Goal: Information Seeking & Learning: Learn about a topic

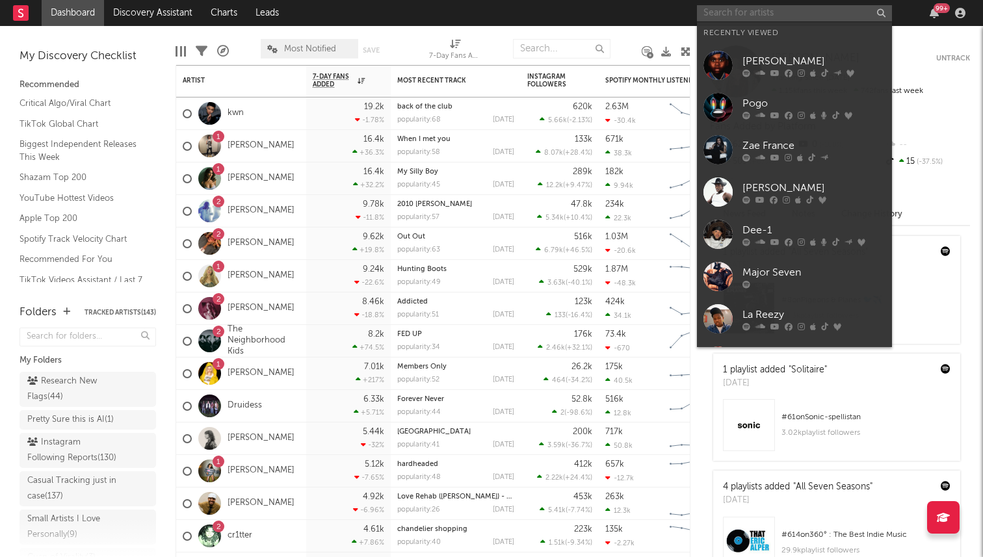
click at [779, 8] on input "text" at bounding box center [794, 13] width 195 height 16
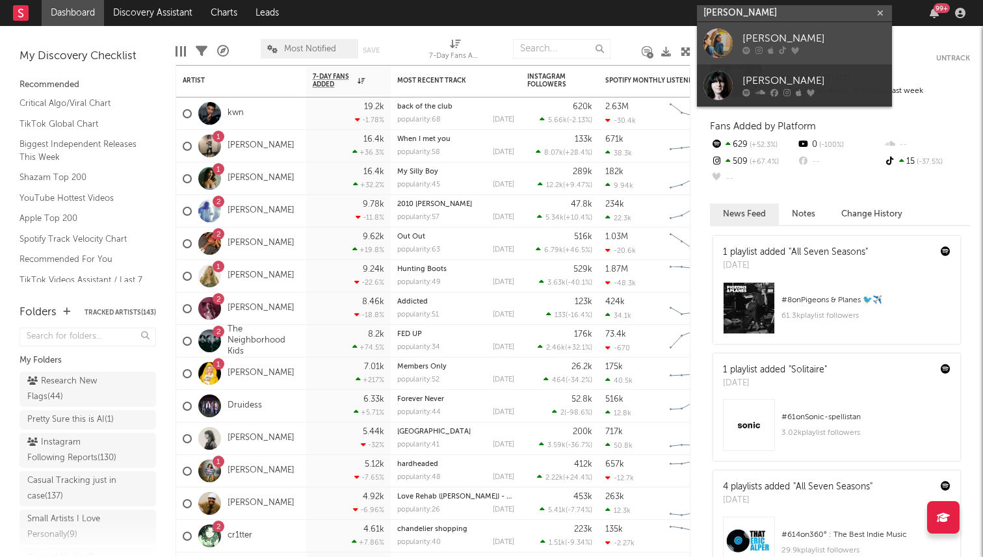
type input "emma andersen"
click at [770, 31] on div "[PERSON_NAME]" at bounding box center [813, 39] width 143 height 16
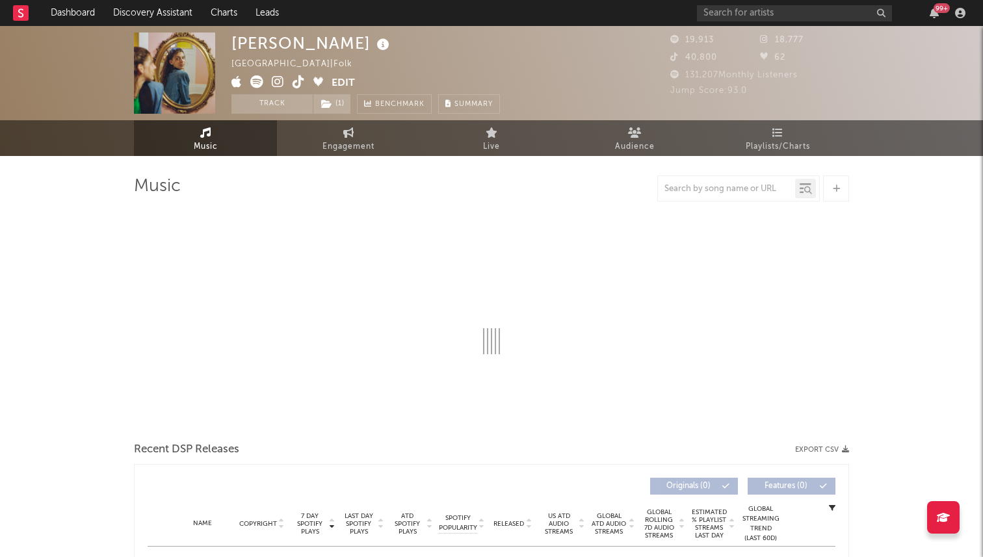
select select "6m"
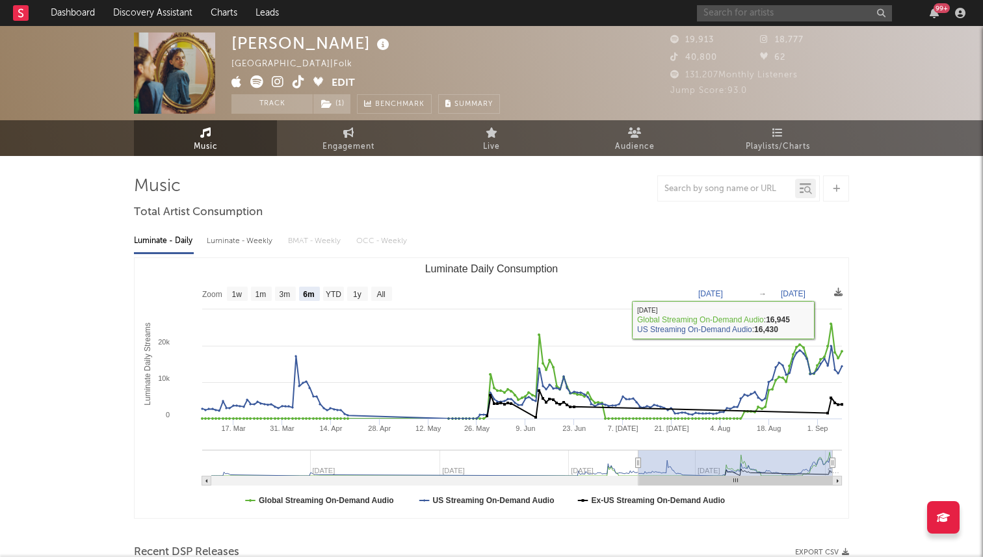
click at [719, 15] on input "text" at bounding box center [794, 13] width 195 height 16
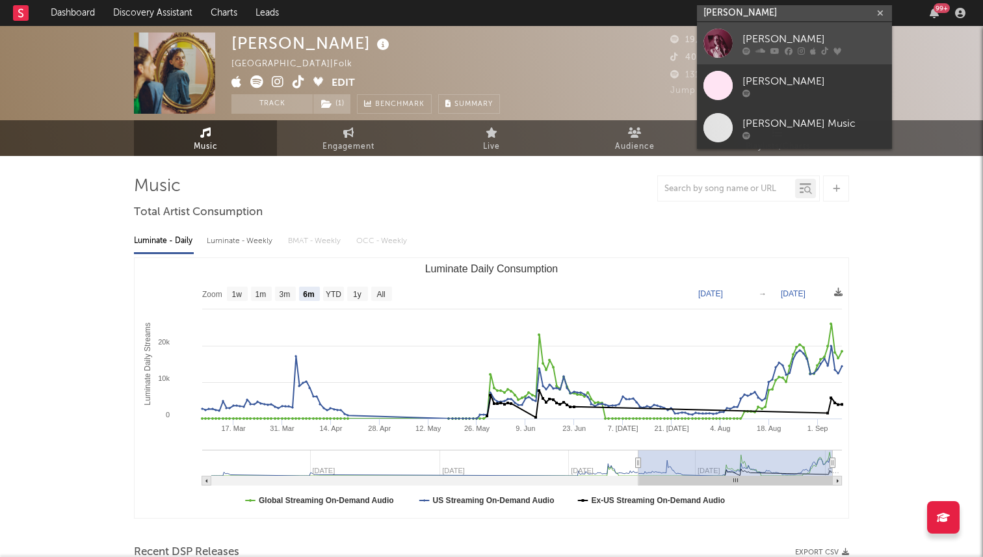
type input "haley joelle"
click at [724, 31] on div at bounding box center [717, 43] width 29 height 29
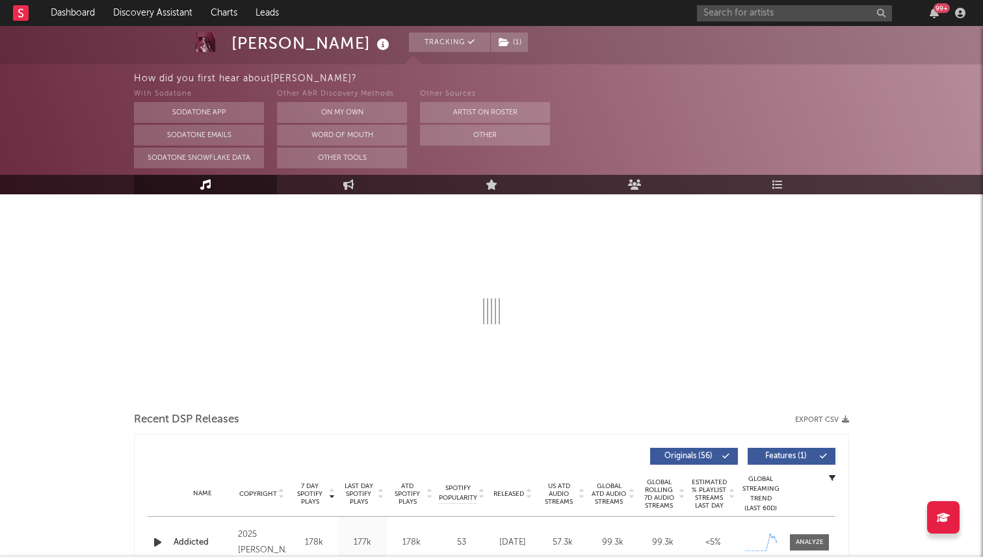
select select "6m"
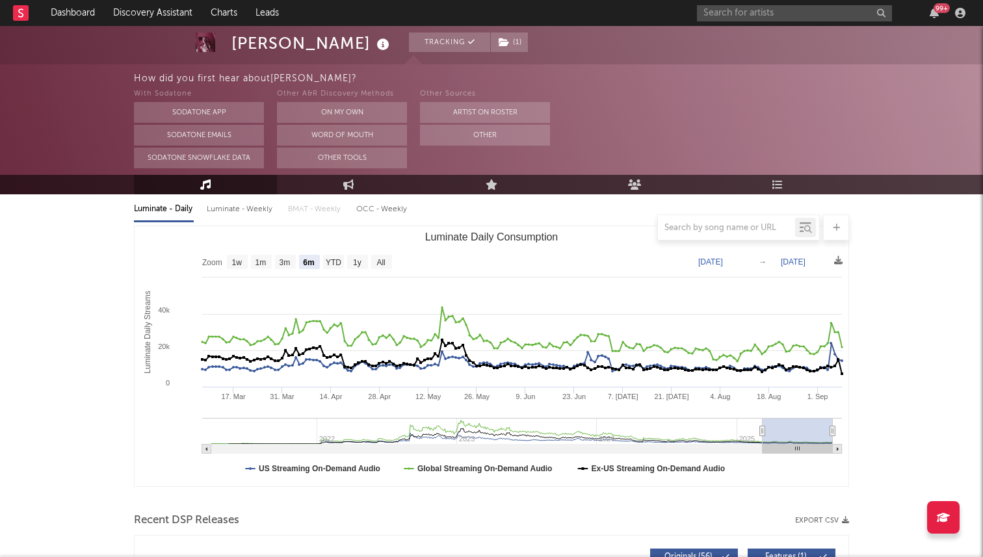
scroll to position [131, 0]
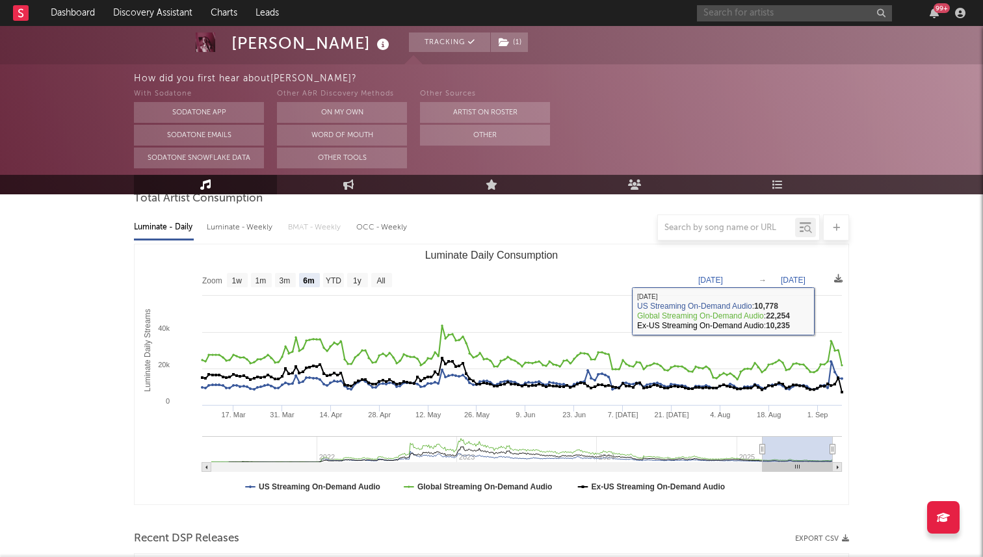
click at [754, 10] on input "text" at bounding box center [794, 13] width 195 height 16
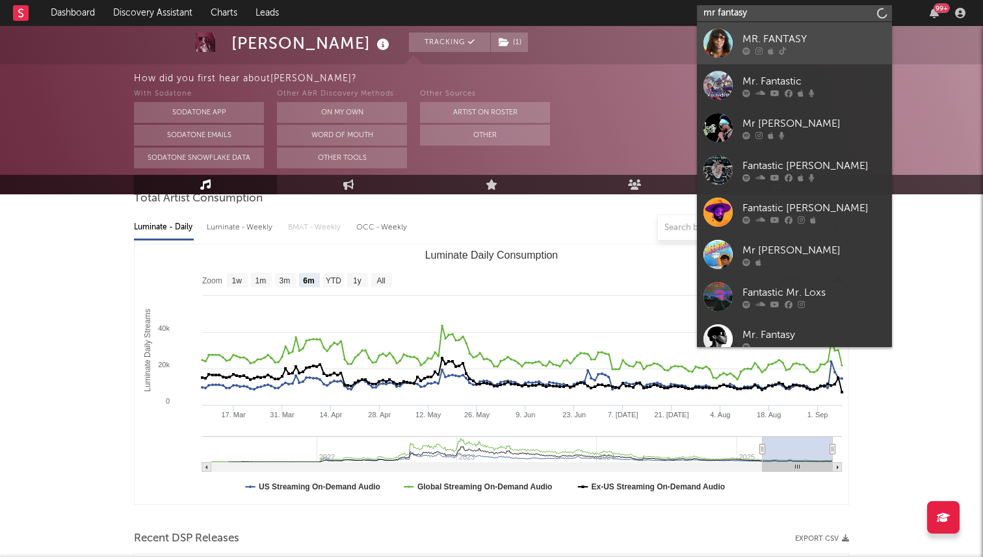
type input "mr fantasy"
click at [798, 44] on div "MR. FANTASY" at bounding box center [813, 39] width 143 height 16
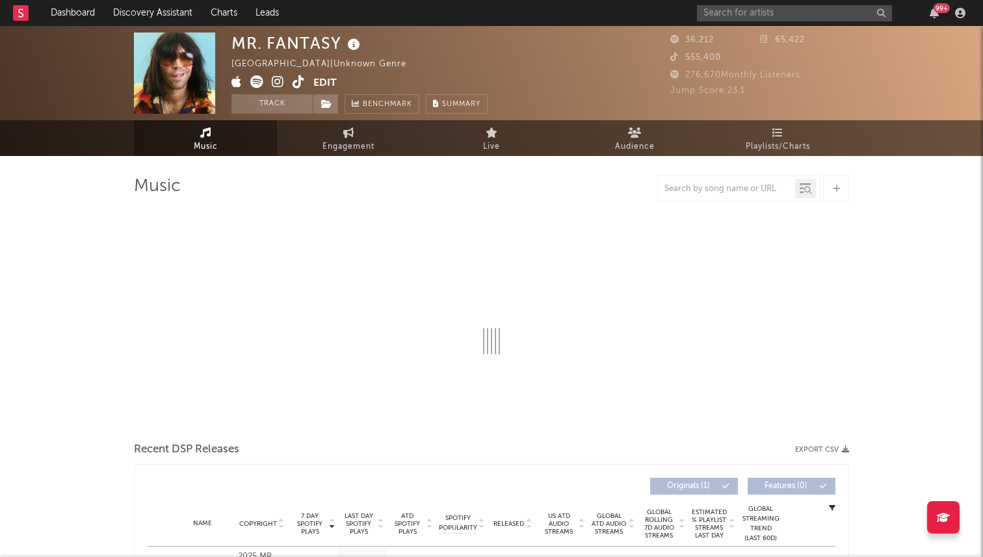
select select "1w"
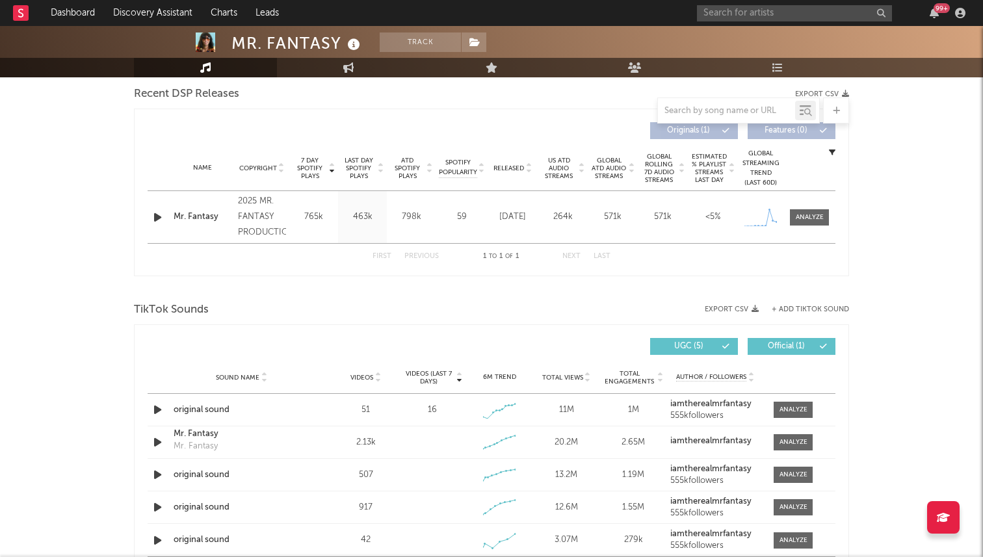
scroll to position [692, 0]
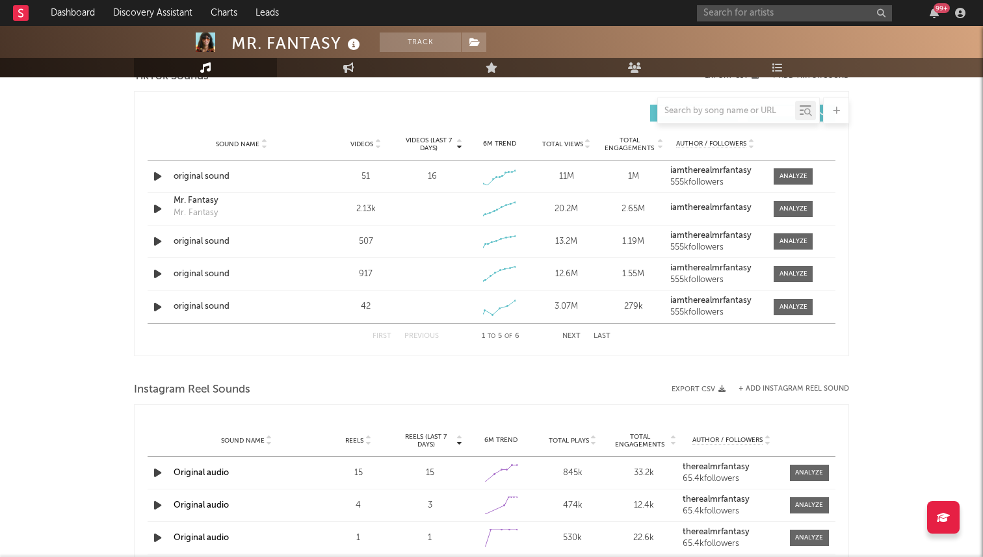
click at [851, 284] on div "MR. FANTASY Track United States | Unknown Genre Edit Track Benchmark Summary 36…" at bounding box center [491, 24] width 983 height 1380
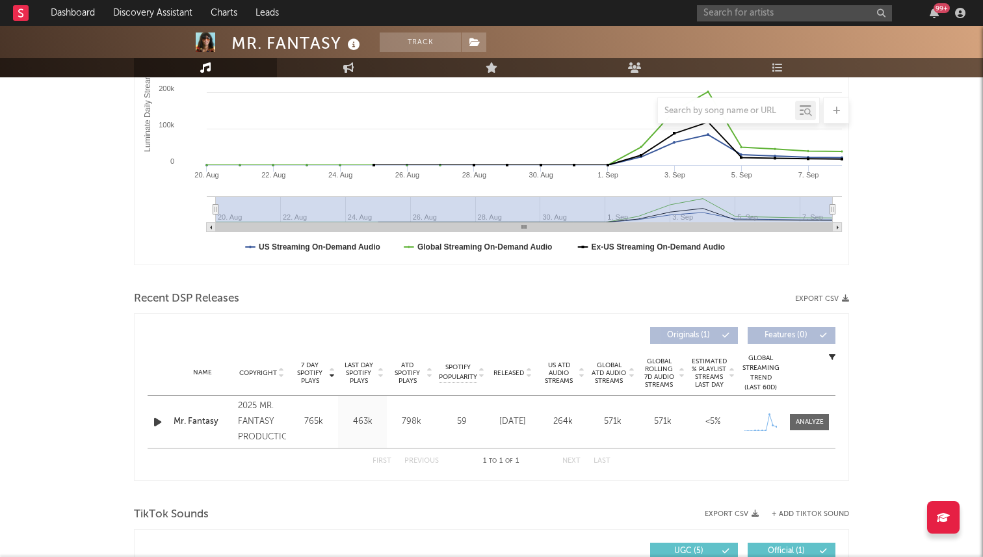
scroll to position [0, 0]
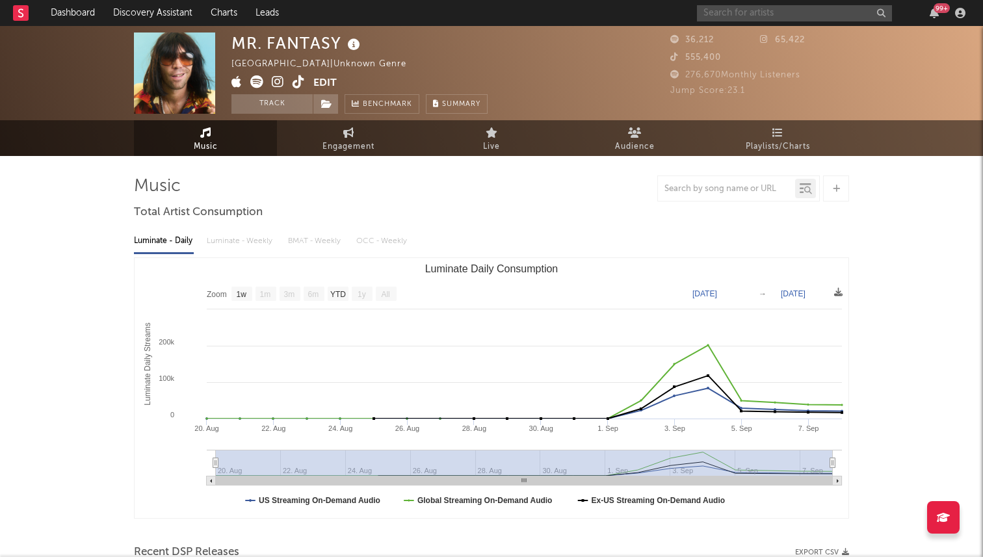
click at [794, 5] on input "text" at bounding box center [794, 13] width 195 height 16
click at [140, 17] on link "Discovery Assistant" at bounding box center [153, 13] width 98 height 26
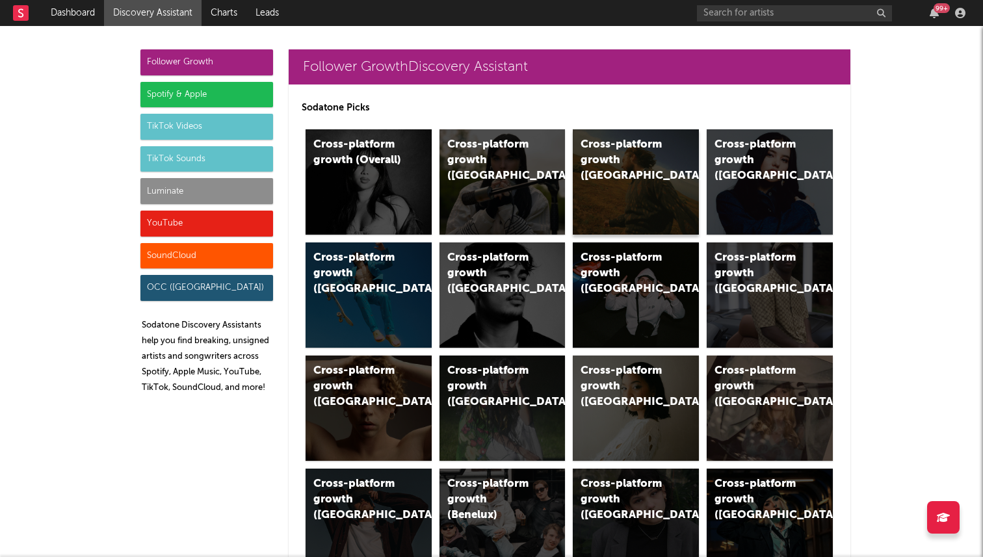
click at [586, 157] on div "Cross-platform growth (US)" at bounding box center [624, 160] width 88 height 47
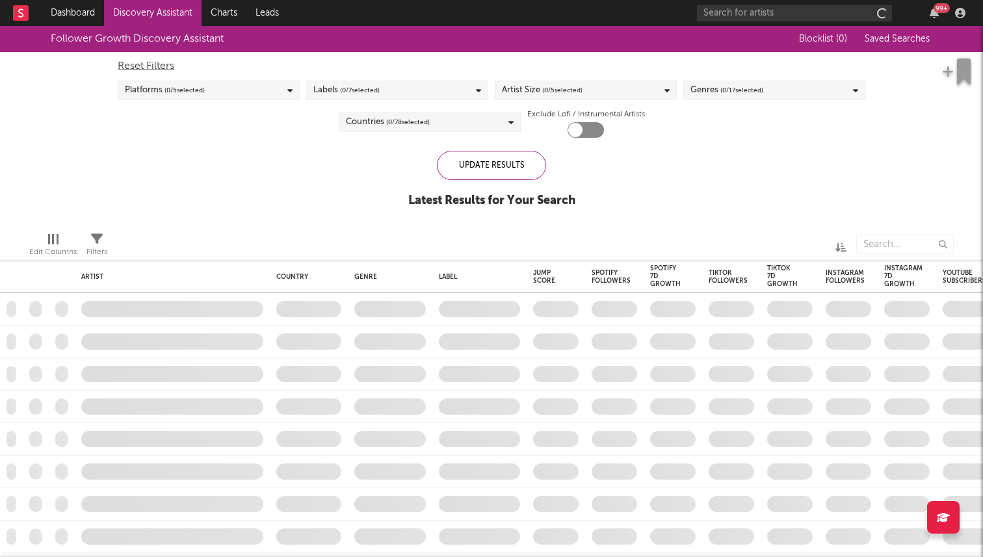
checkbox input "true"
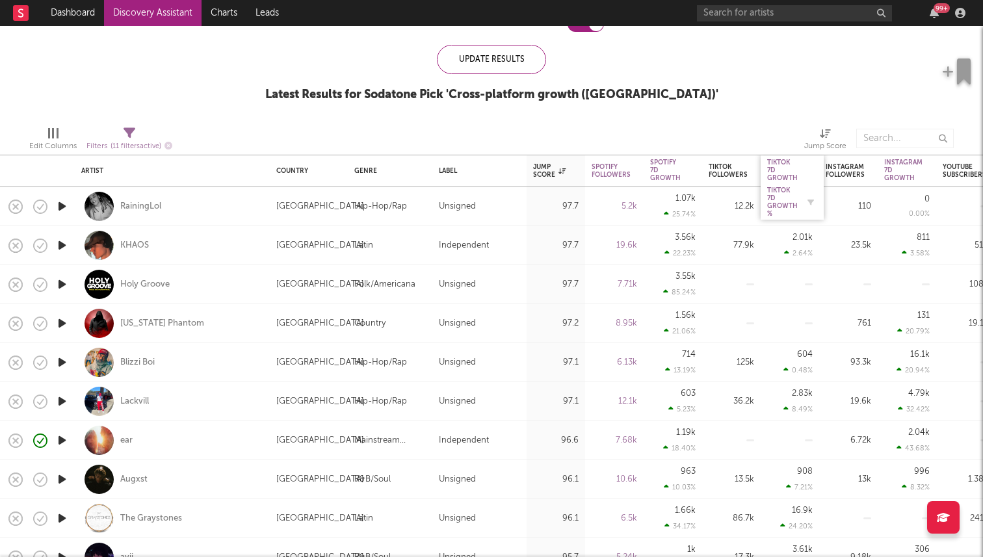
click at [782, 207] on div "Tiktok 7D Growth %" at bounding box center [782, 202] width 31 height 31
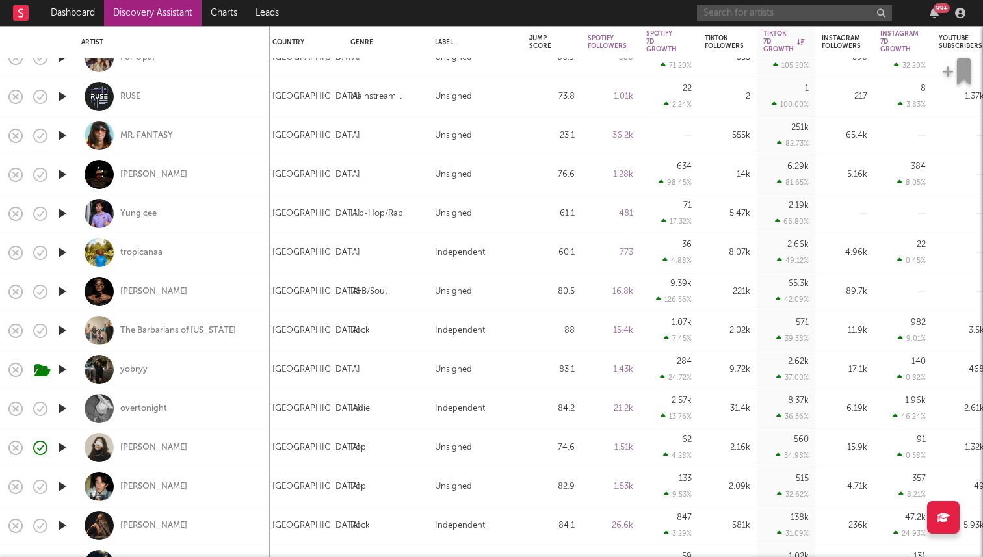
click at [729, 14] on input "text" at bounding box center [794, 13] width 195 height 16
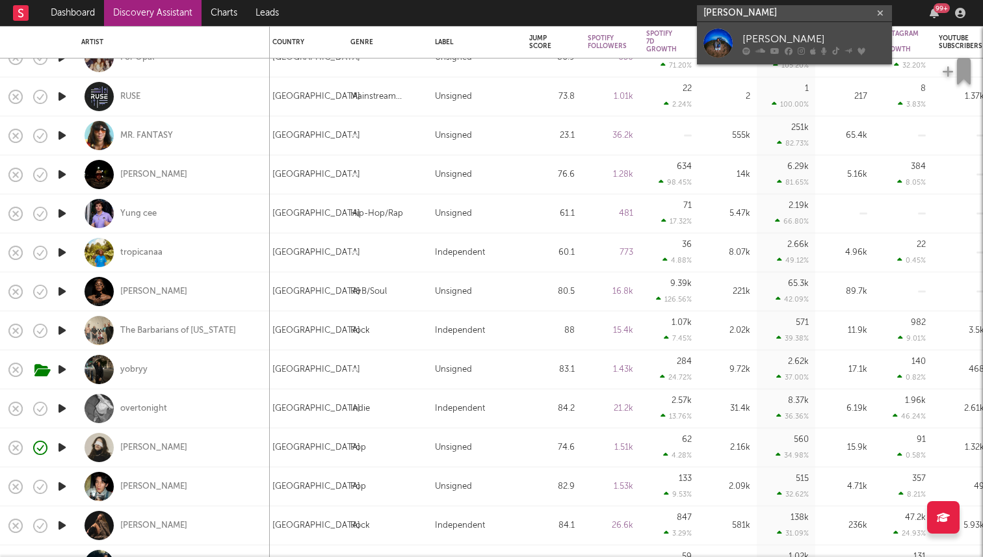
type input "ruby waters"
click at [742, 47] on icon at bounding box center [746, 51] width 8 height 8
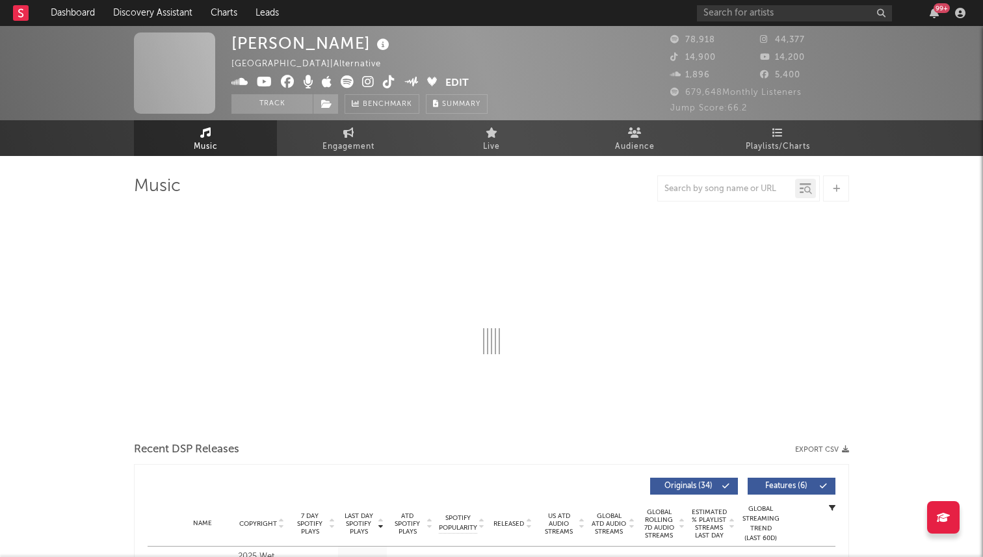
select select "6m"
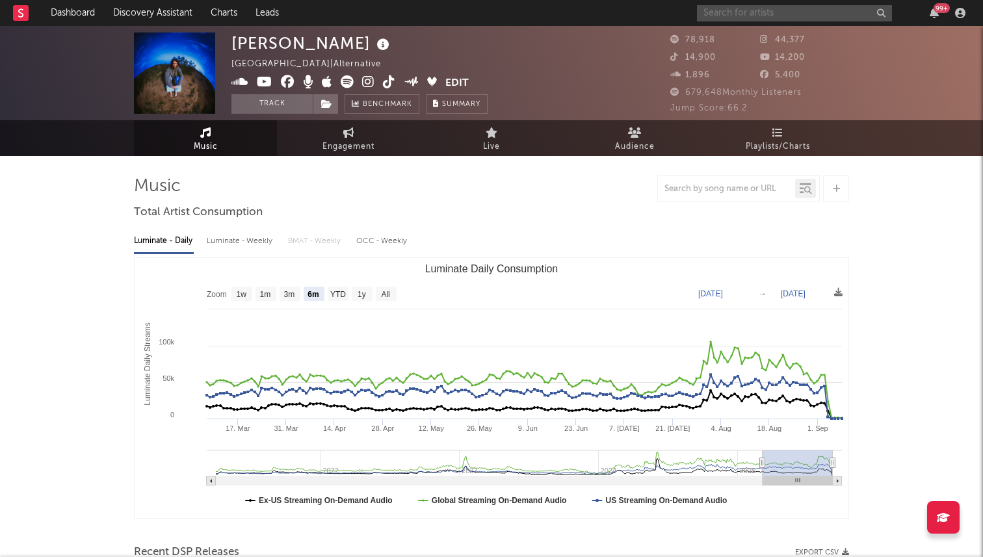
click at [748, 13] on input "text" at bounding box center [794, 13] width 195 height 16
click at [748, 10] on input "text" at bounding box center [794, 13] width 195 height 16
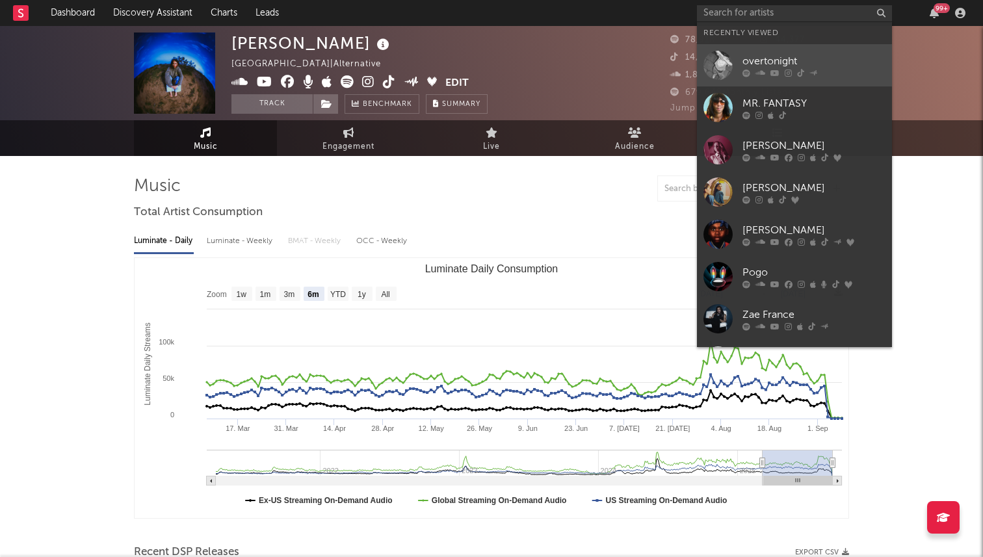
click at [763, 44] on link "overtonight" at bounding box center [794, 65] width 195 height 42
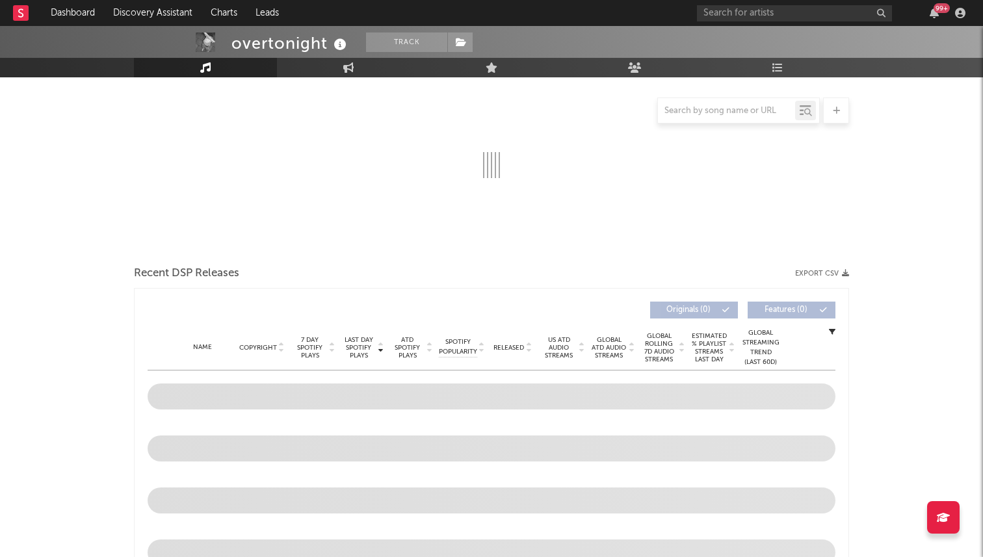
scroll to position [197, 0]
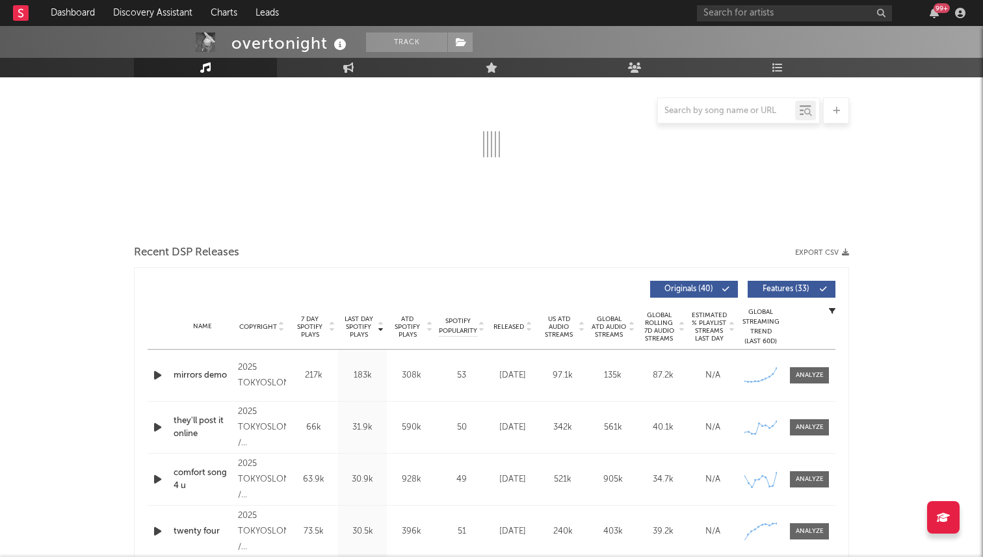
select select "1w"
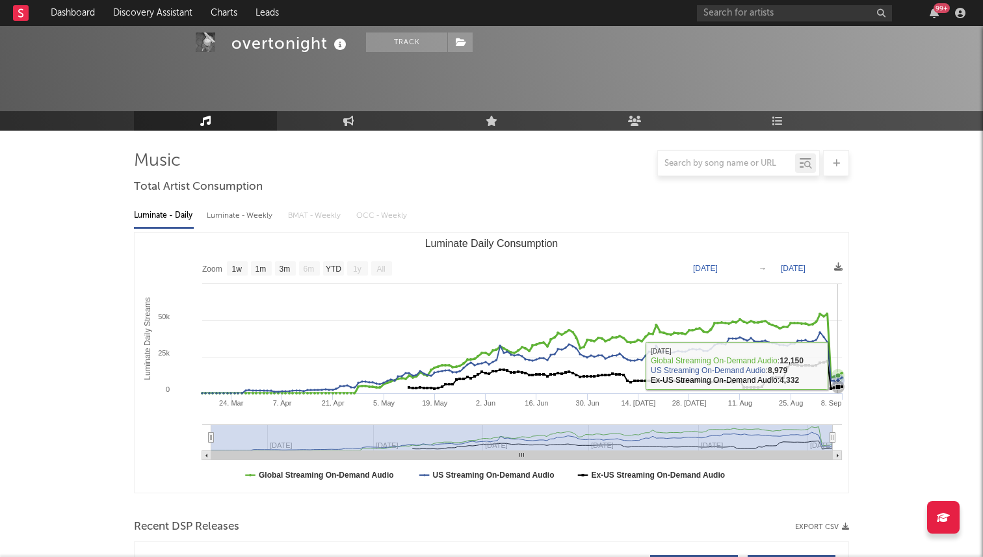
scroll to position [0, 0]
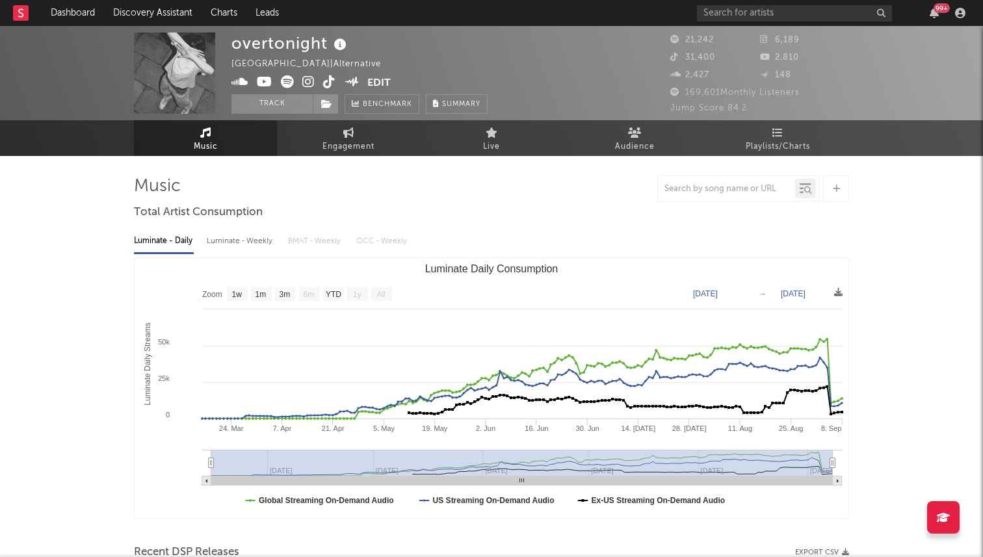
click at [753, 22] on div "99 +" at bounding box center [833, 13] width 273 height 26
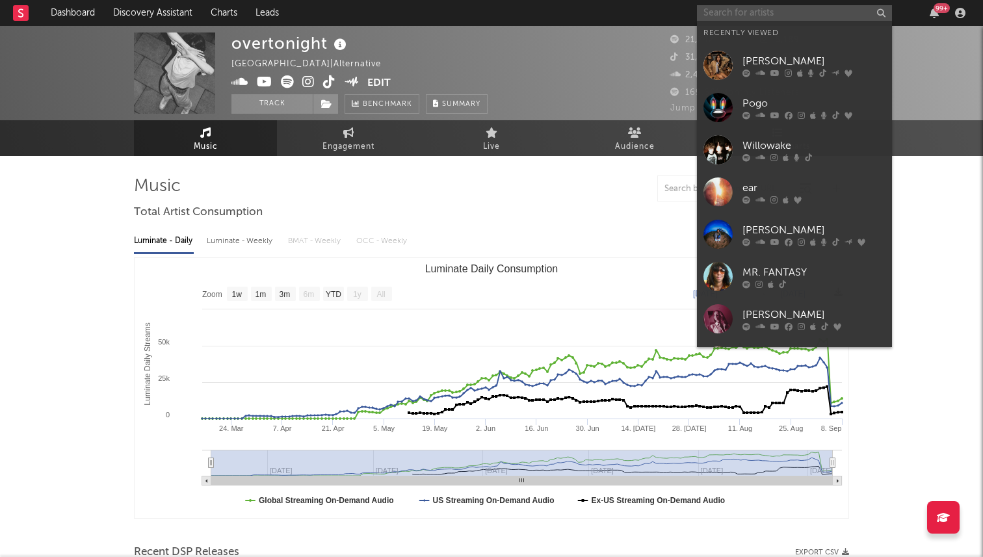
click at [742, 14] on input "text" at bounding box center [794, 13] width 195 height 16
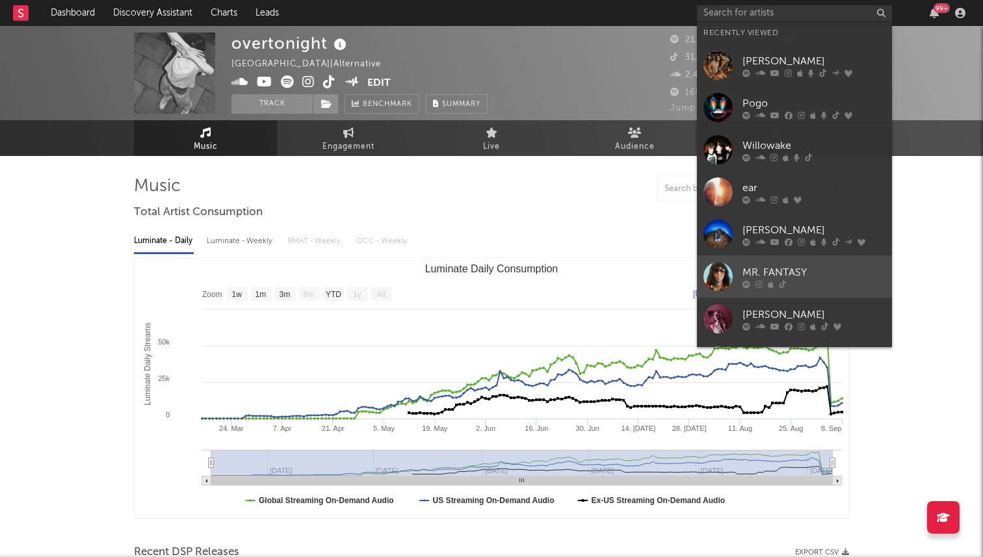
click at [812, 282] on div at bounding box center [813, 284] width 143 height 8
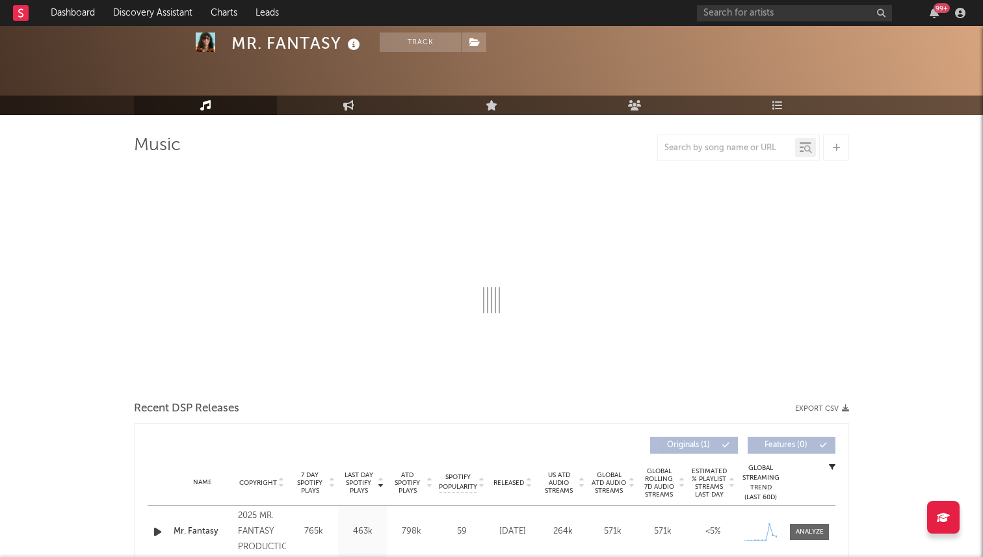
scroll to position [55, 0]
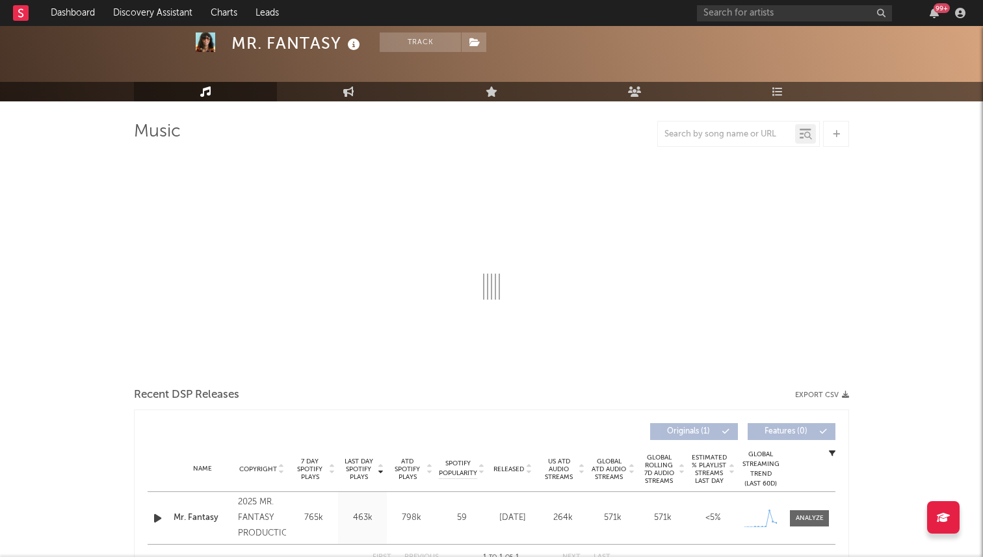
select select "1w"
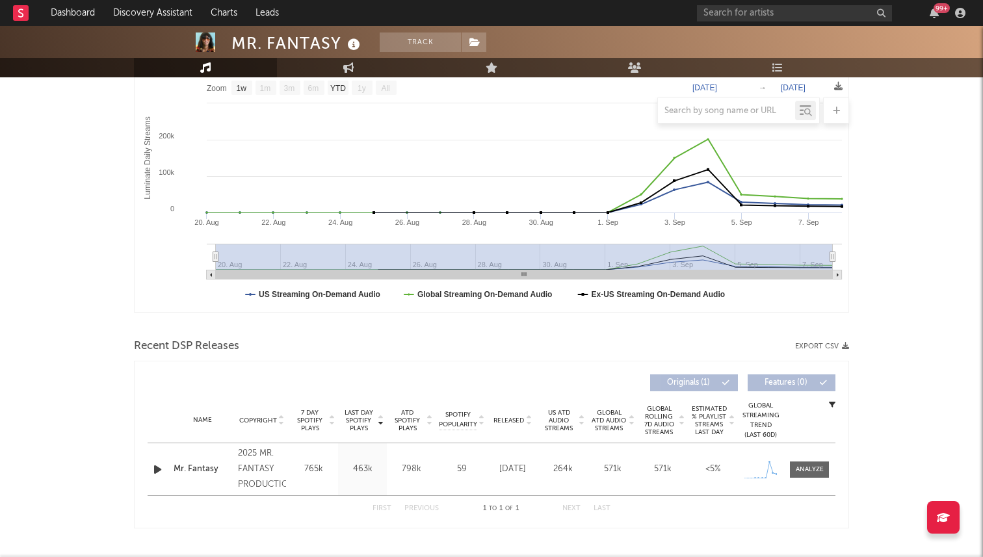
scroll to position [0, 0]
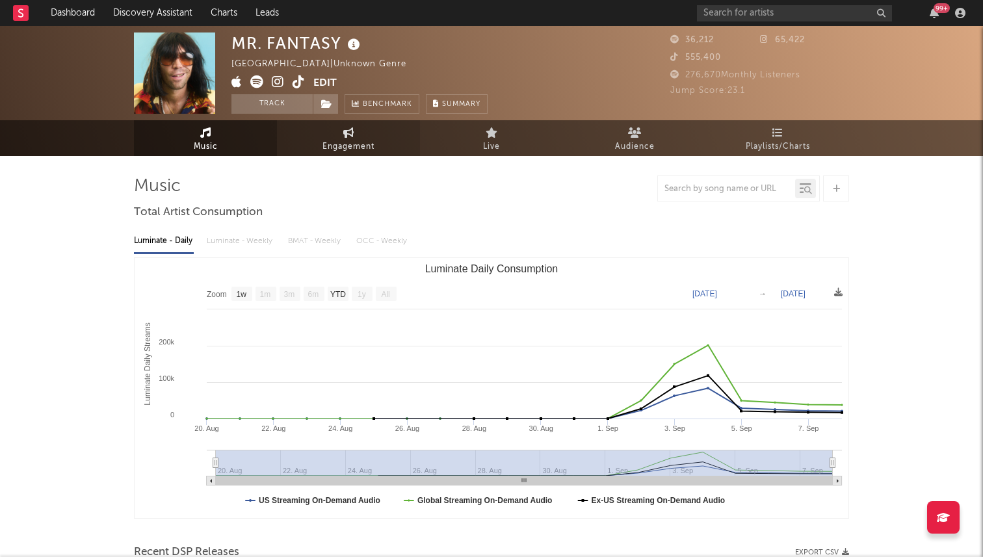
click at [365, 129] on link "Engagement" at bounding box center [348, 138] width 143 height 36
select select "1w"
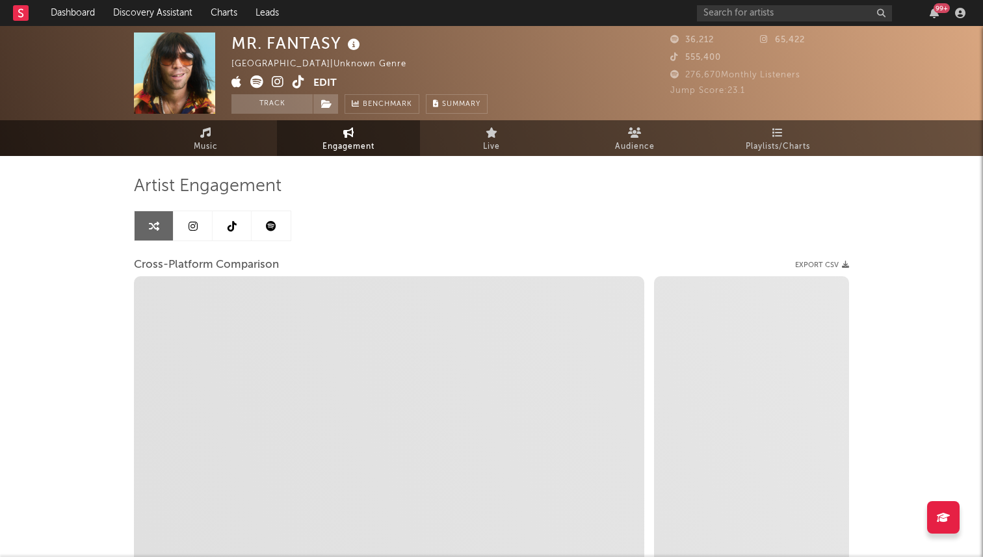
scroll to position [8, 0]
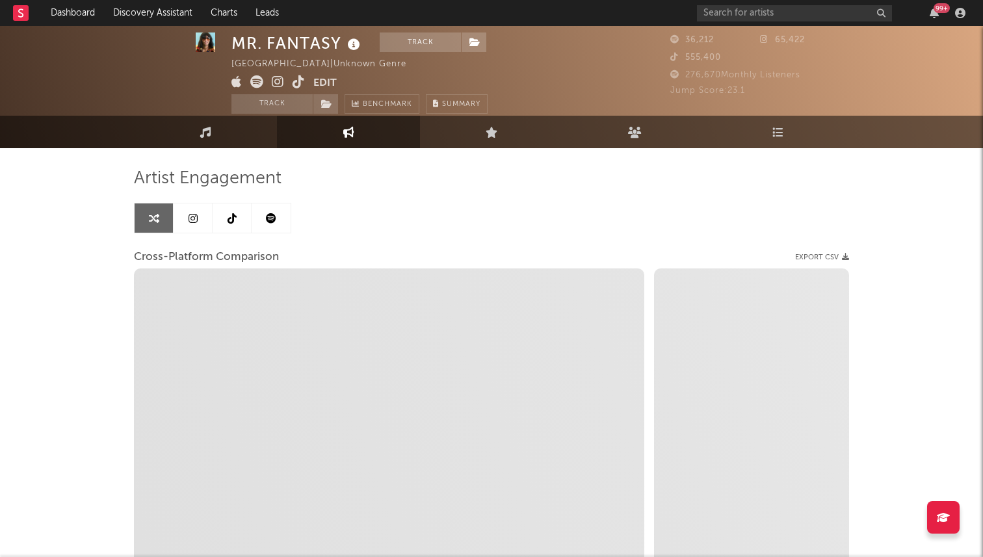
click at [231, 220] on icon at bounding box center [232, 218] width 9 height 10
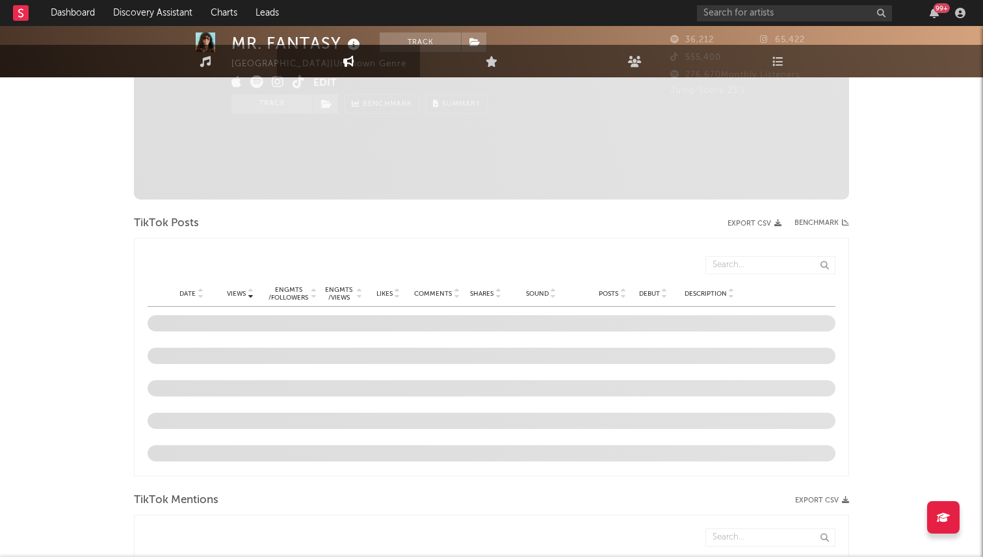
select select "1w"
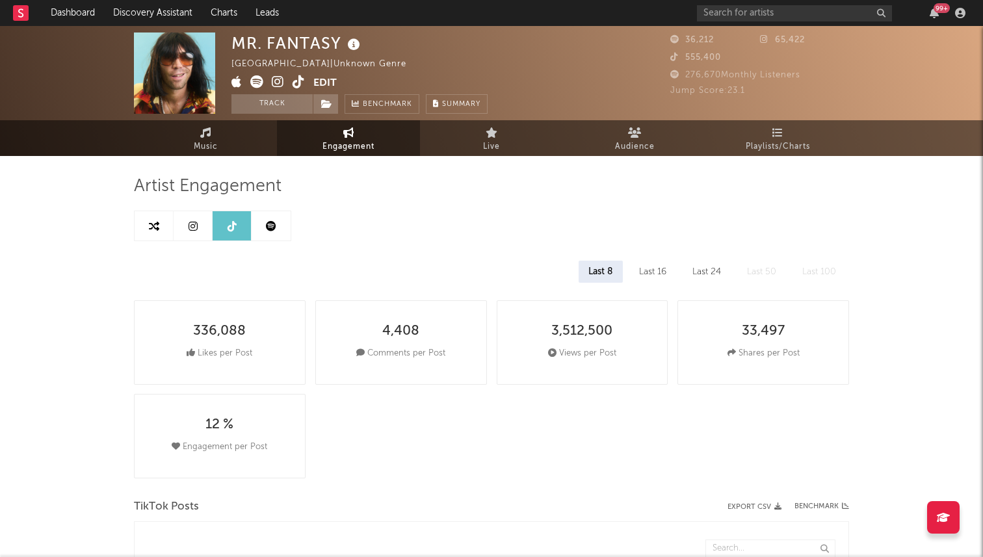
click at [294, 84] on icon at bounding box center [299, 81] width 12 height 13
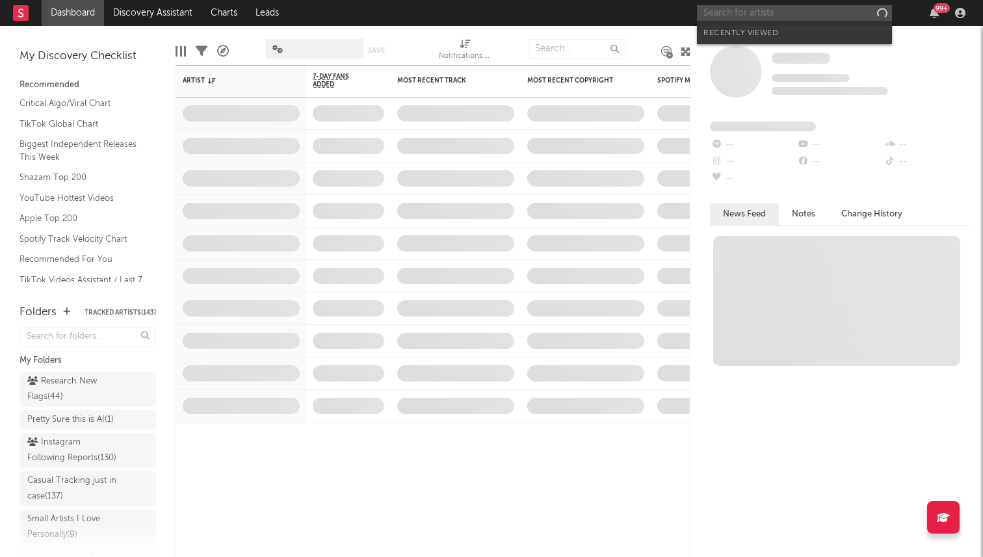
click at [776, 12] on input "text" at bounding box center [794, 13] width 195 height 16
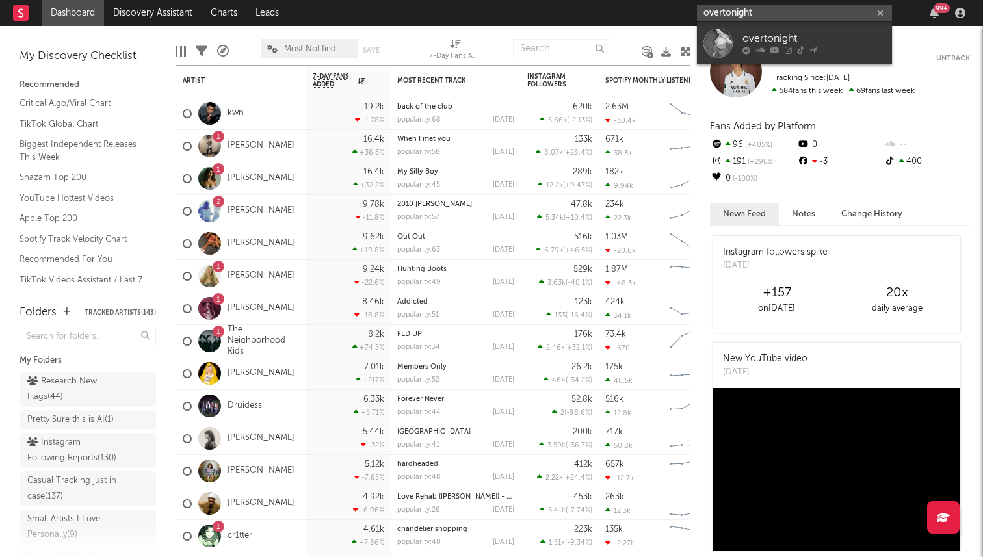
type input "overtonight"
click at [735, 47] on link "overtonight" at bounding box center [794, 43] width 195 height 42
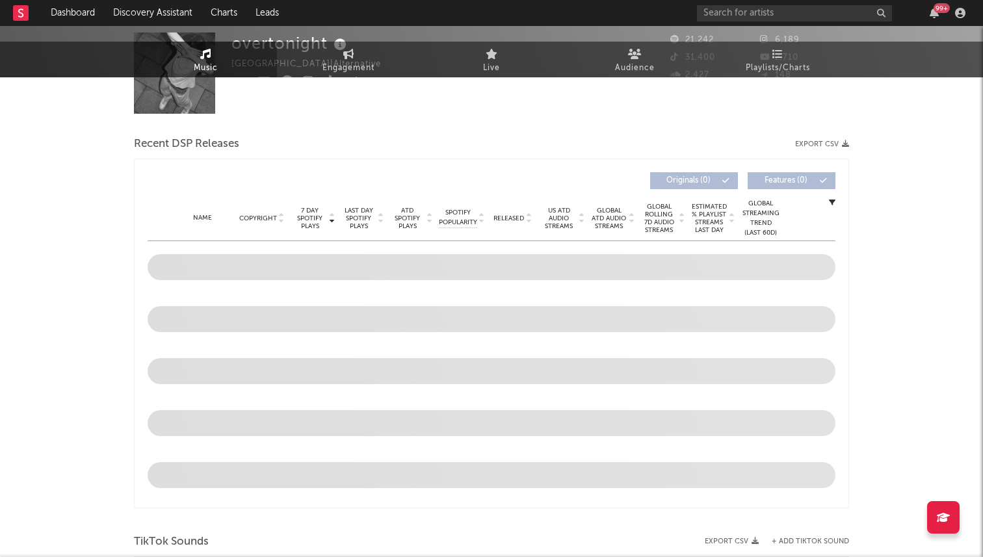
select select "1w"
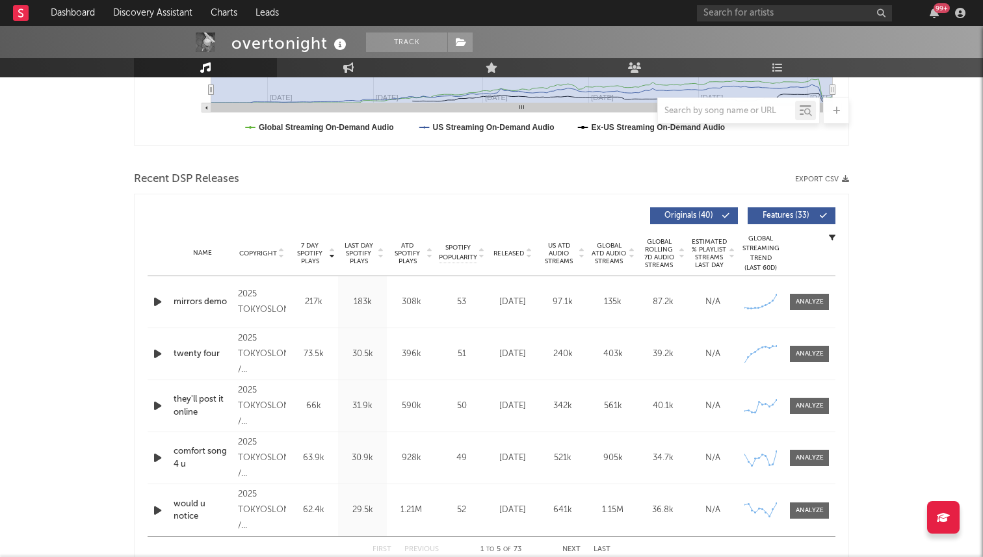
scroll to position [385, 0]
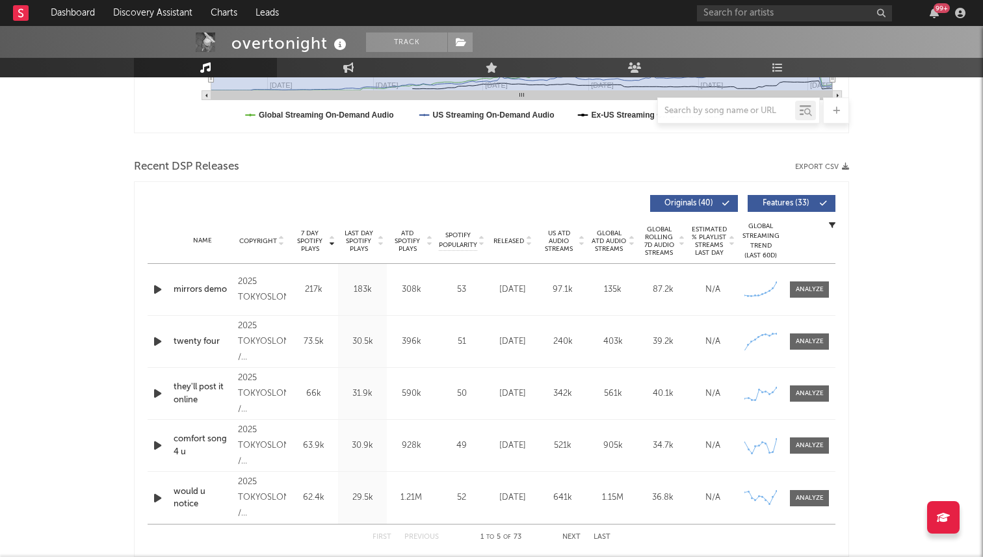
click at [503, 241] on span "Released" at bounding box center [508, 241] width 31 height 8
click at [313, 239] on span "7 Day Spotify Plays" at bounding box center [310, 240] width 34 height 23
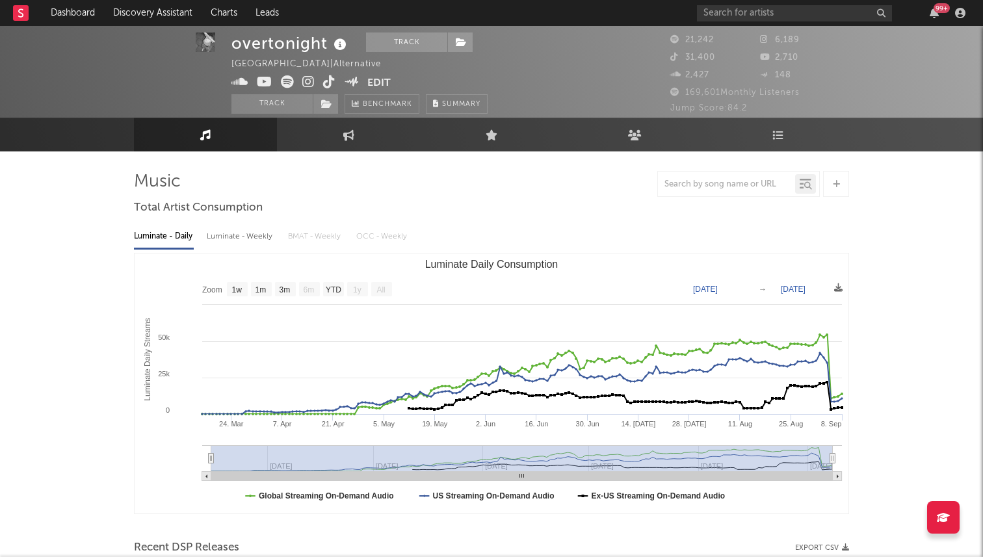
scroll to position [0, 0]
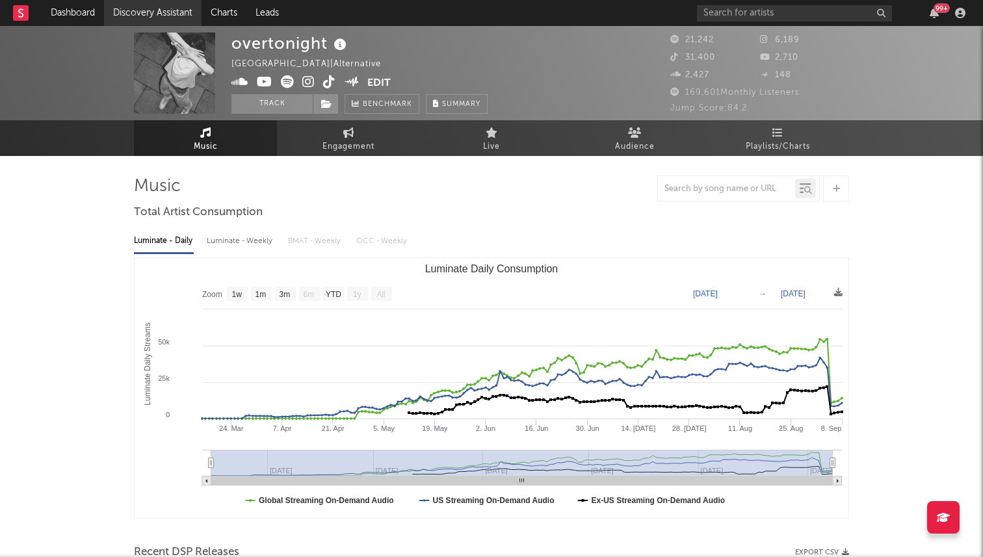
click at [146, 17] on link "Discovery Assistant" at bounding box center [153, 13] width 98 height 26
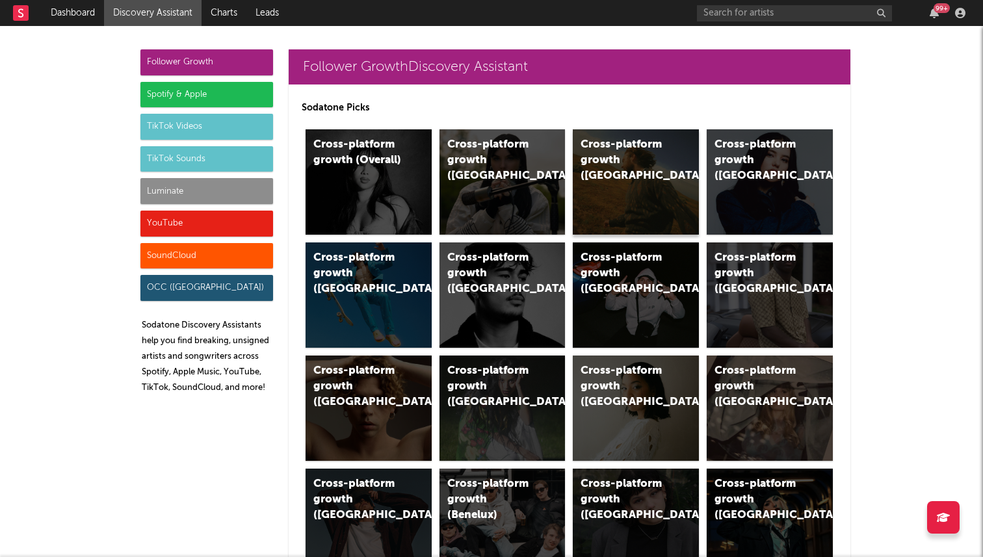
click at [631, 188] on div "Cross-platform growth (US)" at bounding box center [636, 181] width 126 height 105
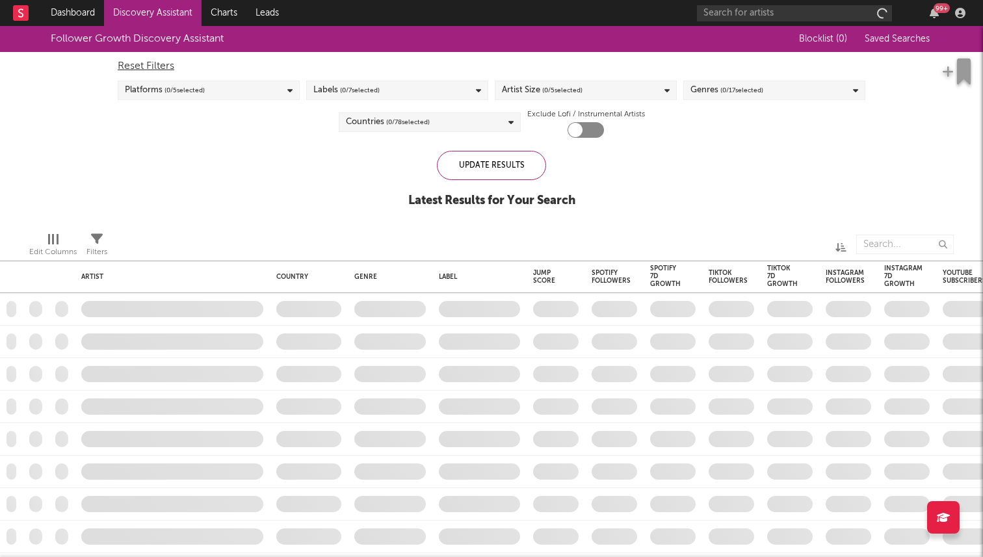
checkbox input "true"
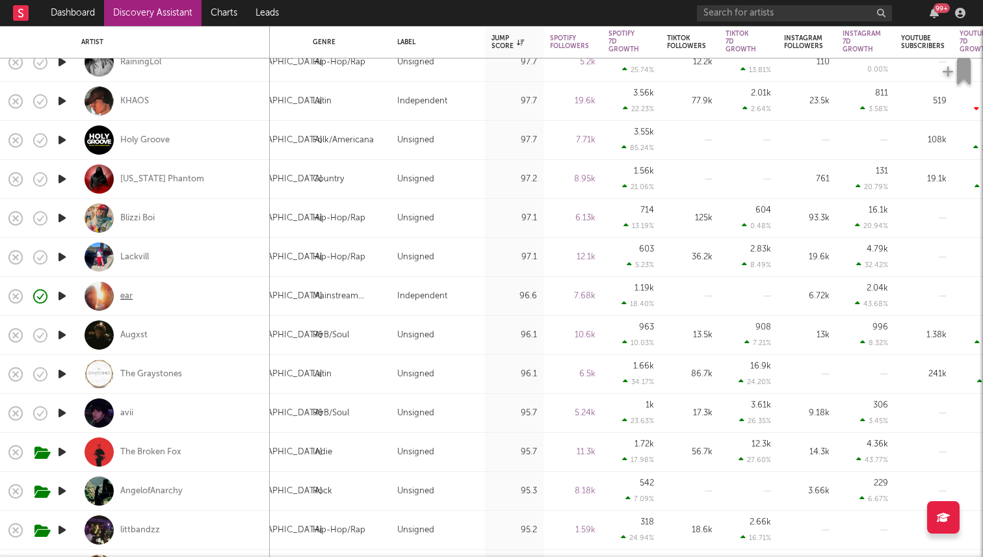
click at [125, 297] on div "ear" at bounding box center [126, 297] width 12 height 12
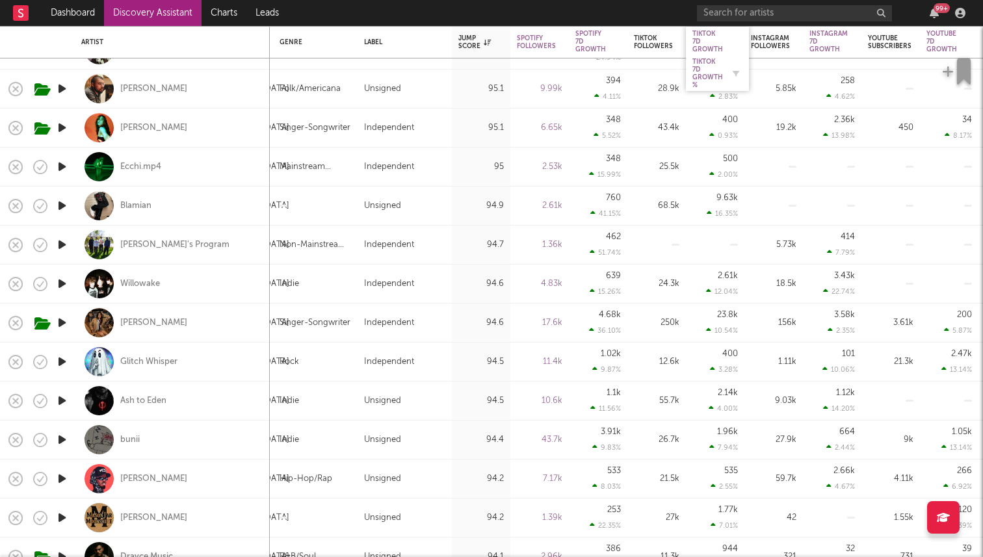
click at [707, 77] on div "Tiktok 7D Growth %" at bounding box center [707, 73] width 31 height 31
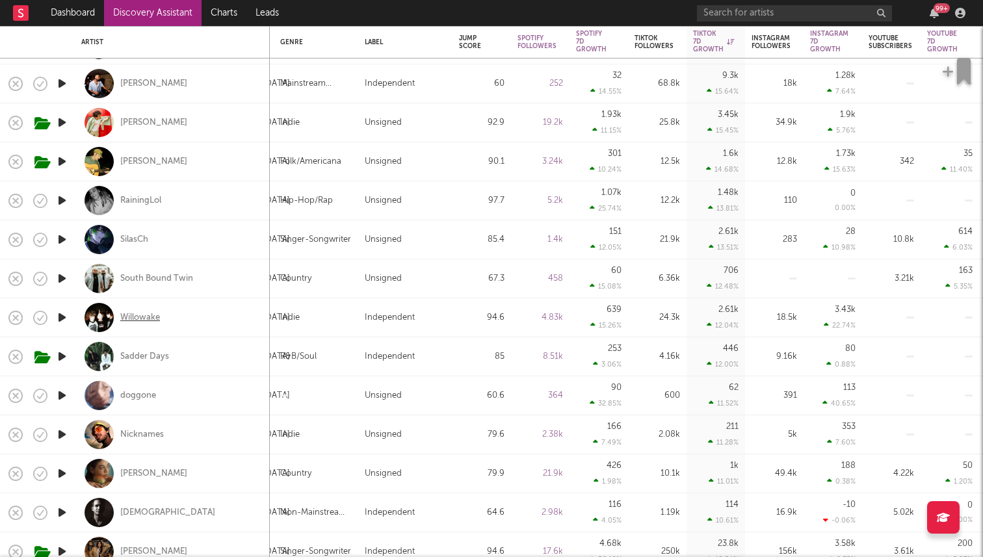
click at [144, 313] on div "Willowake" at bounding box center [140, 318] width 40 height 12
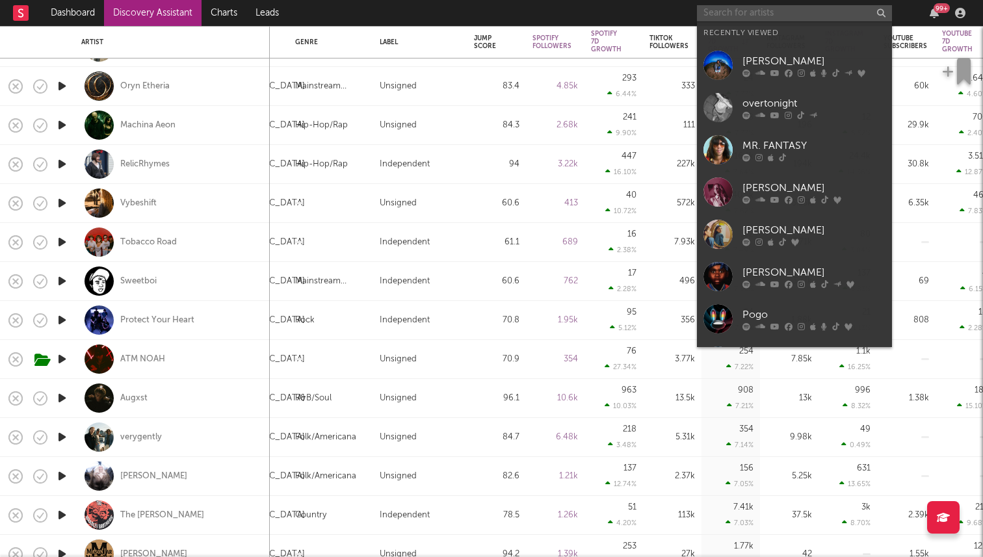
click at [823, 17] on input "text" at bounding box center [794, 13] width 195 height 16
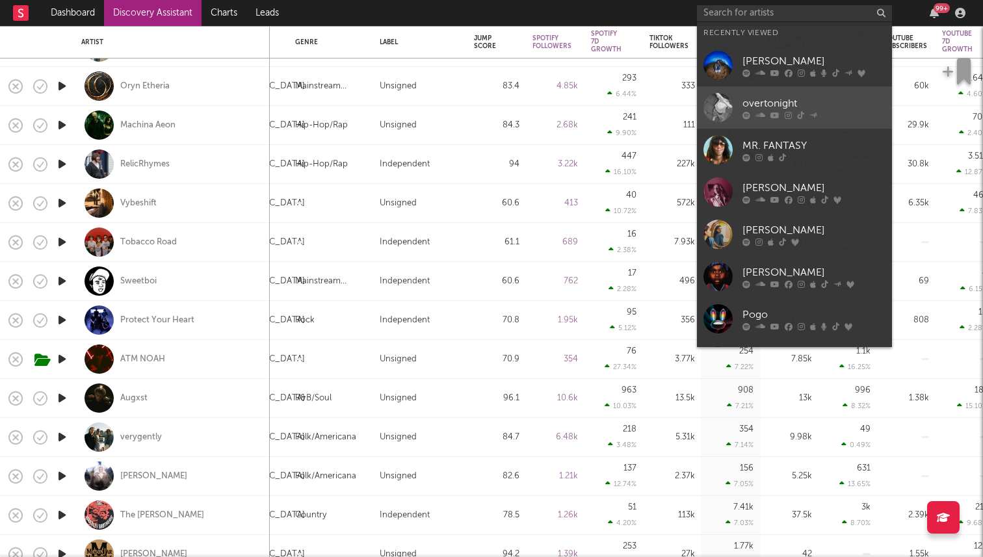
click at [822, 105] on div "overtonight" at bounding box center [813, 104] width 143 height 16
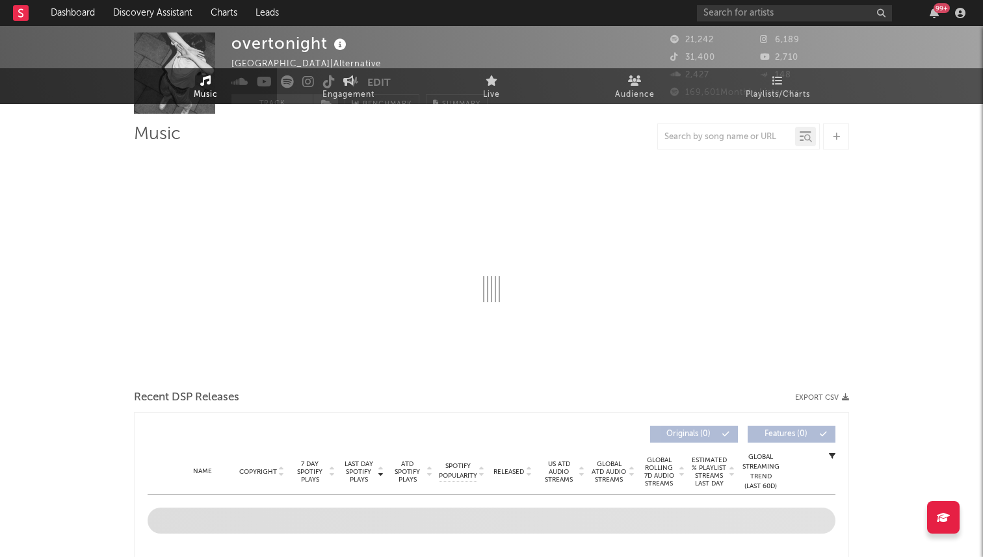
select select "1w"
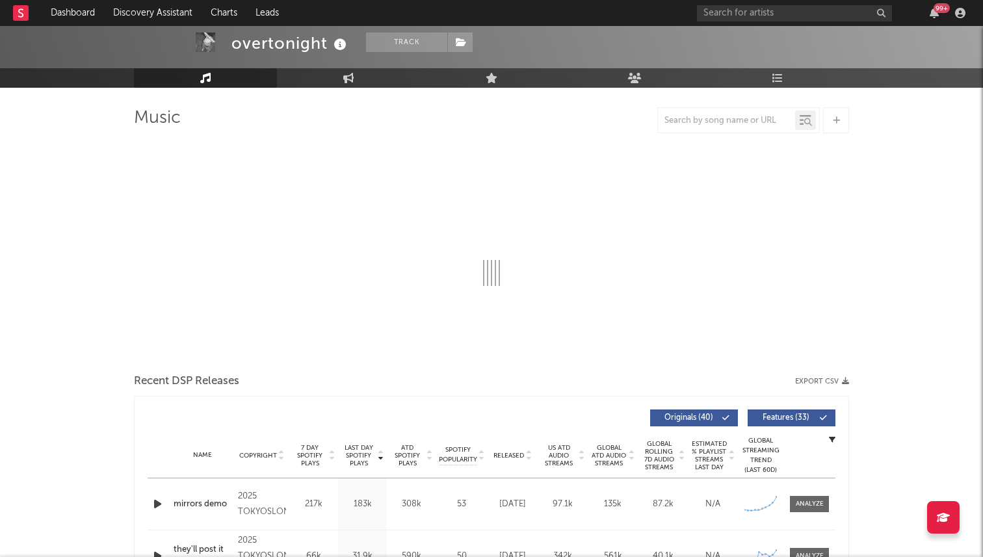
select select "1w"
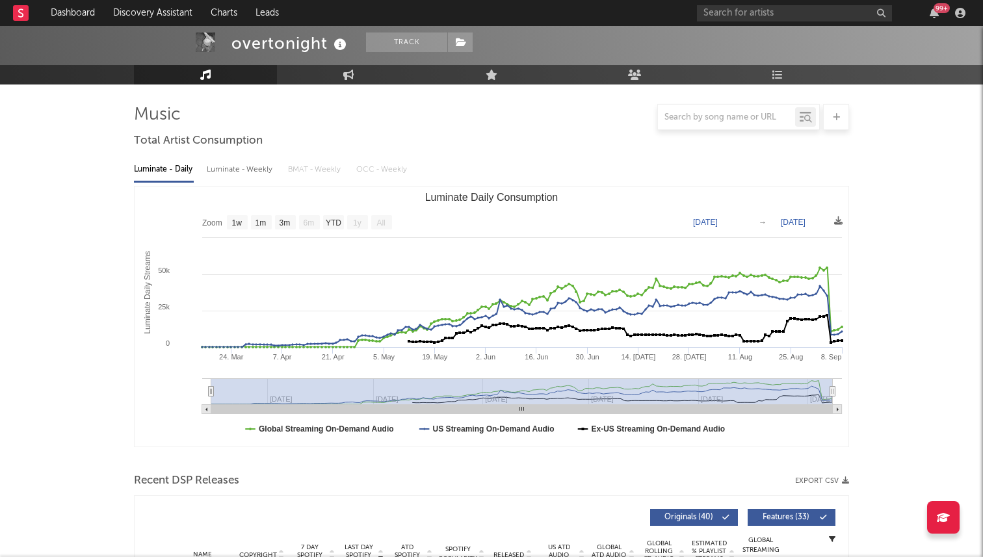
scroll to position [70, 0]
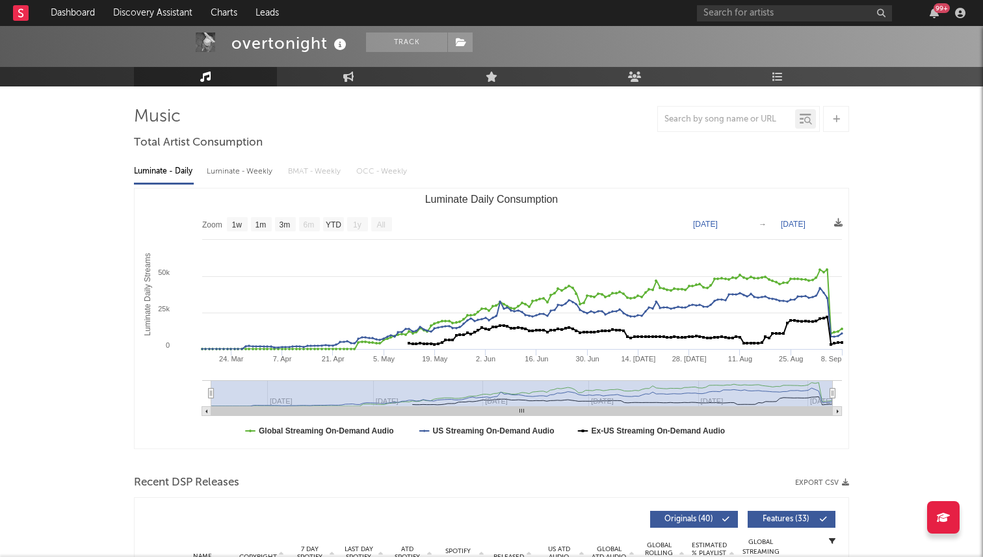
click at [745, 23] on div "99 +" at bounding box center [833, 13] width 273 height 26
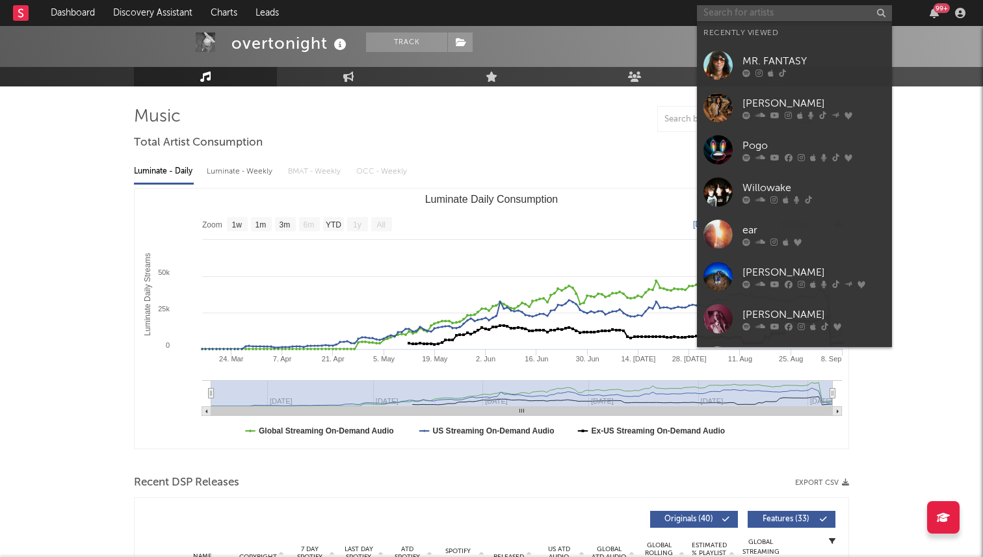
click at [746, 10] on input "text" at bounding box center [794, 13] width 195 height 16
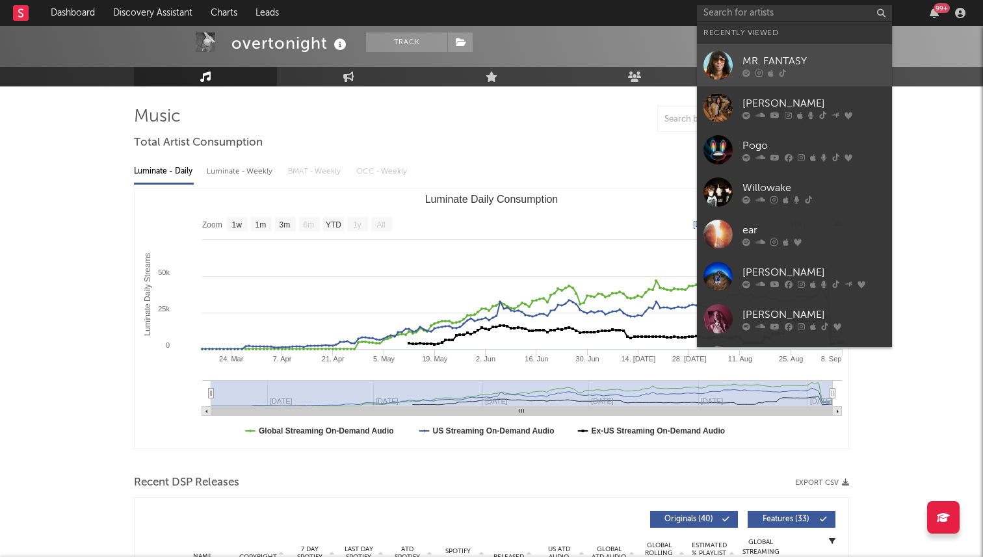
click at [779, 71] on icon at bounding box center [782, 73] width 7 height 8
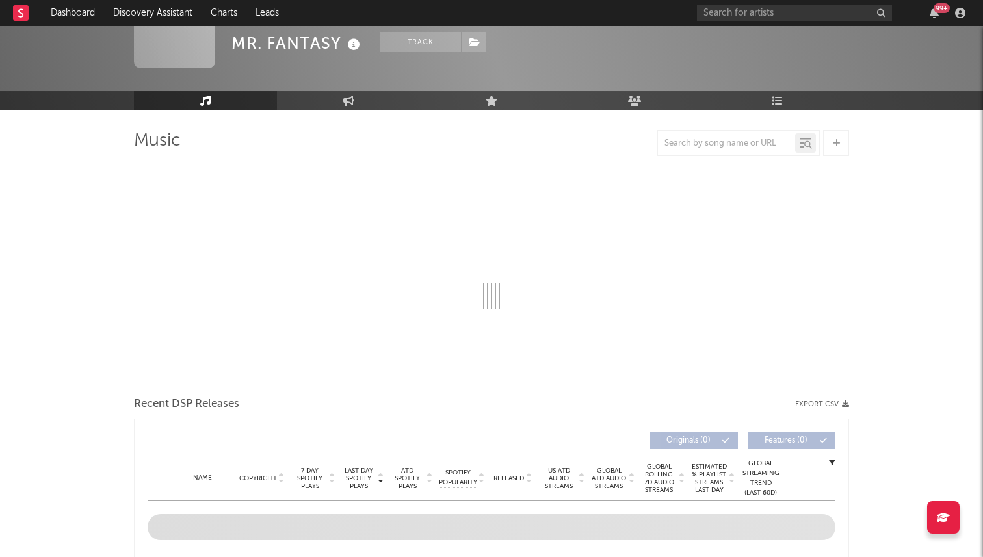
scroll to position [53, 0]
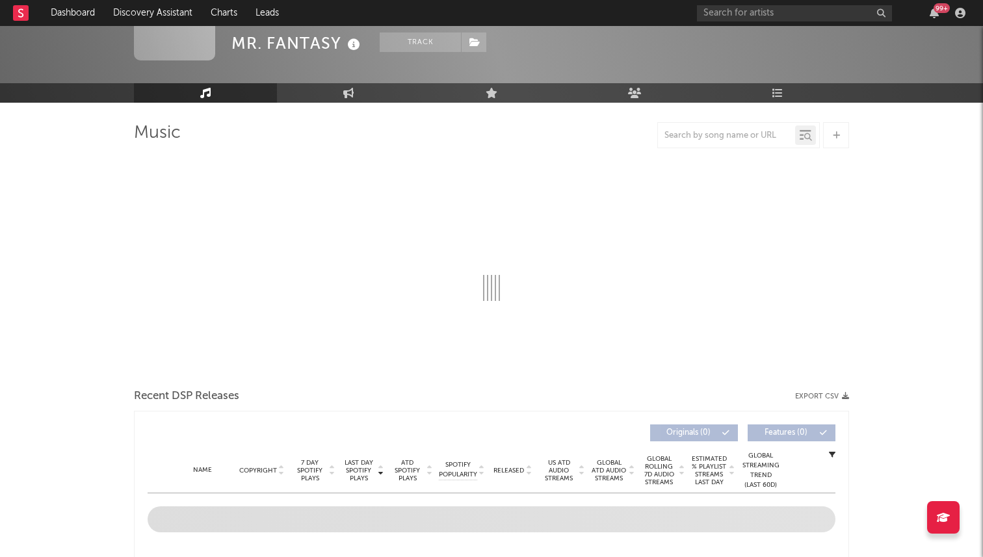
select select "1w"
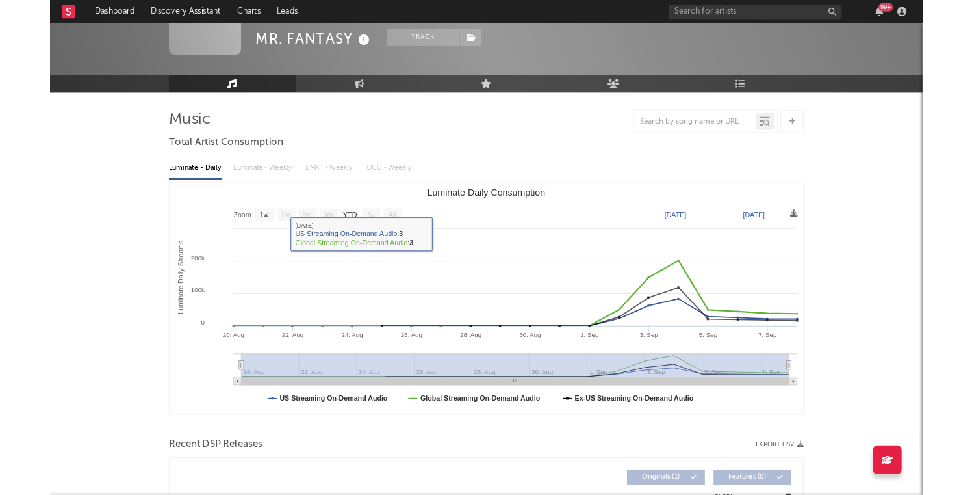
scroll to position [0, 0]
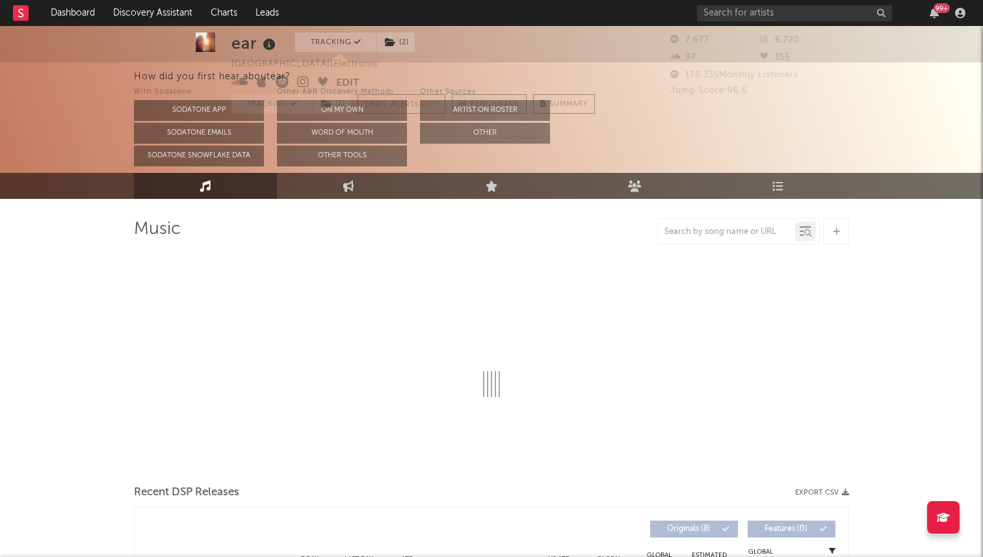
select select "1w"
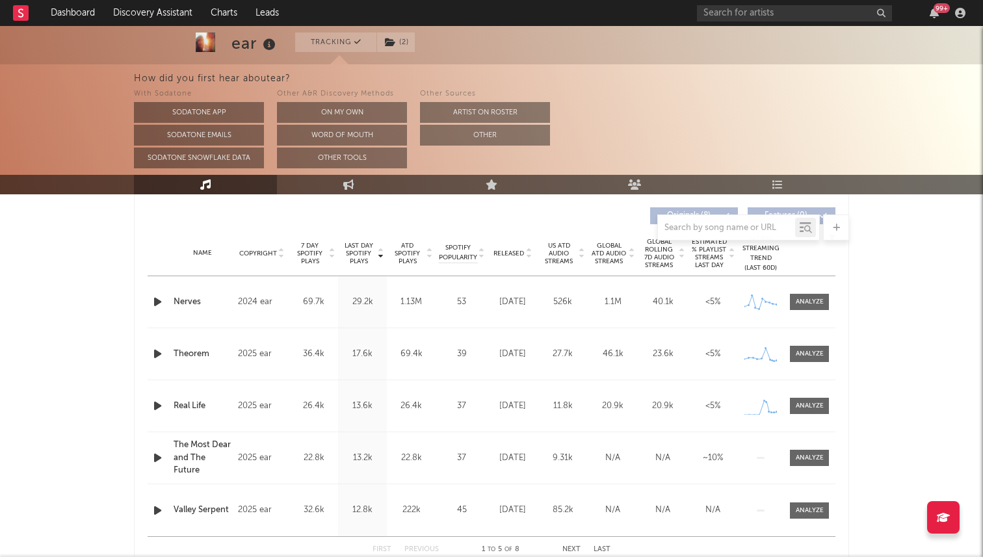
scroll to position [489, 0]
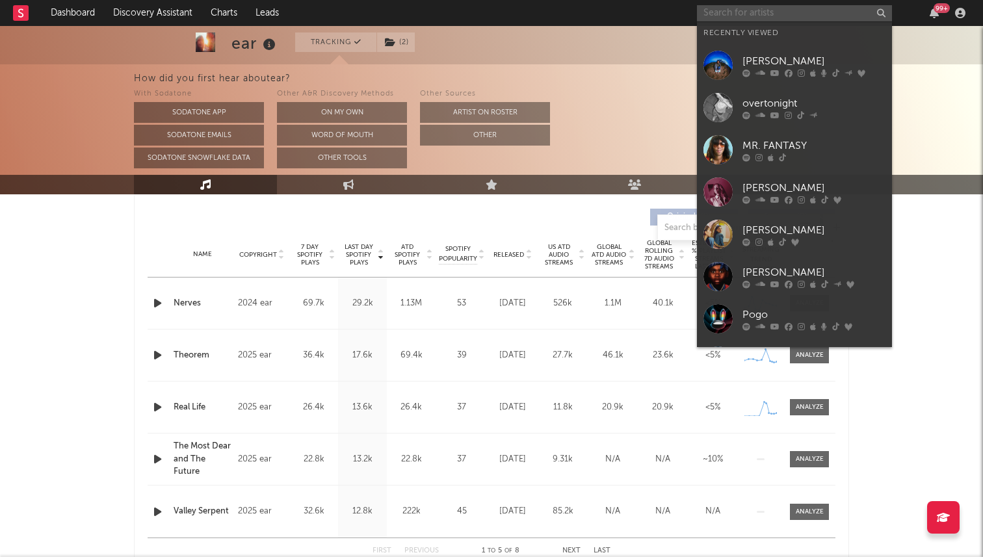
click at [736, 14] on input "text" at bounding box center [794, 13] width 195 height 16
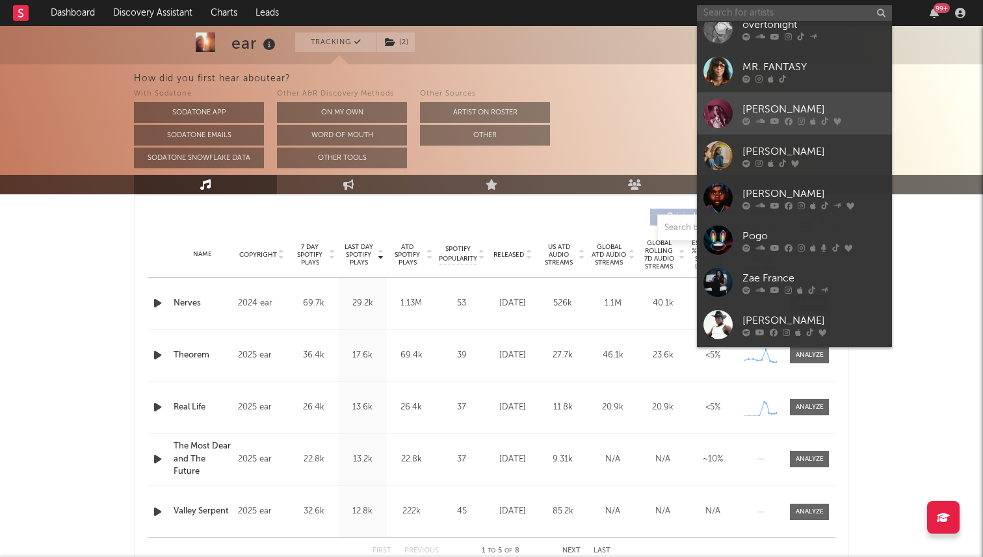
scroll to position [84, 0]
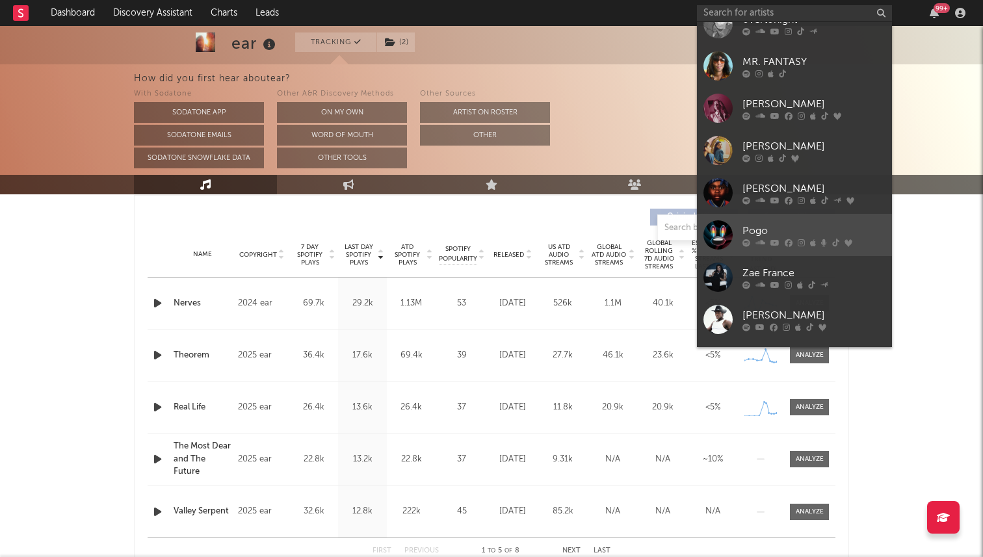
click at [778, 222] on link "Pogo" at bounding box center [794, 235] width 195 height 42
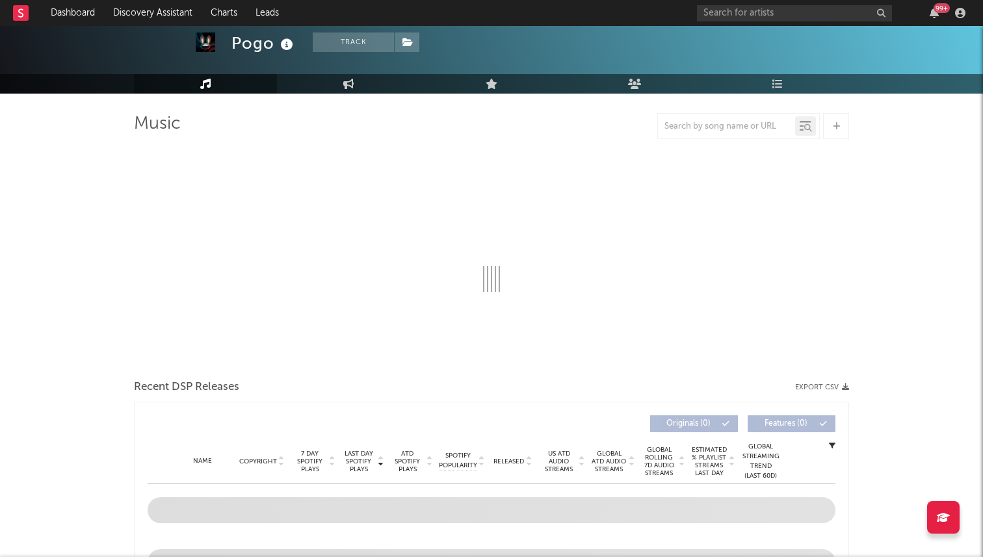
select select "6m"
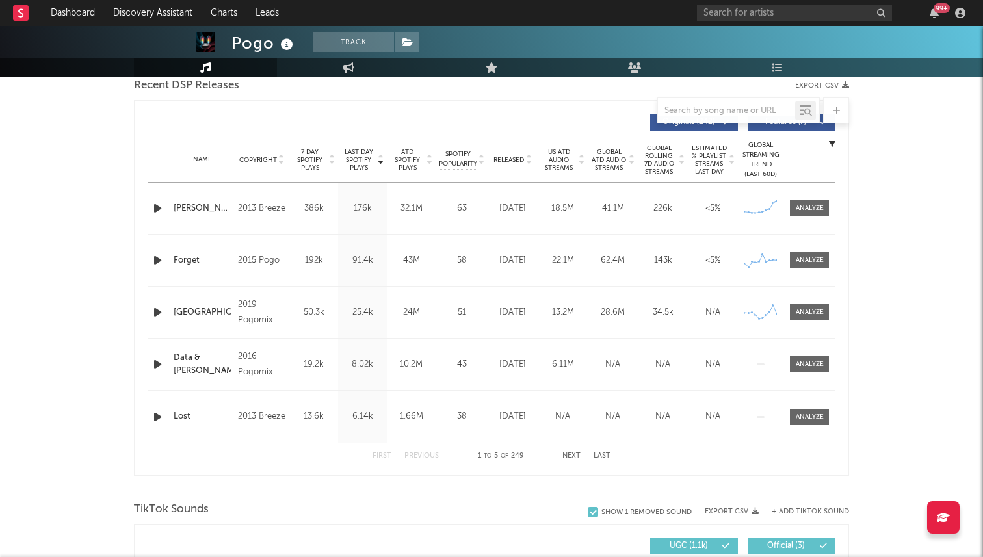
scroll to position [466, 0]
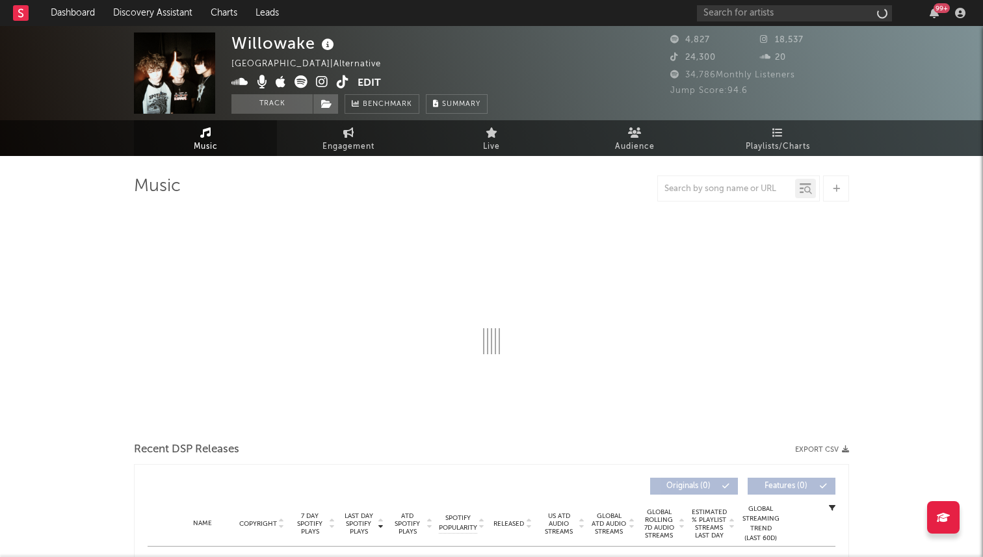
select select "1w"
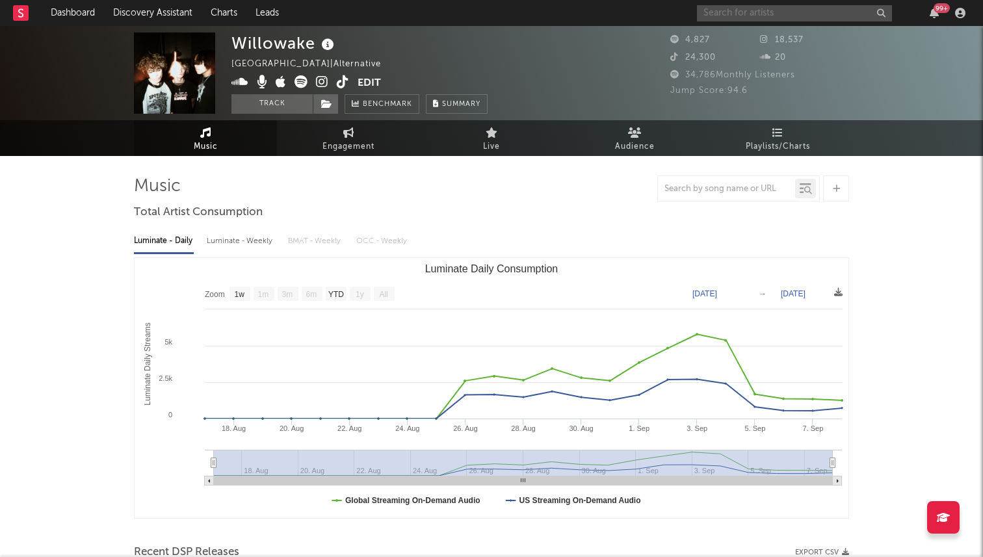
click at [794, 16] on input "text" at bounding box center [794, 13] width 195 height 16
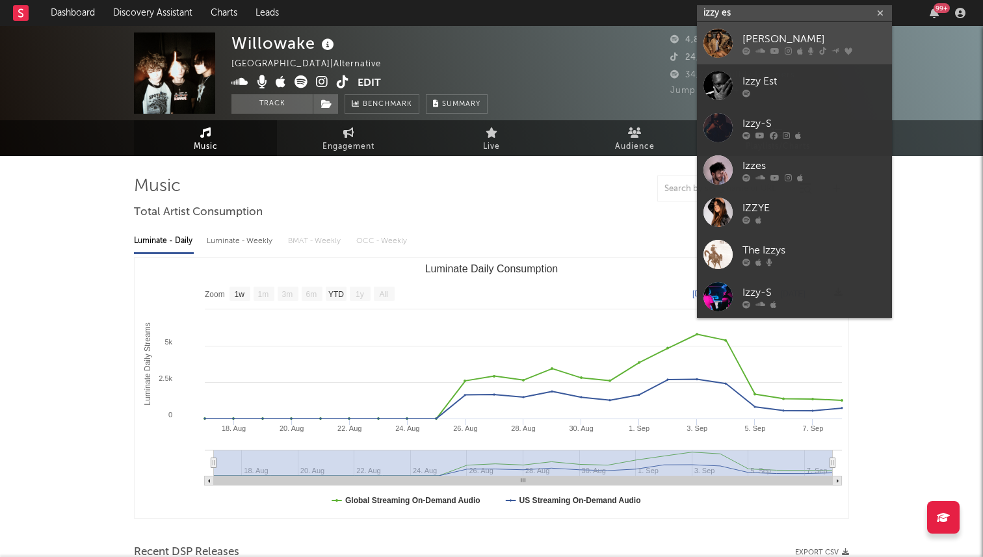
type input "izzy es"
click at [761, 31] on div "[PERSON_NAME]" at bounding box center [813, 39] width 143 height 16
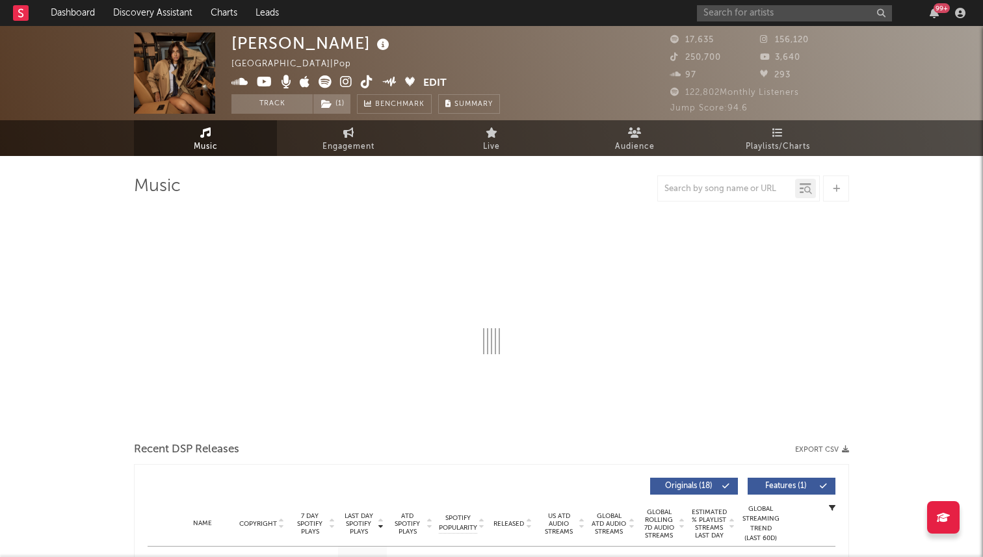
select select "6m"
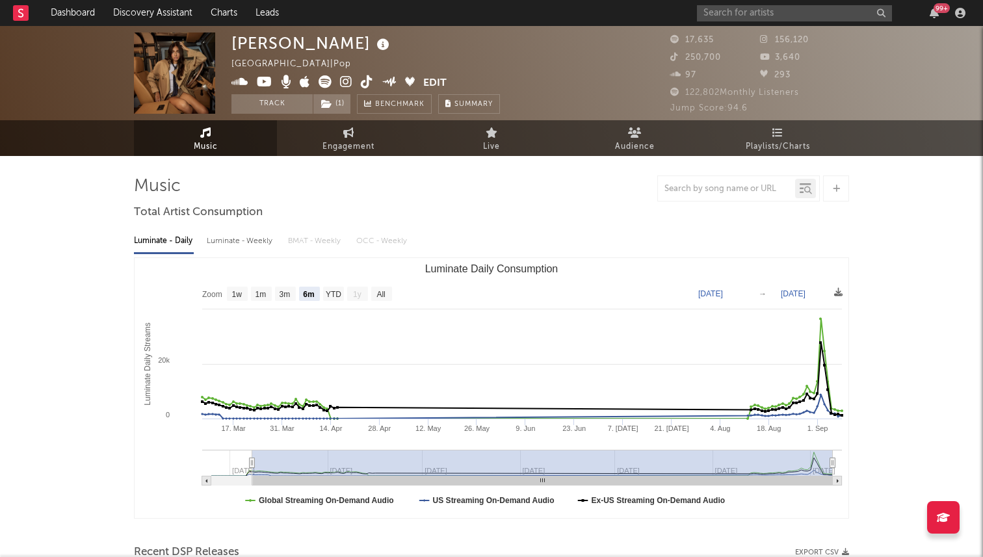
click at [363, 84] on icon at bounding box center [367, 81] width 12 height 13
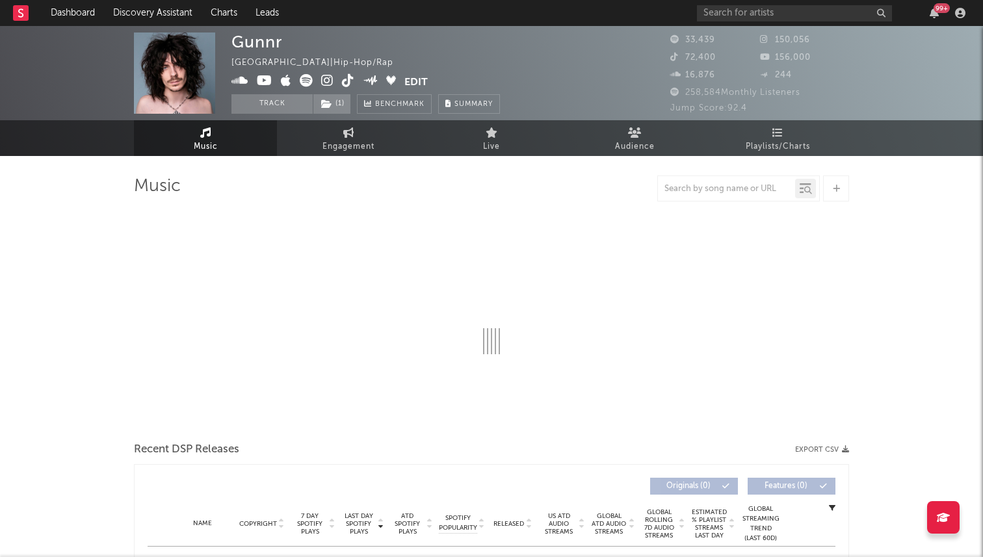
select select "6m"
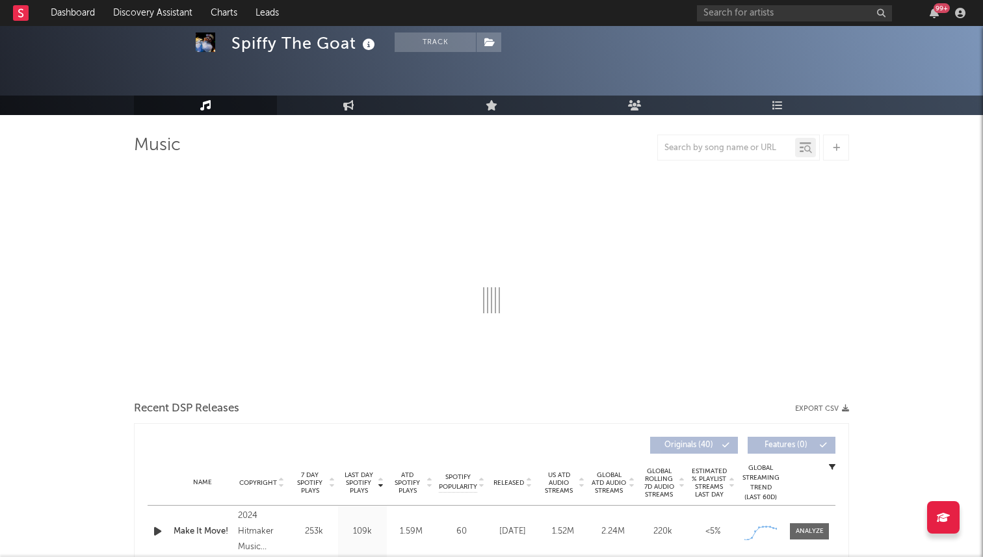
select select "6m"
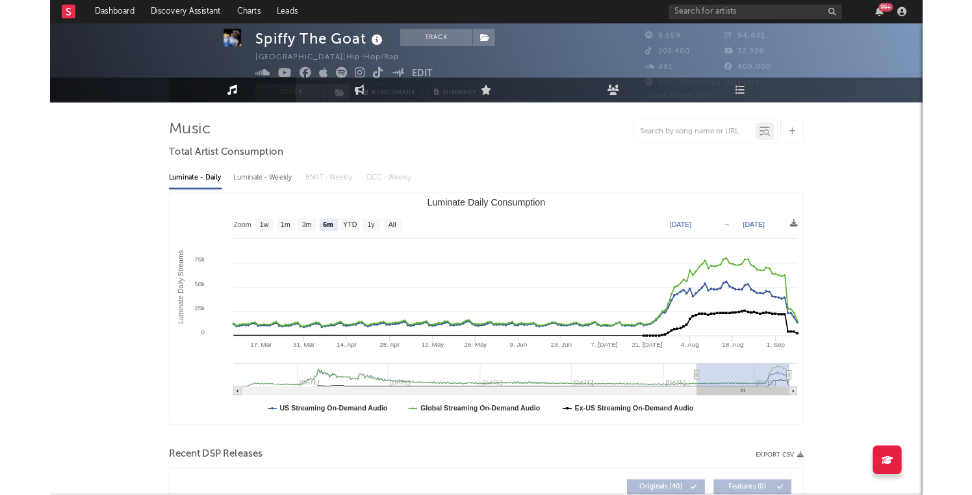
scroll to position [19, 0]
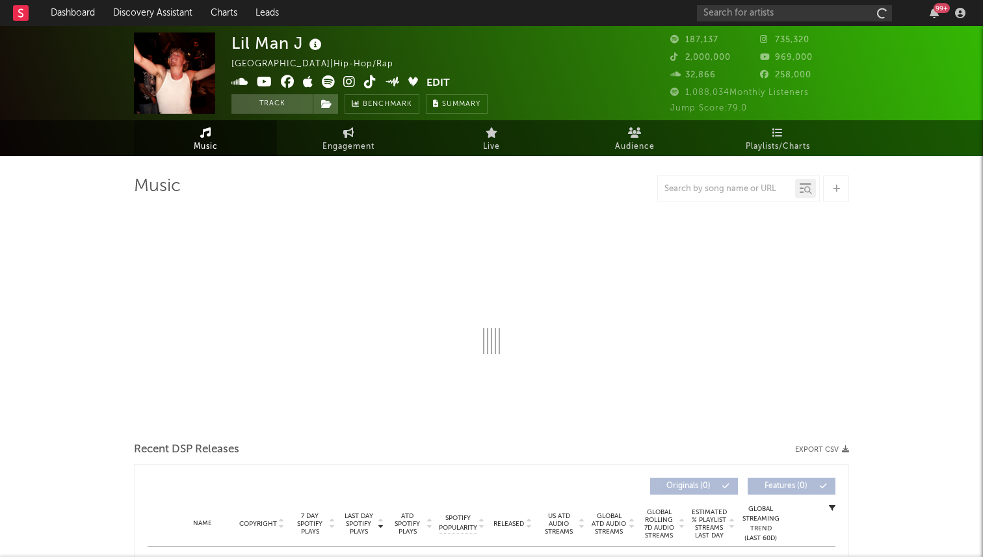
select select "6m"
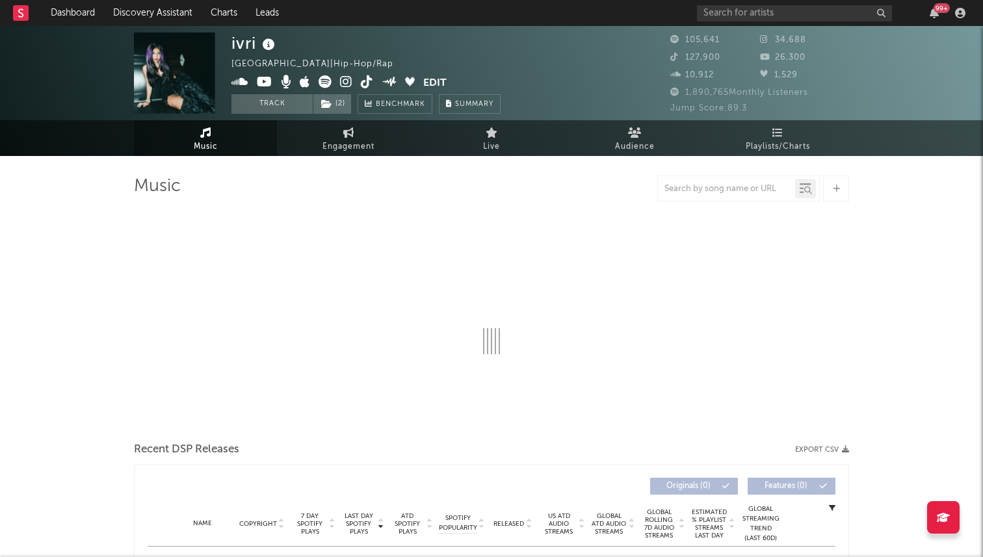
select select "6m"
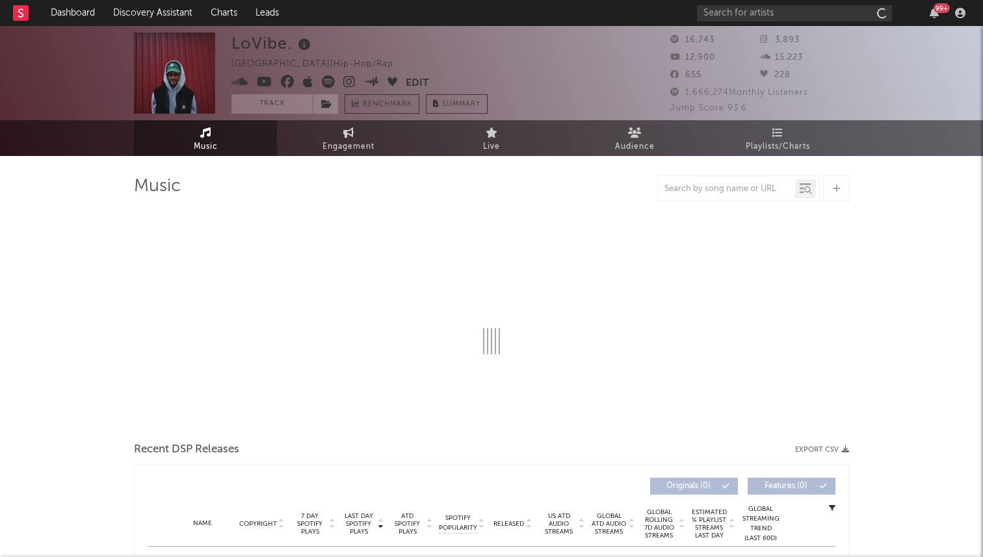
select select "6m"
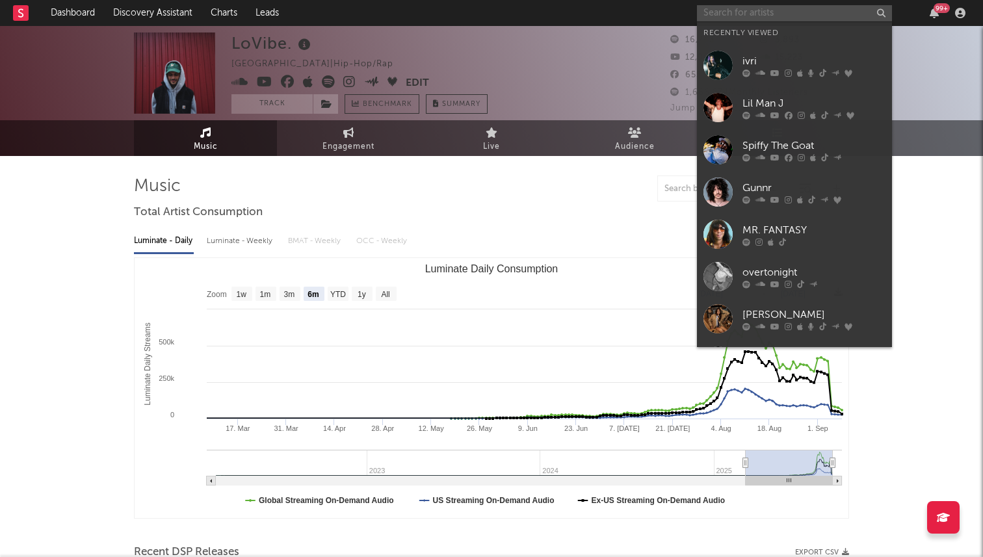
click at [755, 20] on input "text" at bounding box center [794, 13] width 195 height 16
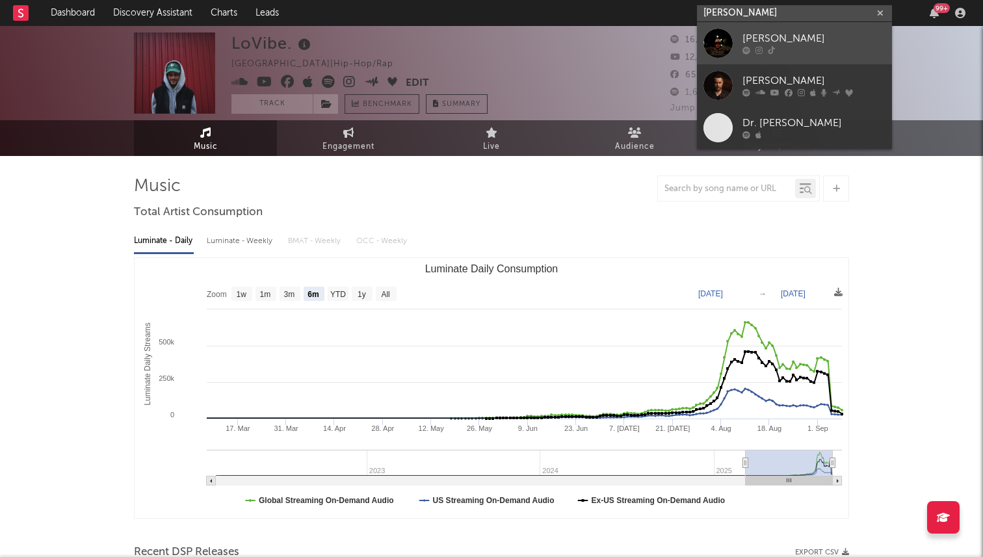
type input "[PERSON_NAME]"
click at [759, 38] on div "Davis Cook" at bounding box center [813, 39] width 143 height 16
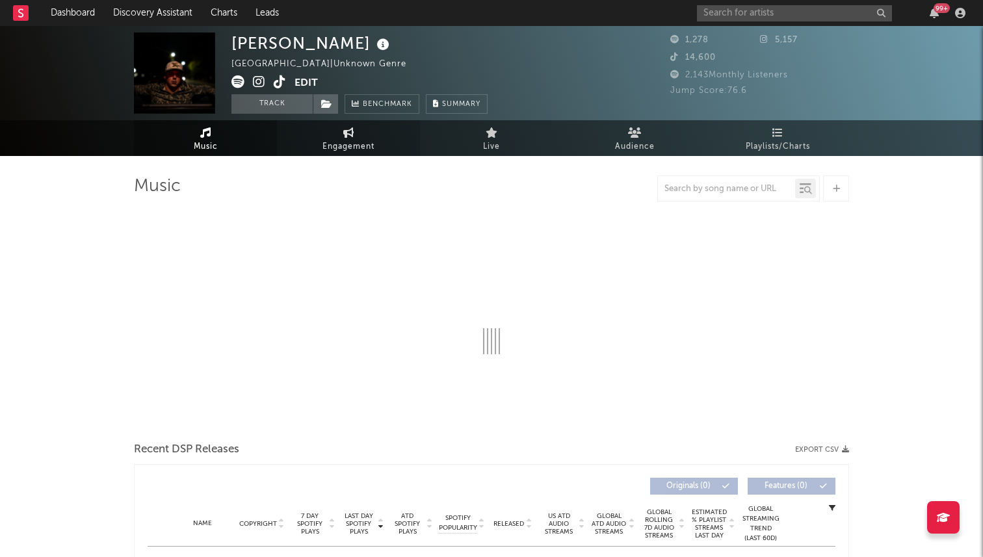
click at [347, 142] on span "Engagement" at bounding box center [348, 147] width 52 height 16
select select "1w"
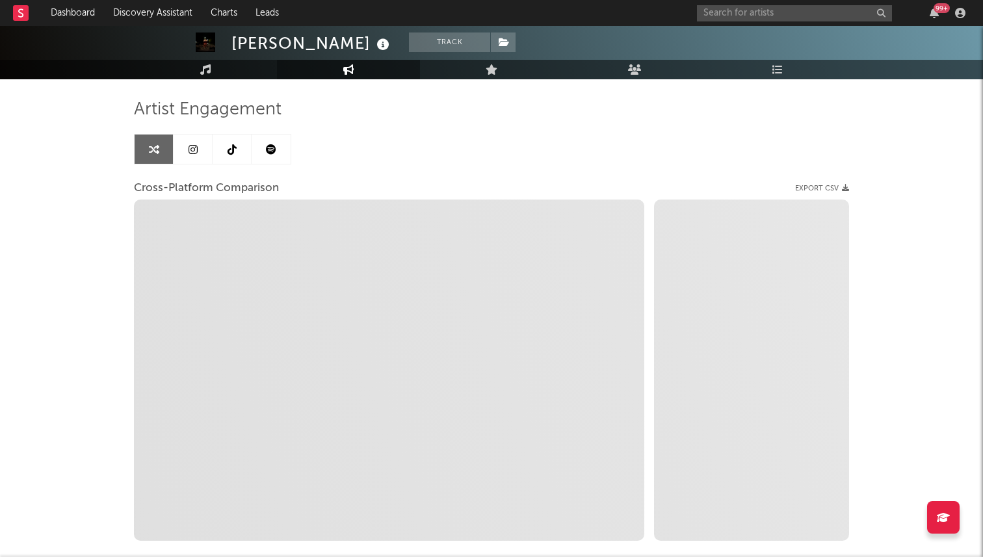
scroll to position [108, 0]
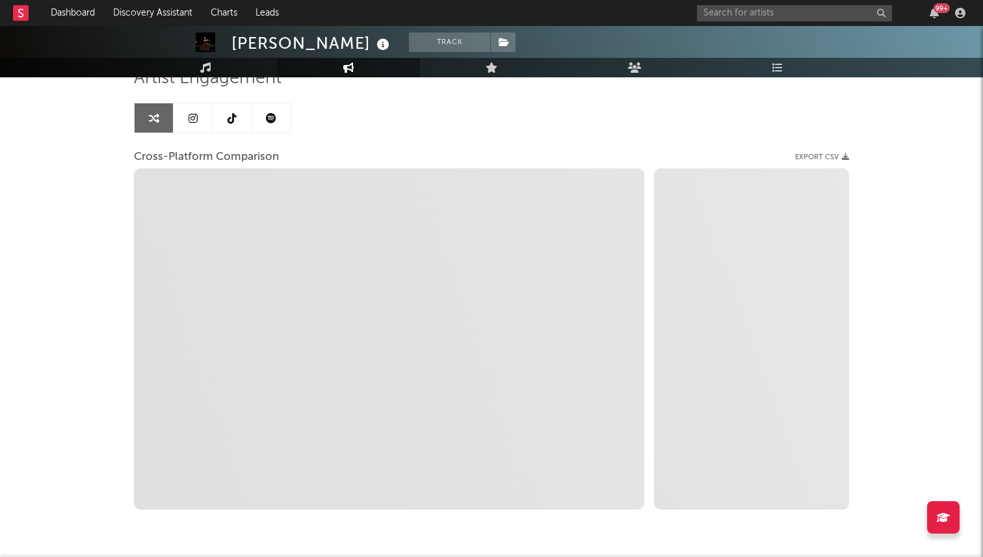
click at [230, 125] on link at bounding box center [232, 117] width 39 height 29
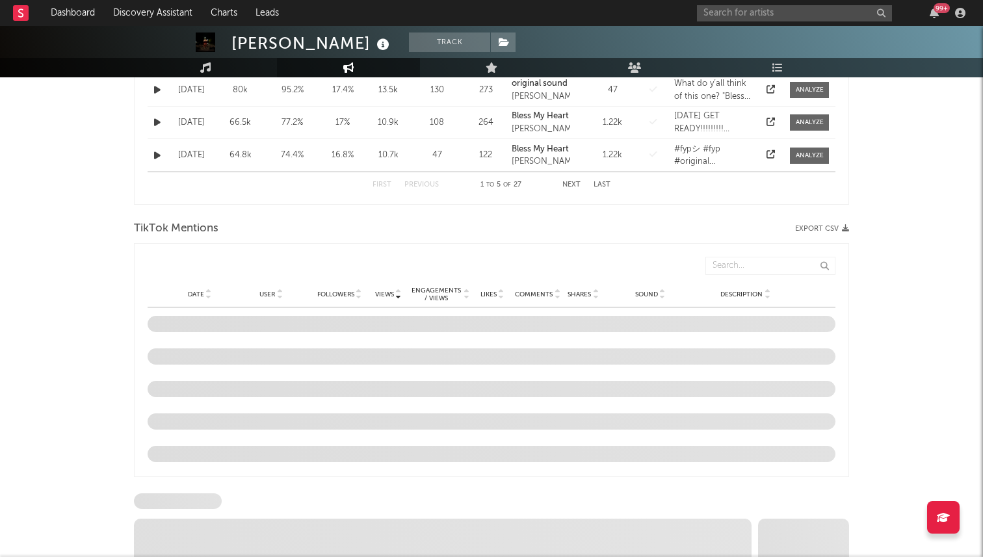
select select "1w"
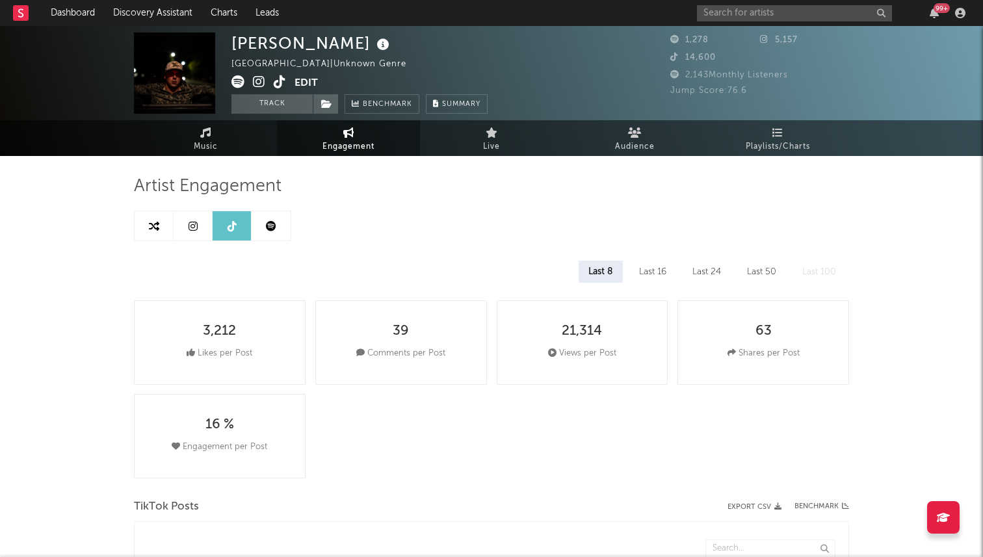
click at [279, 83] on icon at bounding box center [280, 81] width 12 height 13
click at [210, 137] on icon at bounding box center [205, 132] width 11 height 10
select select "6m"
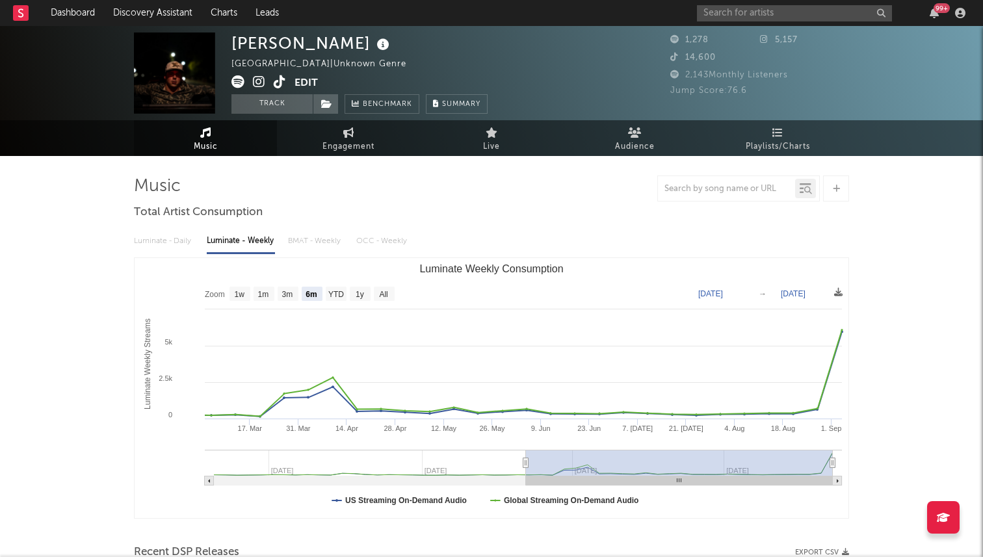
click at [239, 241] on div "Luminate - Weekly" at bounding box center [241, 241] width 68 height 22
click at [844, 334] on rect "Luminate Weekly Consumption" at bounding box center [492, 388] width 714 height 260
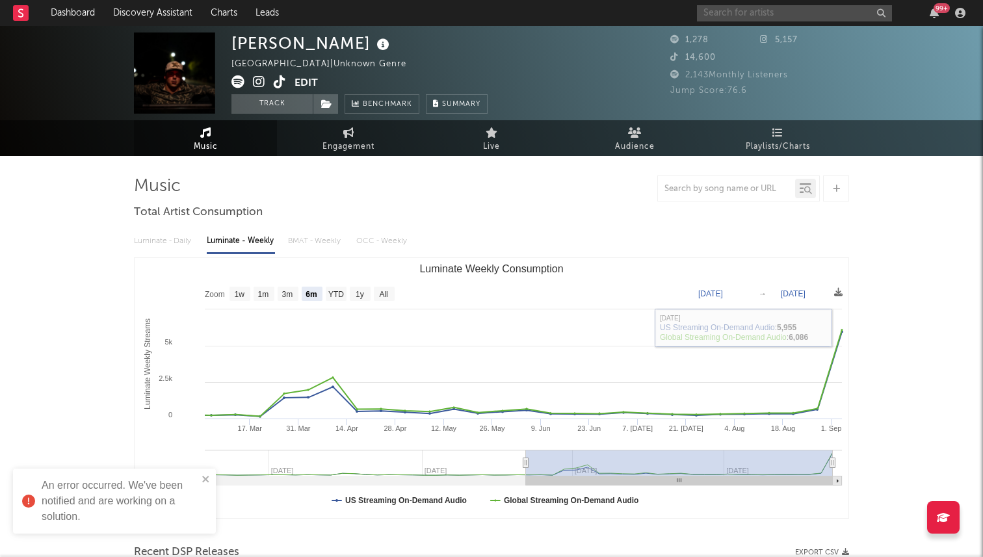
click at [729, 13] on input "text" at bounding box center [794, 13] width 195 height 16
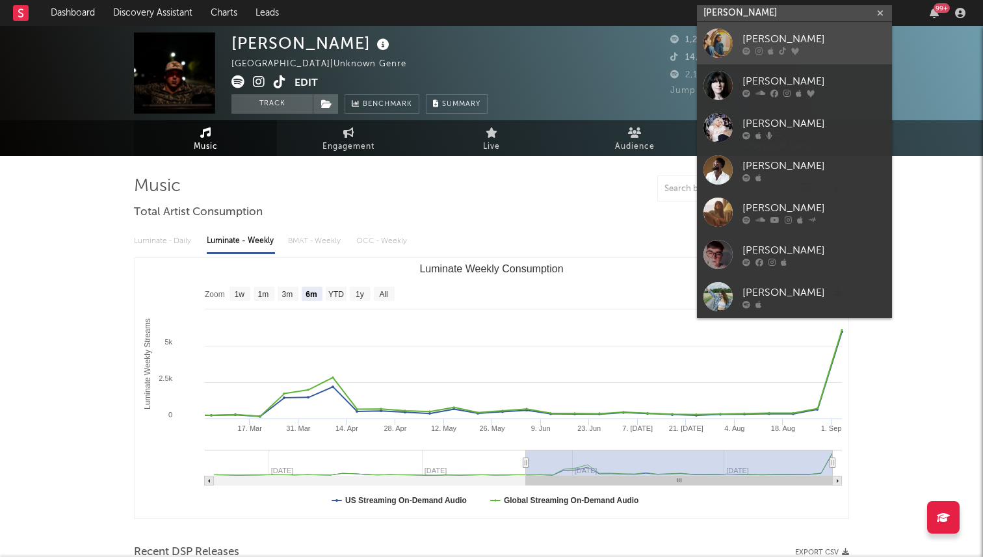
type input "emma anderse"
click at [766, 52] on div at bounding box center [813, 51] width 143 height 8
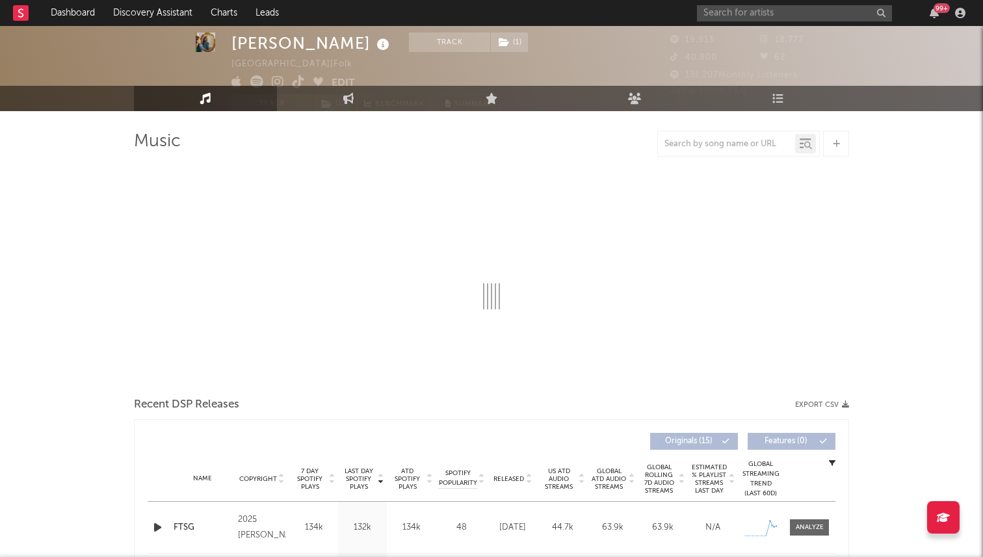
select select "6m"
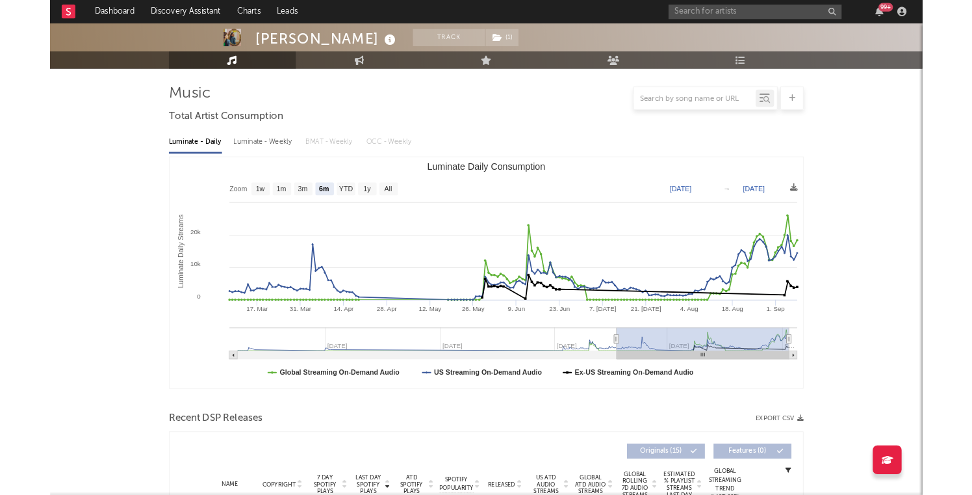
scroll to position [84, 0]
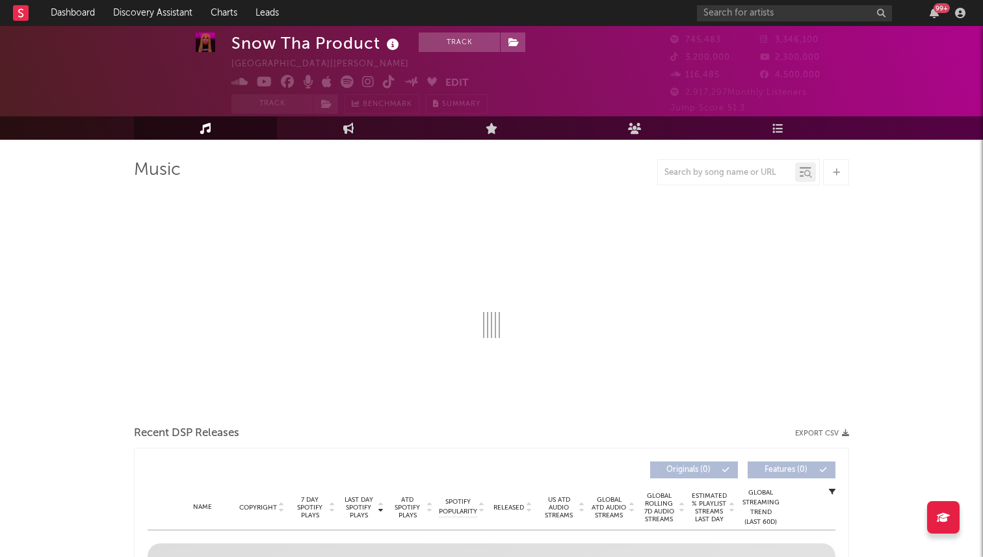
select select "6m"
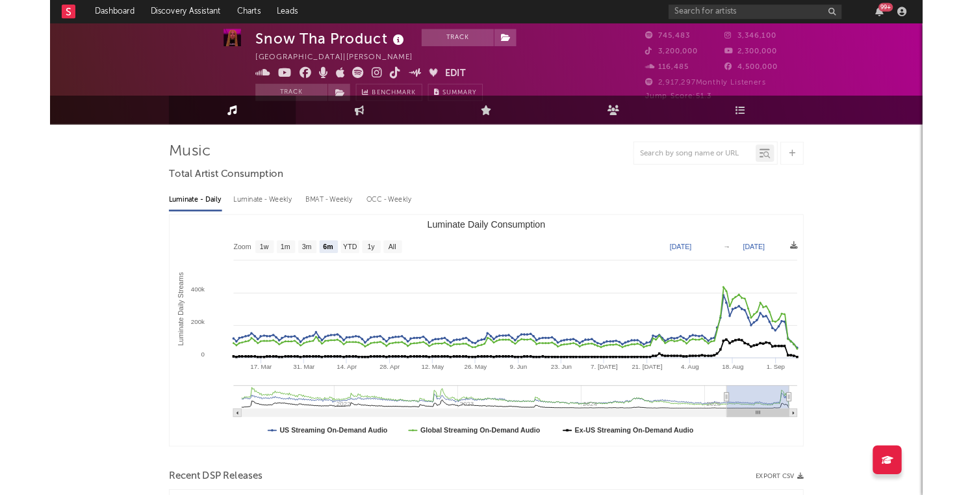
scroll to position [7, 0]
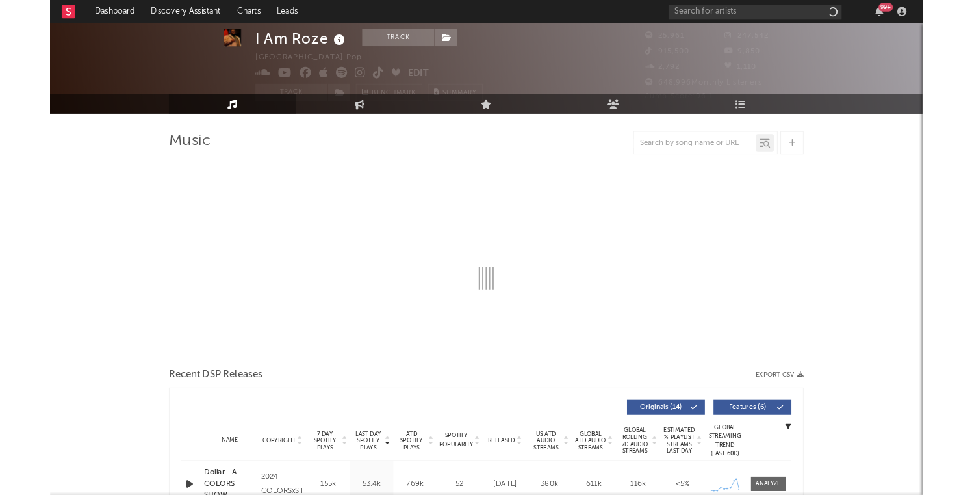
scroll to position [31, 0]
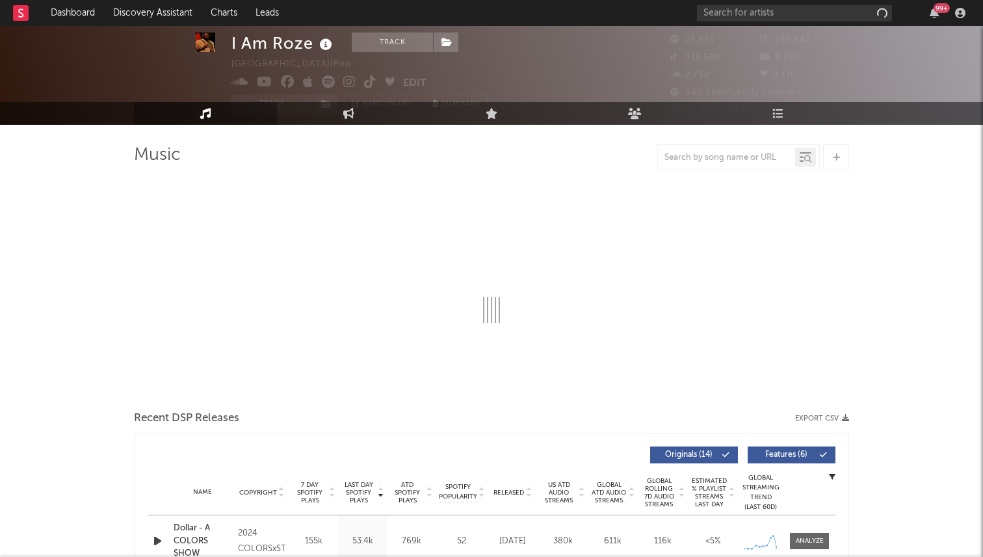
select select "6m"
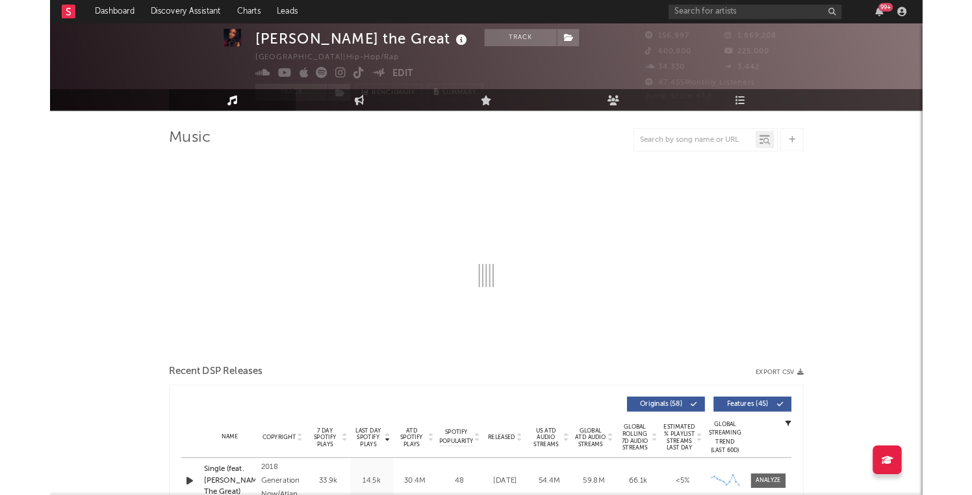
scroll to position [50, 0]
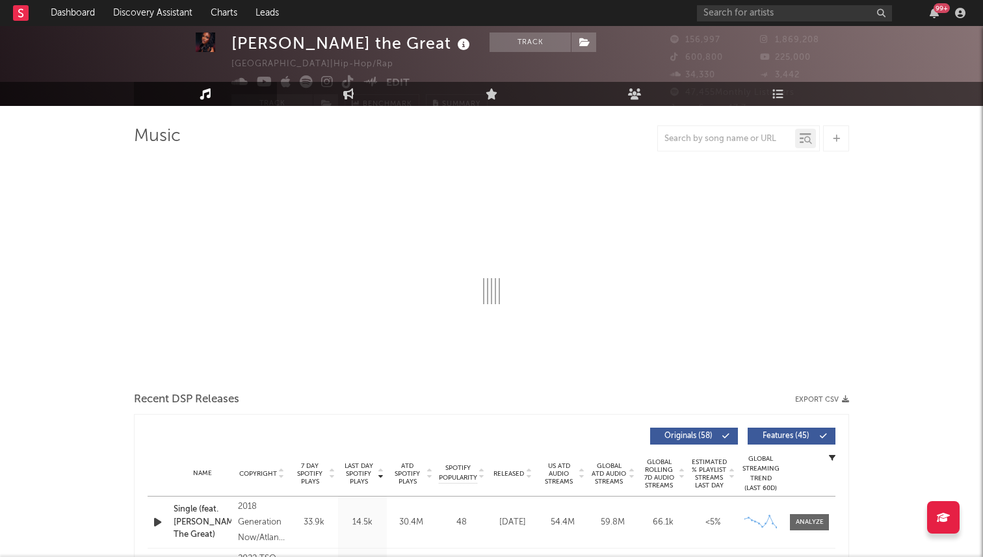
select select "6m"
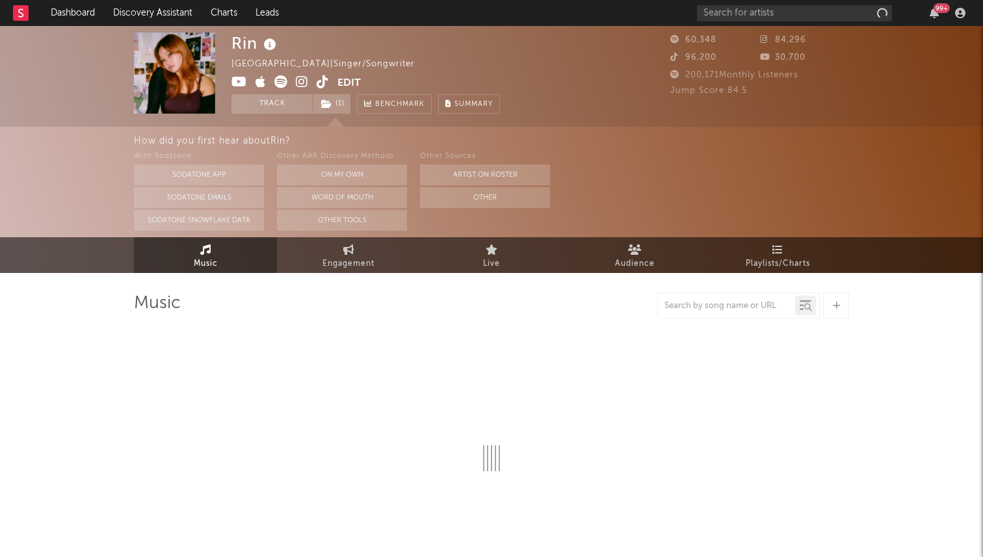
select select "6m"
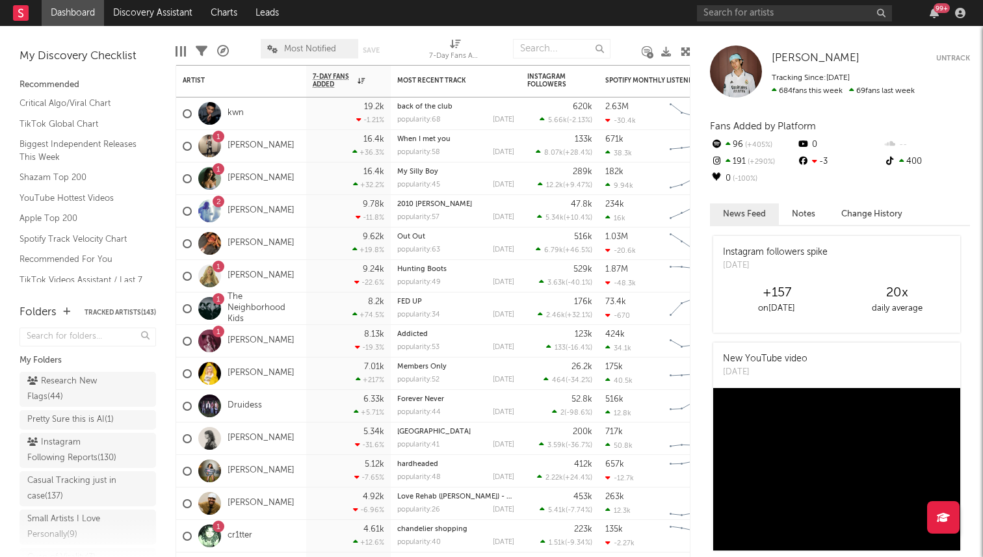
click at [744, 24] on div "99 +" at bounding box center [833, 13] width 273 height 26
click at [731, 18] on input "text" at bounding box center [794, 13] width 195 height 16
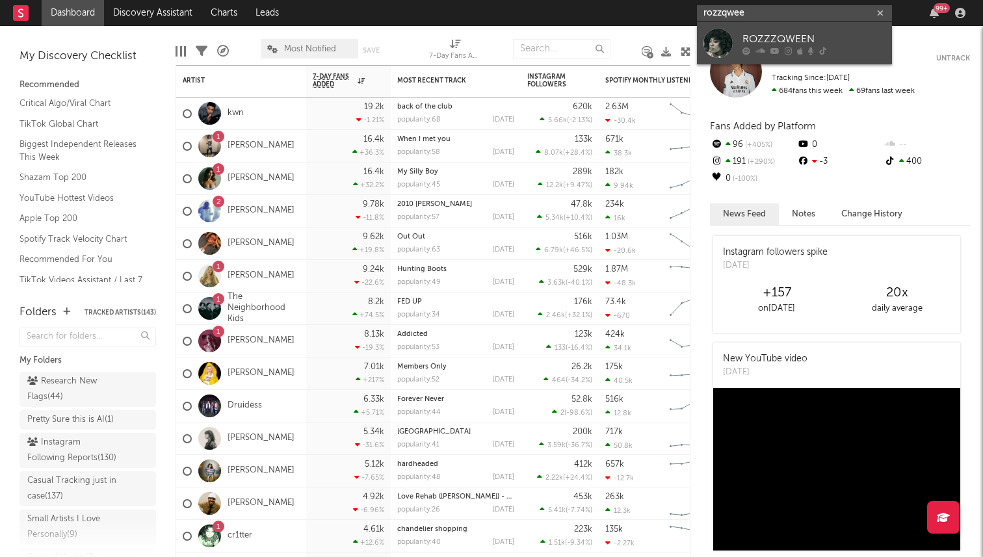
type input "rozzqwee"
click at [798, 44] on div "ROZZZQWEEN" at bounding box center [813, 39] width 143 height 16
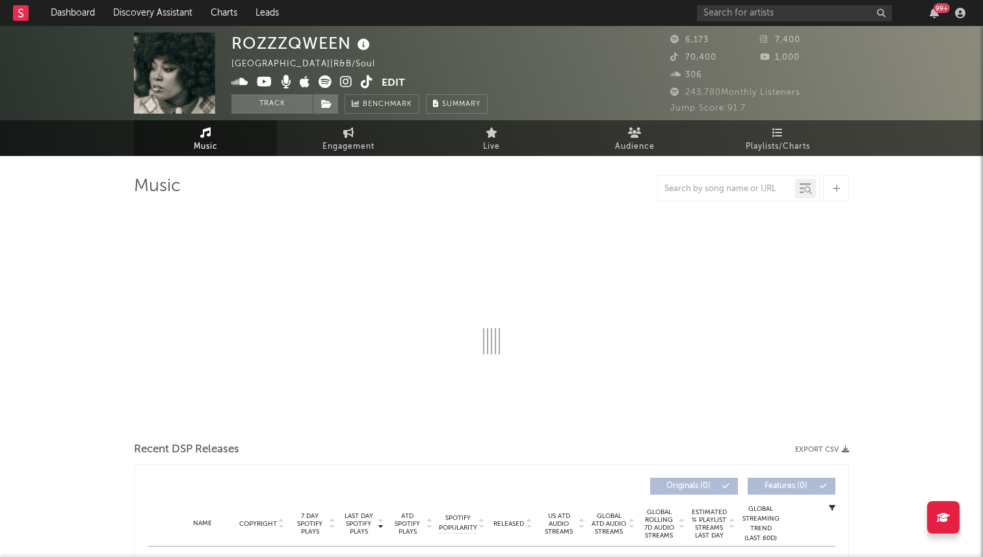
select select "6m"
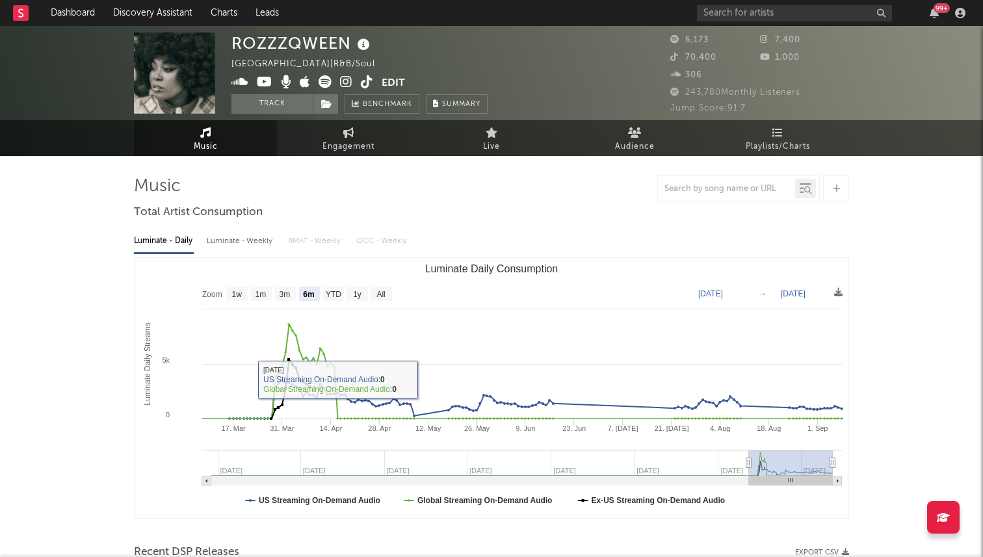
click at [364, 81] on icon at bounding box center [367, 81] width 12 height 13
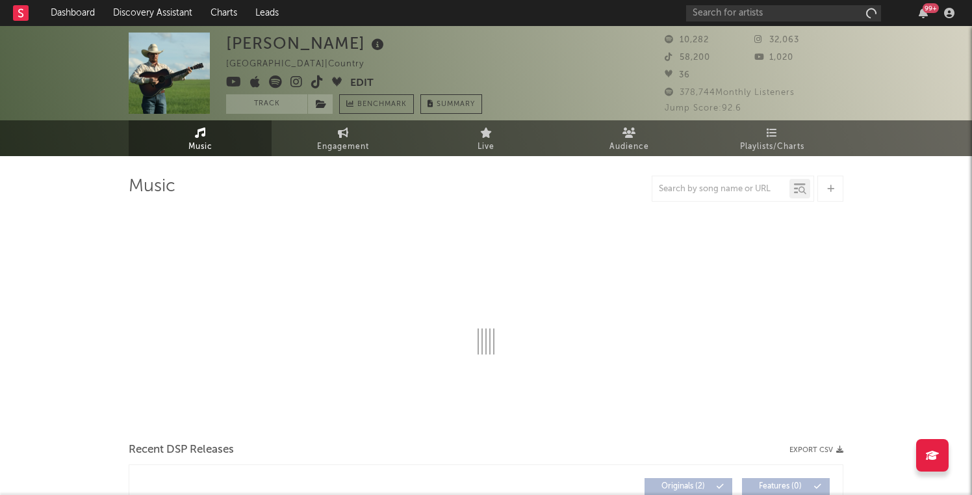
select select "1w"
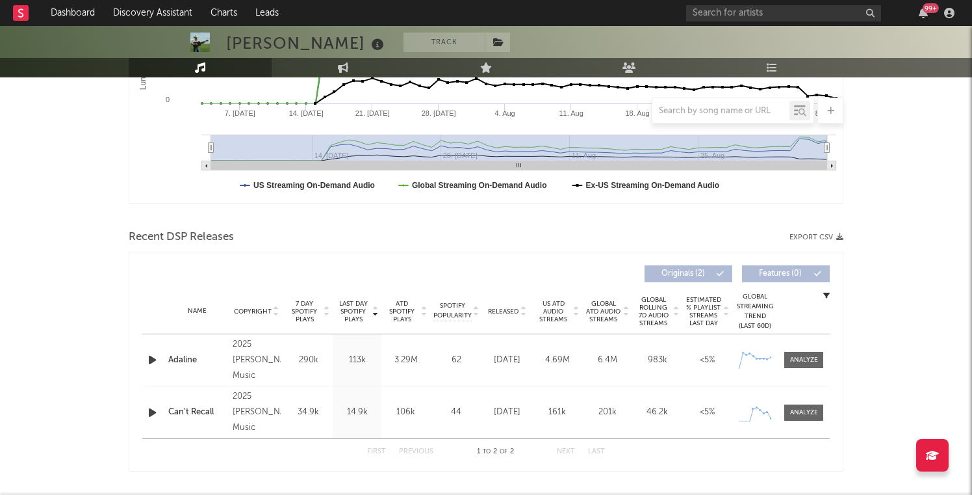
scroll to position [320, 0]
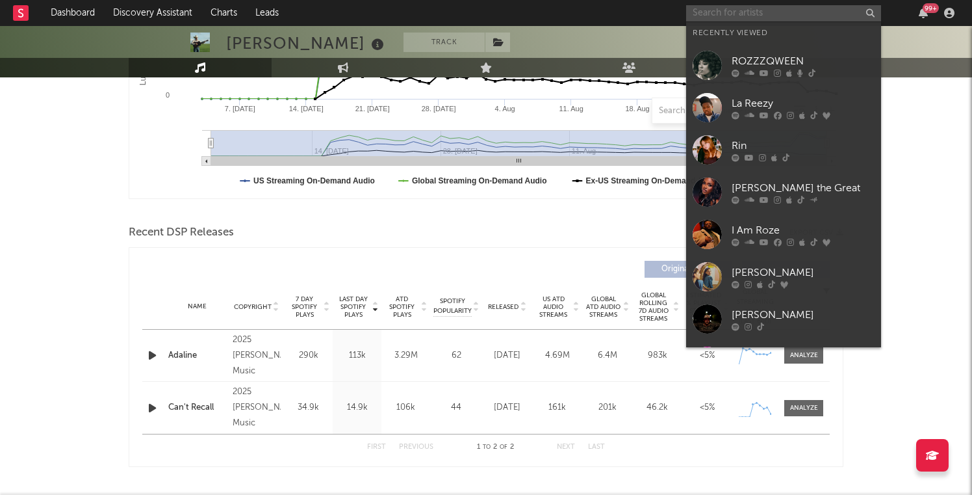
click at [720, 14] on input "text" at bounding box center [783, 13] width 195 height 16
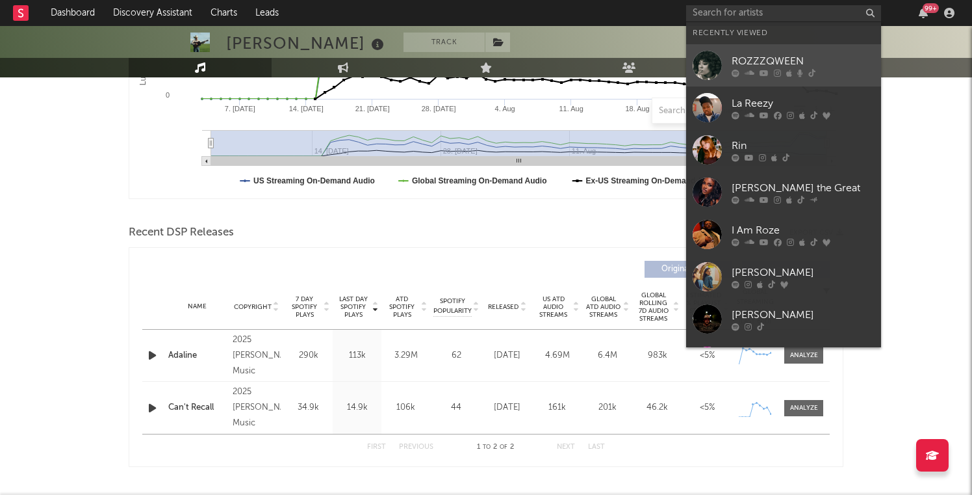
click at [722, 73] on div at bounding box center [707, 65] width 29 height 29
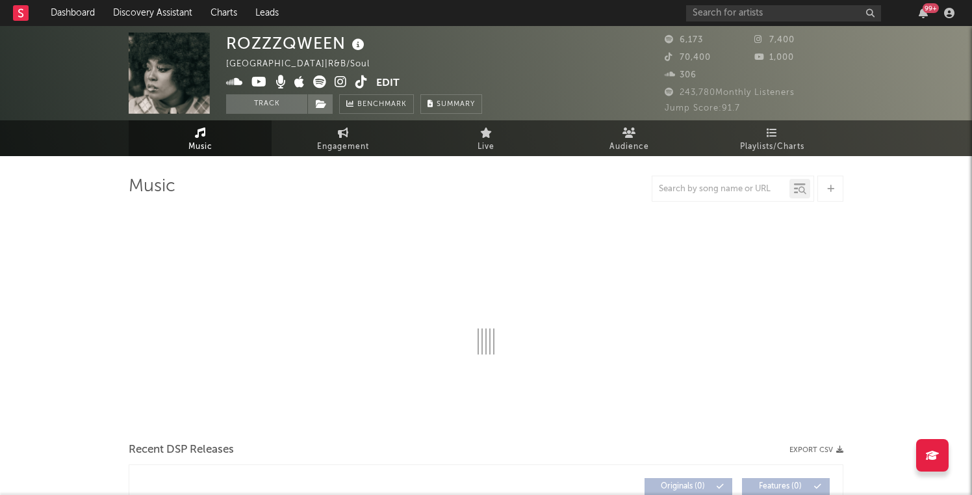
select select "6m"
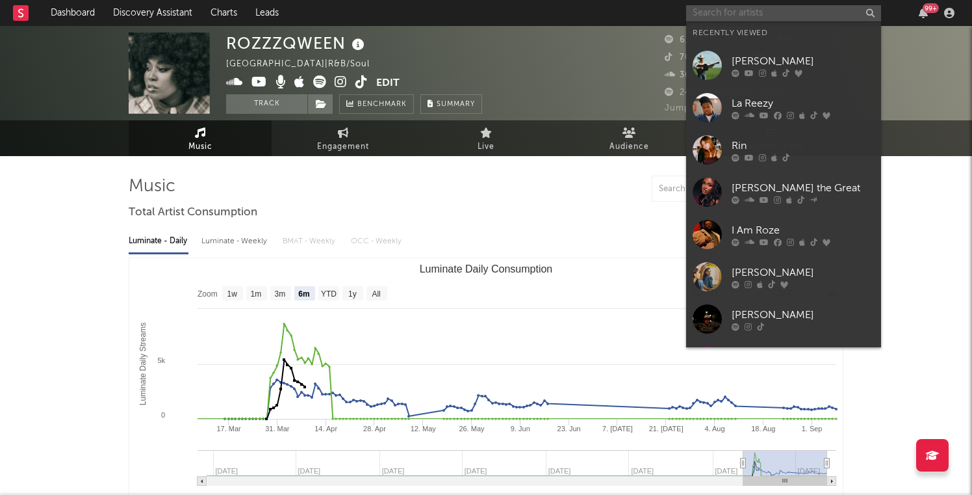
click at [706, 12] on input "text" at bounding box center [783, 13] width 195 height 16
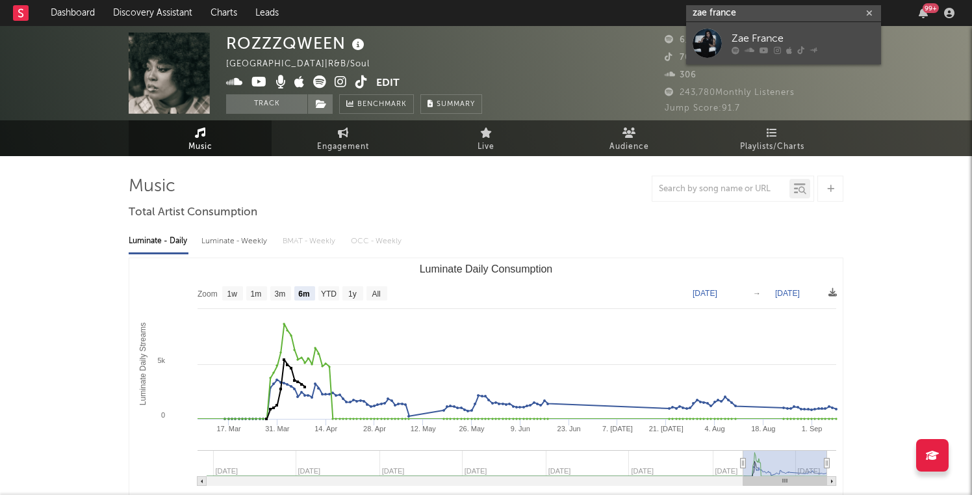
type input "zae france"
click at [701, 42] on div at bounding box center [707, 43] width 29 height 29
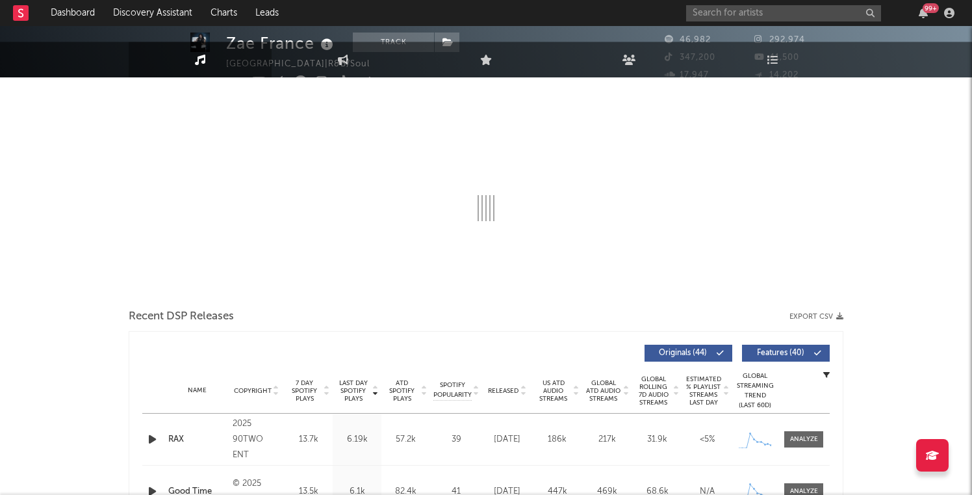
select select "6m"
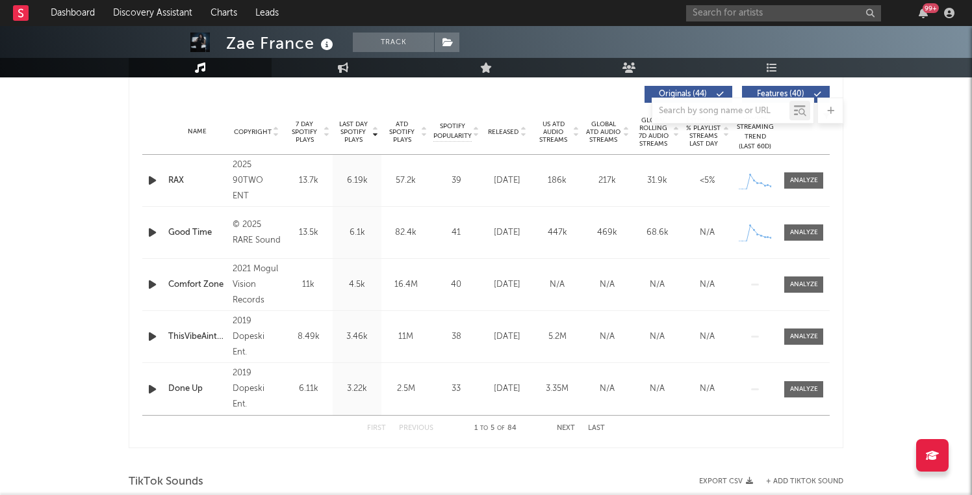
scroll to position [491, 0]
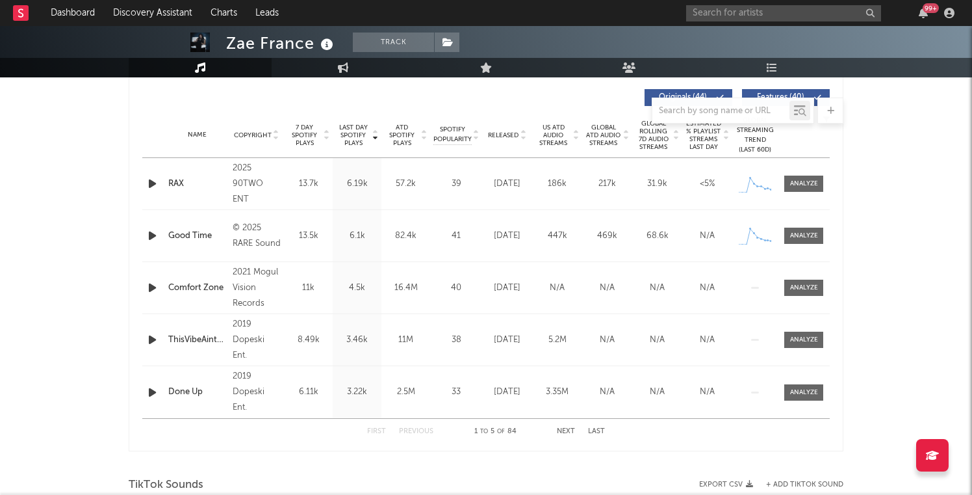
click at [307, 126] on span "7 Day Spotify Plays" at bounding box center [304, 135] width 34 height 23
click at [693, 21] on div "99 +" at bounding box center [822, 13] width 273 height 26
click at [703, 14] on input "text" at bounding box center [783, 13] width 195 height 16
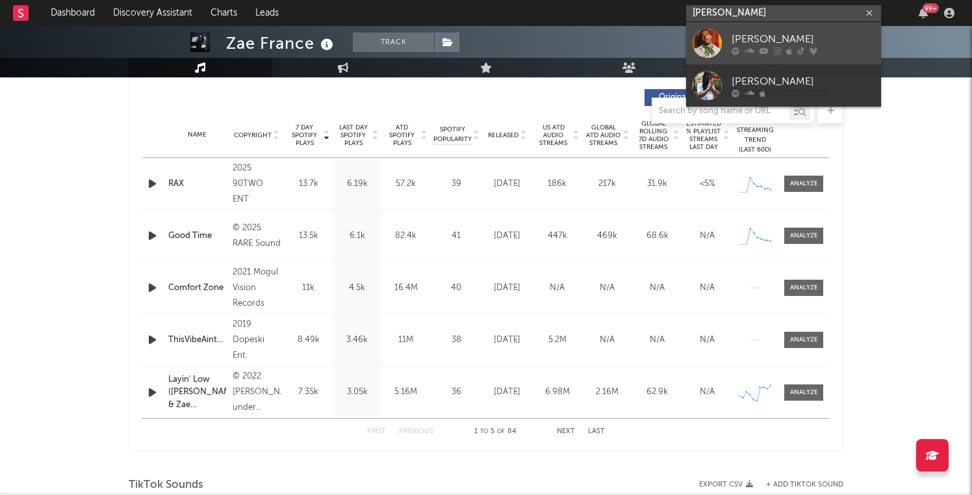
type input "[PERSON_NAME]"
click at [717, 41] on div at bounding box center [707, 43] width 29 height 29
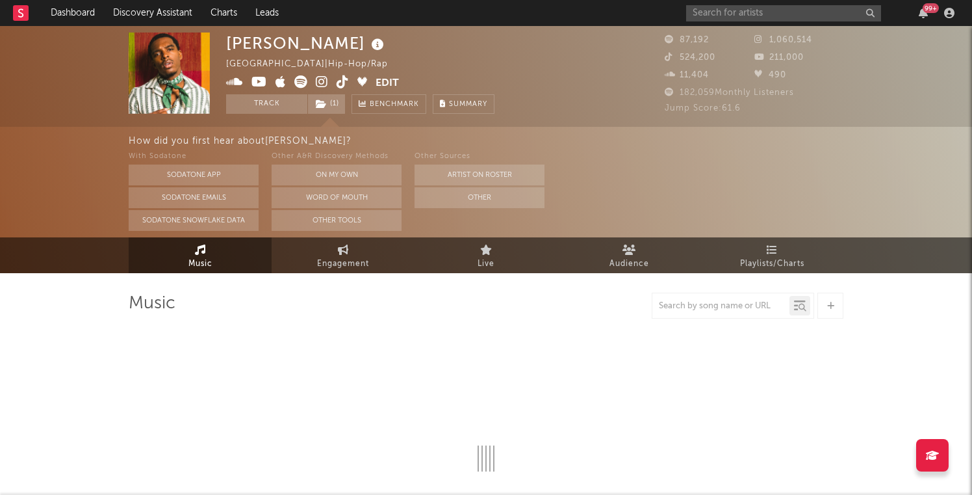
select select "6m"
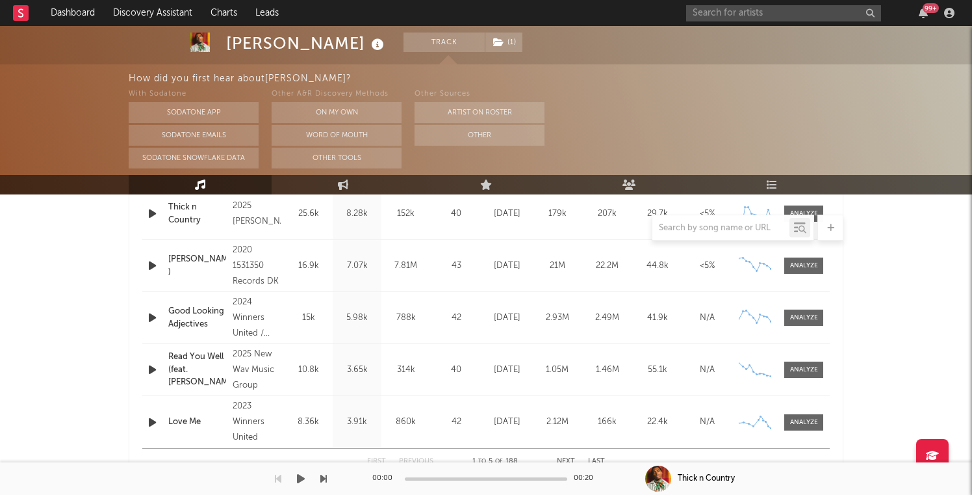
scroll to position [583, 0]
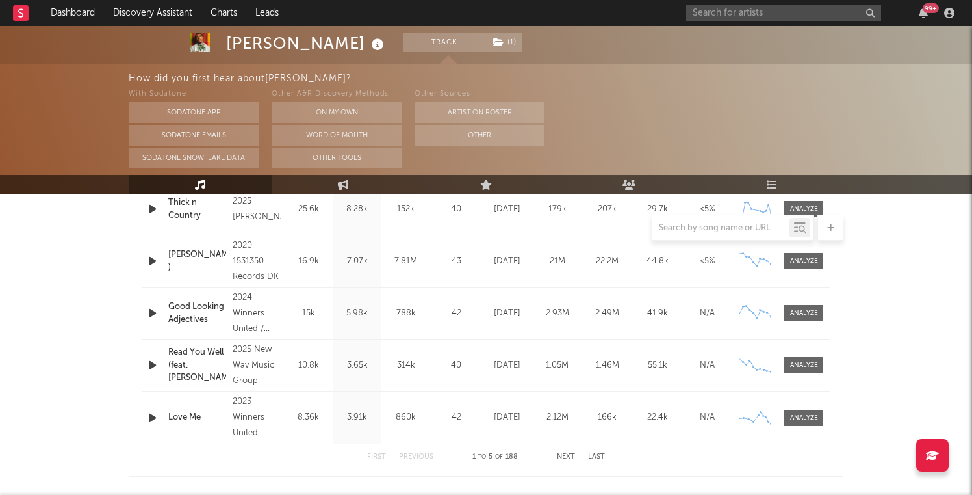
click at [744, 0] on div "99 +" at bounding box center [822, 13] width 273 height 26
click at [740, 11] on input "text" at bounding box center [783, 13] width 195 height 16
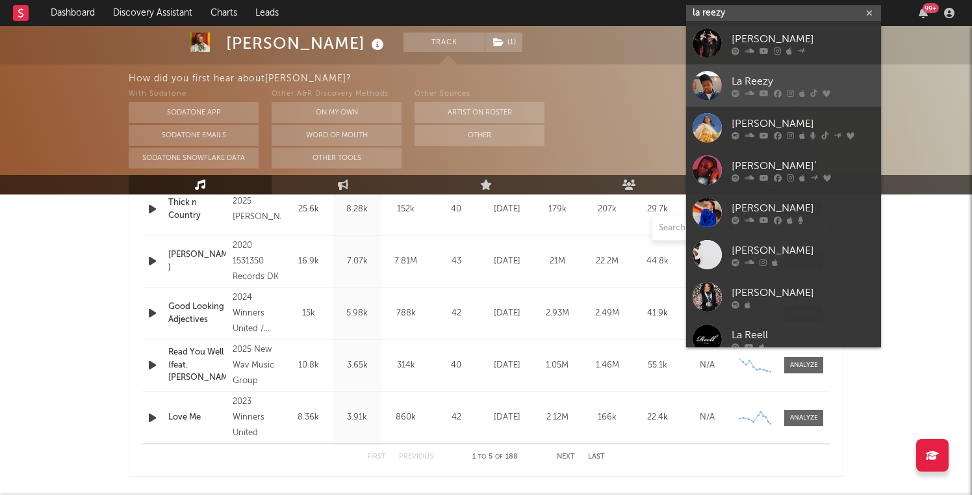
type input "la reezy"
click at [740, 90] on div at bounding box center [803, 93] width 143 height 8
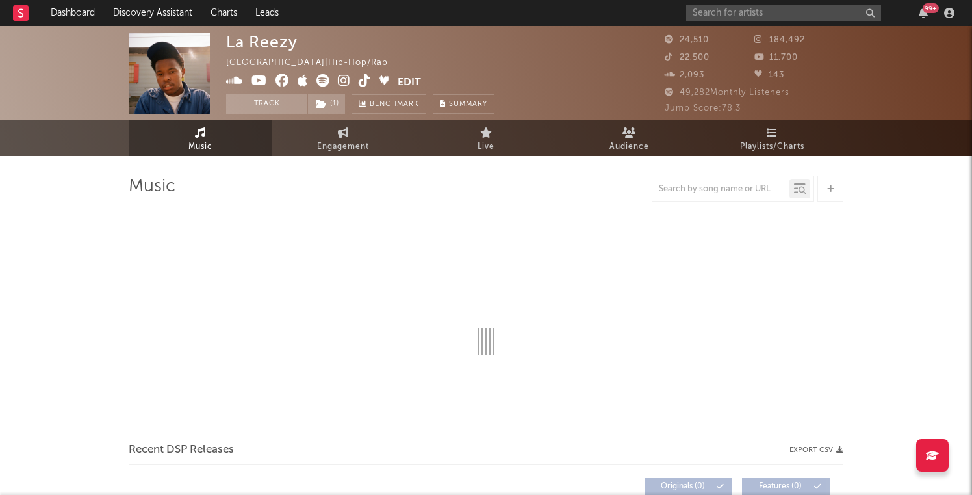
select select "6m"
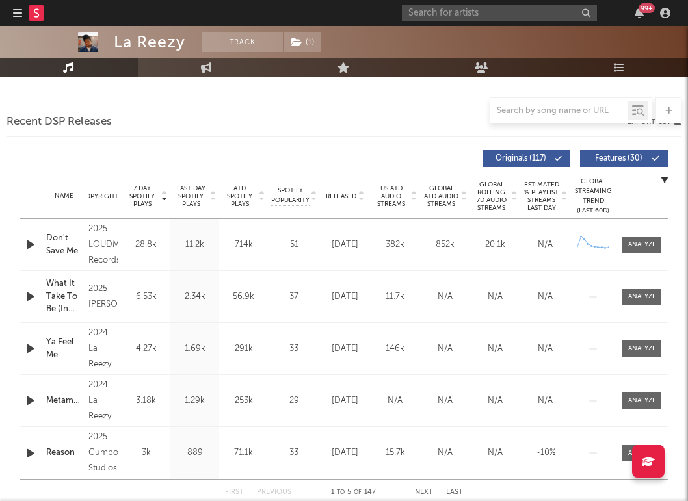
scroll to position [432, 0]
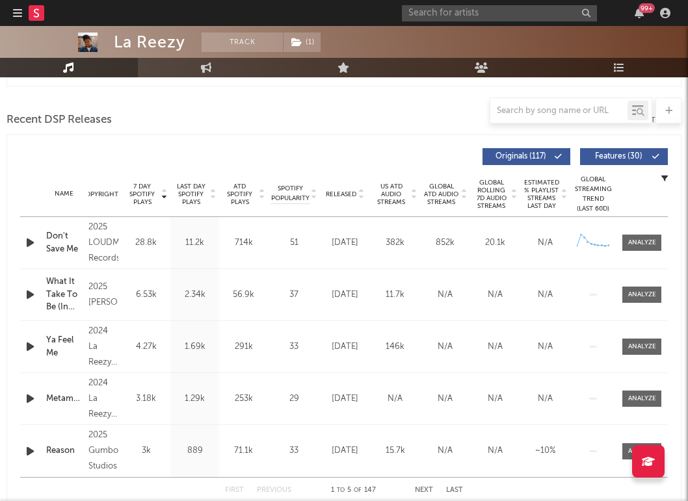
click at [64, 237] on div "Don't Save Me" at bounding box center [64, 242] width 36 height 25
click at [73, 295] on div "What It Take To Be (In Love)" at bounding box center [64, 295] width 36 height 38
click at [67, 351] on div "Ya Feel Me" at bounding box center [64, 346] width 36 height 25
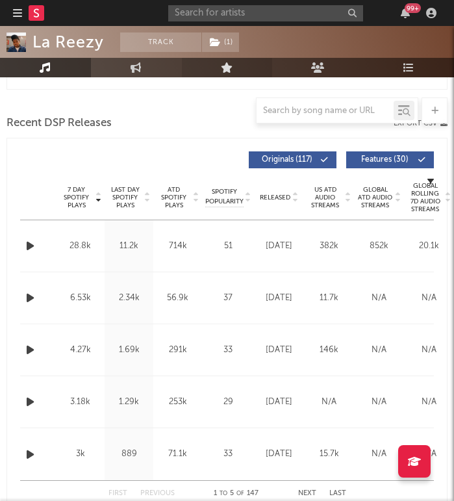
scroll to position [510, 0]
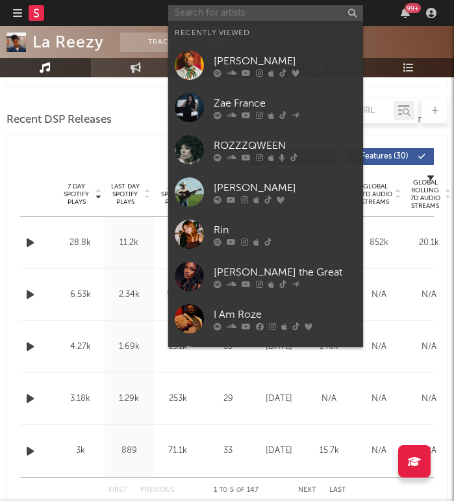
click at [215, 7] on input "text" at bounding box center [265, 13] width 195 height 16
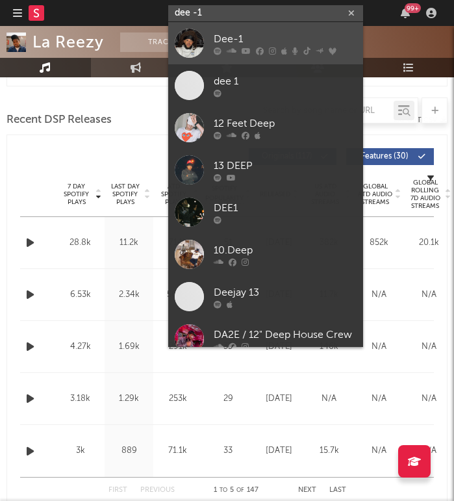
type input "dee -1"
click at [203, 39] on div at bounding box center [189, 43] width 29 height 29
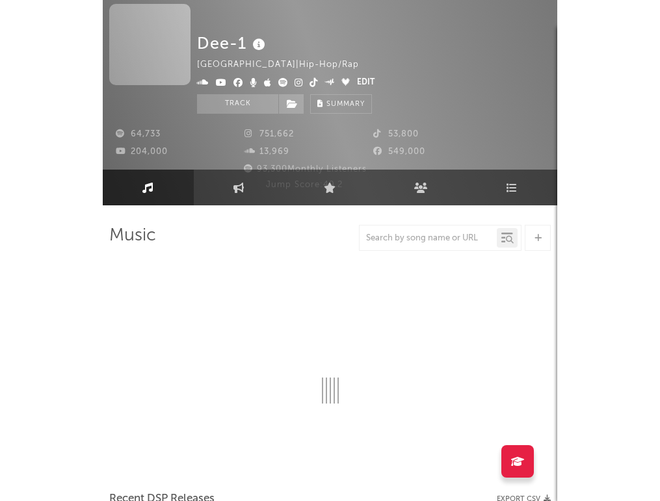
scroll to position [510, 0]
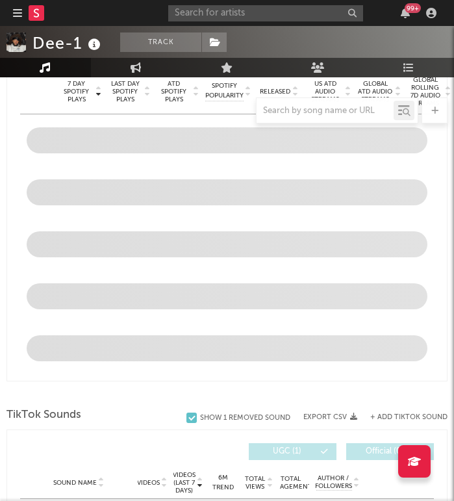
select select "6m"
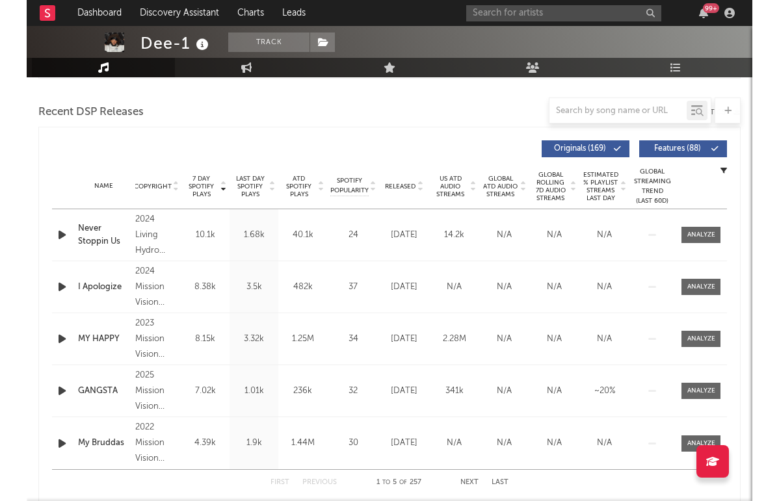
scroll to position [432, 0]
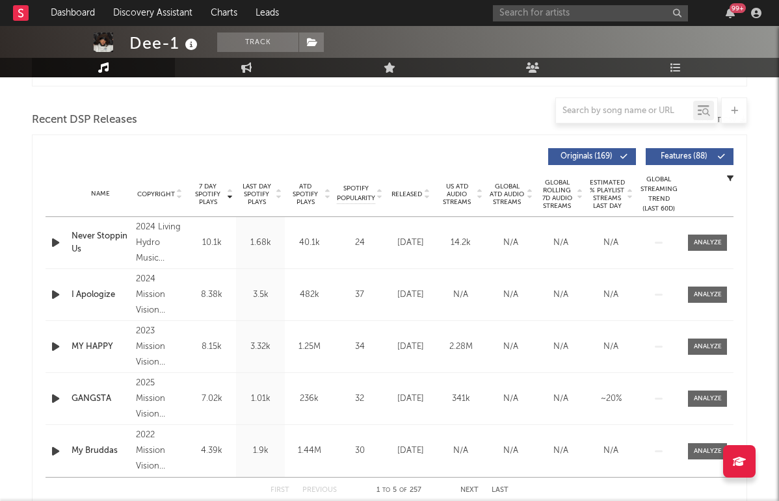
click at [91, 238] on div "Never Stoppin Us" at bounding box center [101, 242] width 58 height 25
click at [84, 294] on div "I Apologize" at bounding box center [101, 295] width 58 height 13
click at [94, 296] on div "I Apologize" at bounding box center [101, 295] width 58 height 13
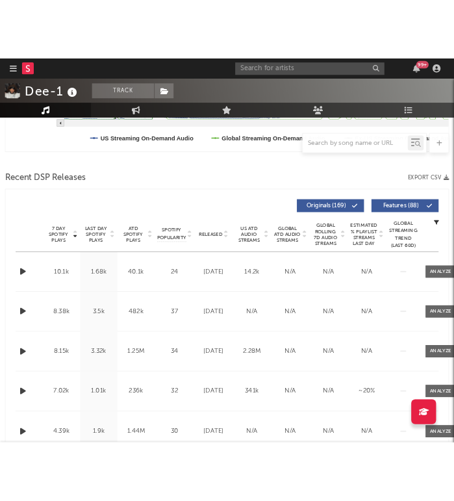
scroll to position [510, 0]
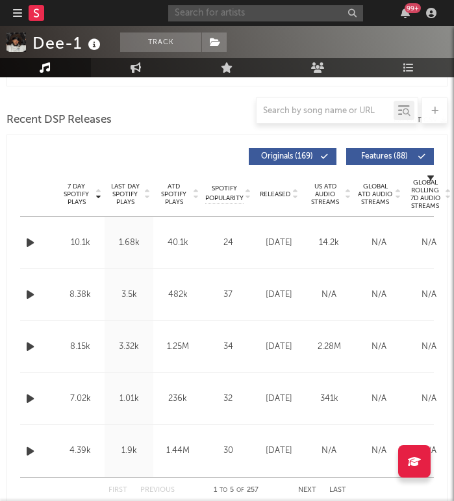
click at [285, 12] on input "text" at bounding box center [265, 13] width 195 height 16
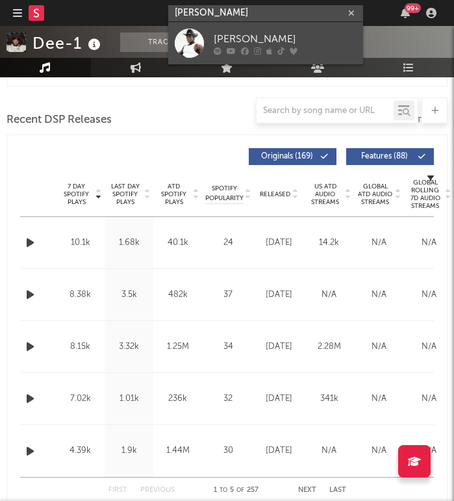
type input "[PERSON_NAME]"
click at [255, 35] on div "[PERSON_NAME]" at bounding box center [285, 39] width 143 height 16
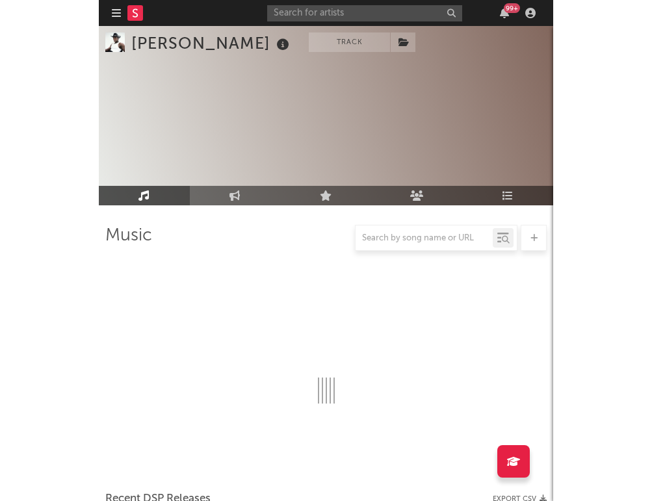
scroll to position [510, 0]
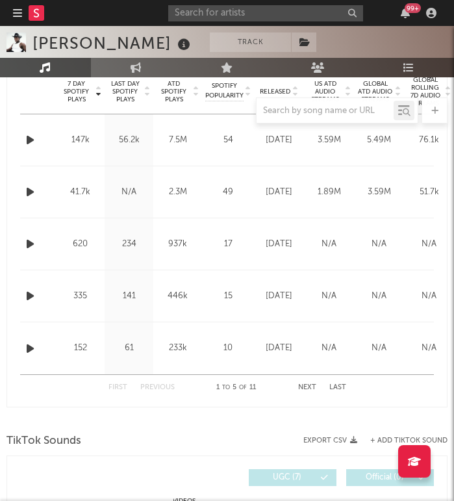
select select "6m"
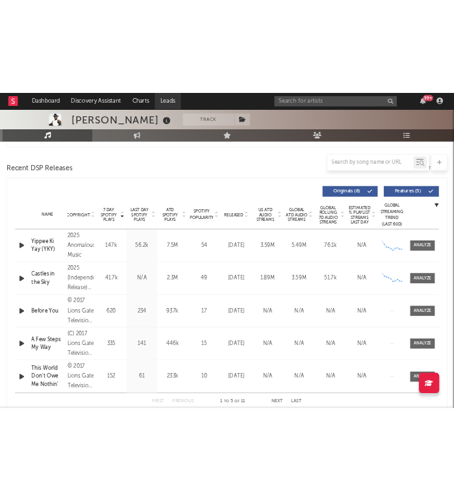
scroll to position [468, 0]
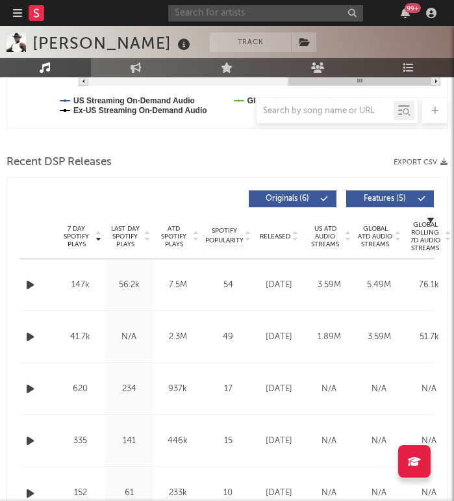
click at [269, 14] on input "text" at bounding box center [265, 13] width 195 height 16
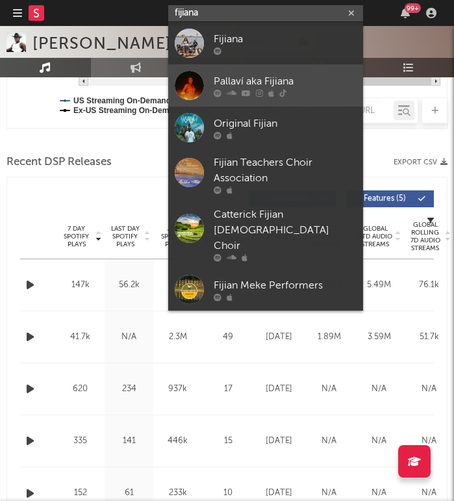
type input "fijiana"
click at [306, 83] on div "Pallaví aka Fijiana" at bounding box center [285, 81] width 143 height 16
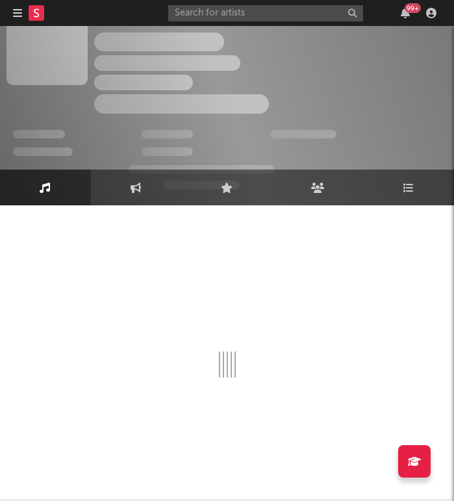
scroll to position [468, 0]
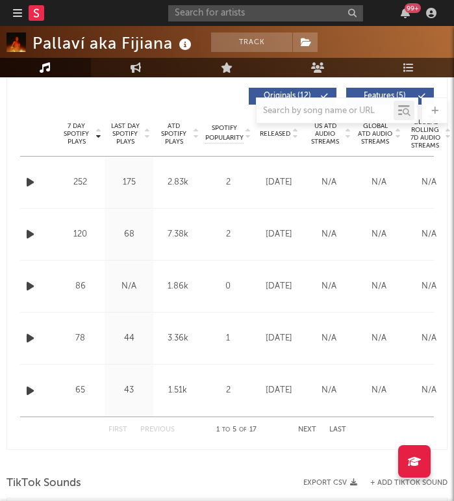
select select "1w"
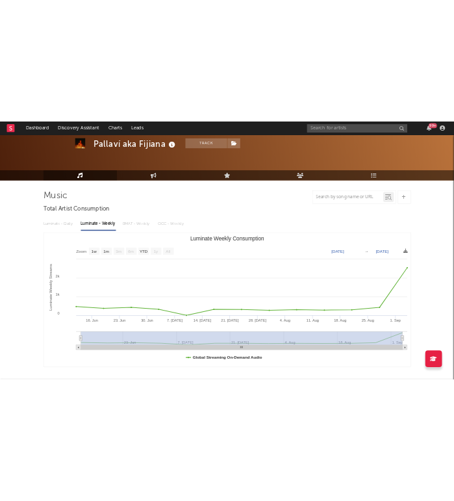
scroll to position [0, 0]
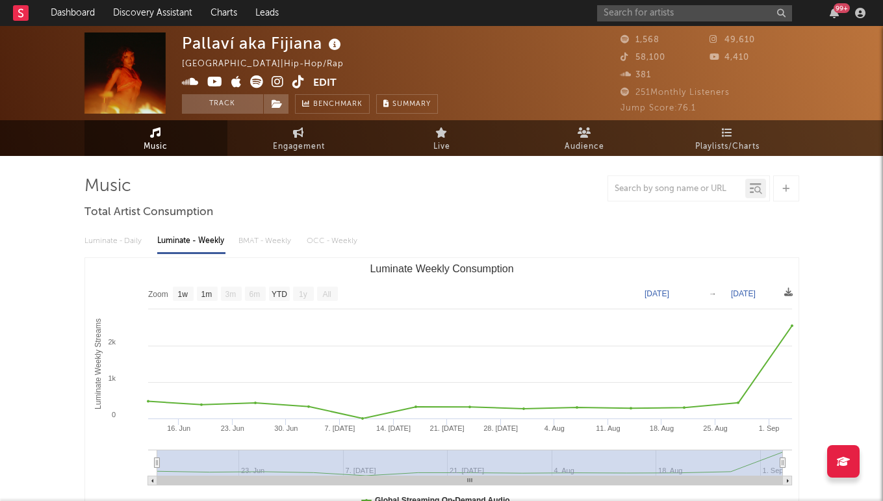
click at [277, 80] on icon at bounding box center [278, 81] width 12 height 13
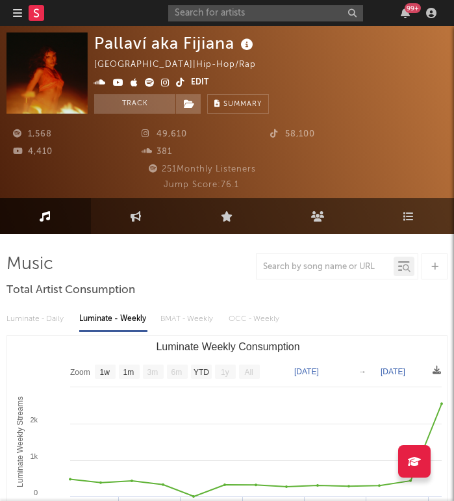
click at [150, 83] on icon at bounding box center [150, 82] width 10 height 9
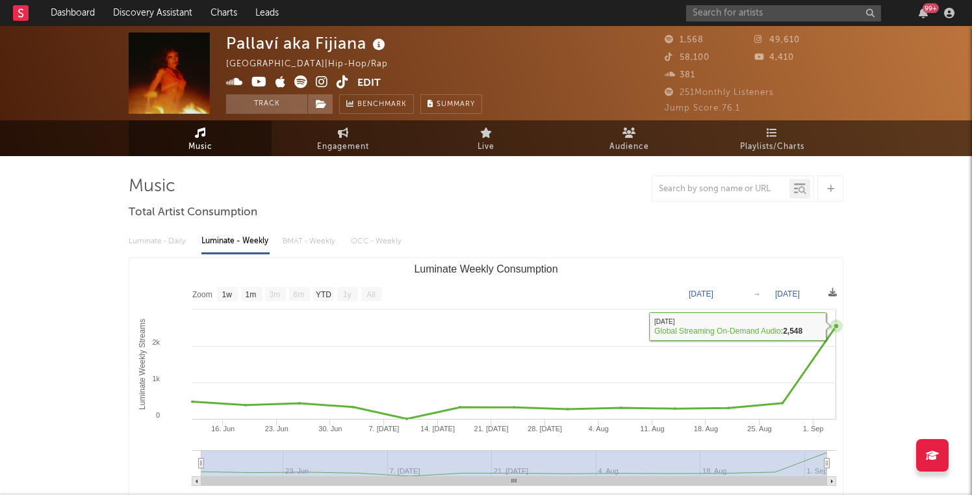
click at [835, 329] on icon "Luminate Weekly Consumption" at bounding box center [836, 325] width 13 height 13
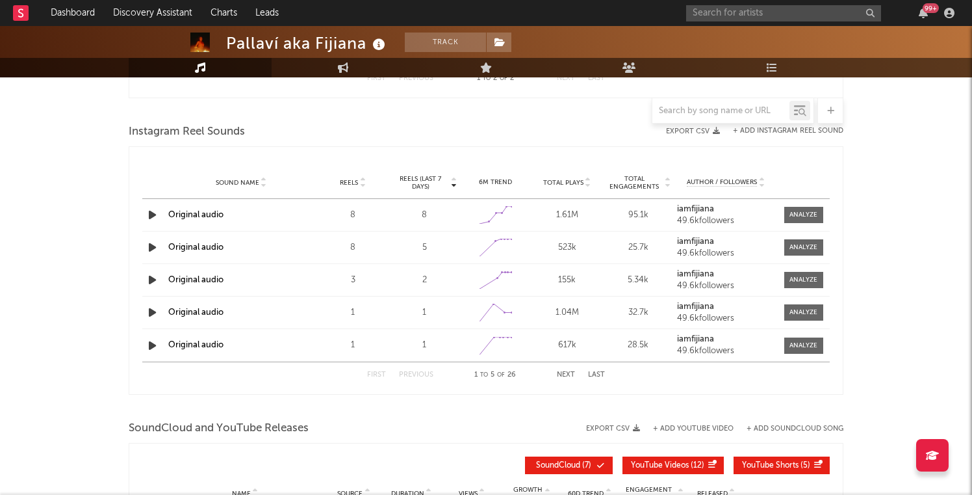
scroll to position [1366, 0]
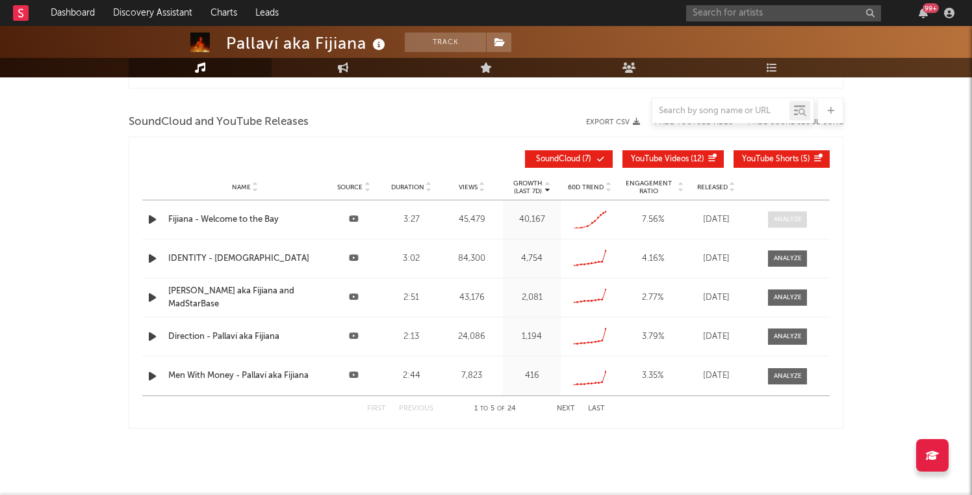
click at [777, 219] on div at bounding box center [788, 220] width 28 height 10
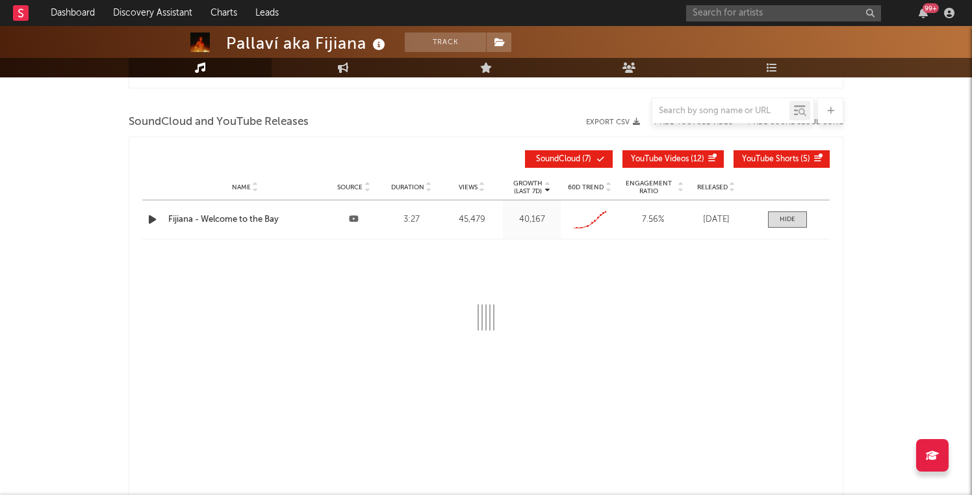
select select "All"
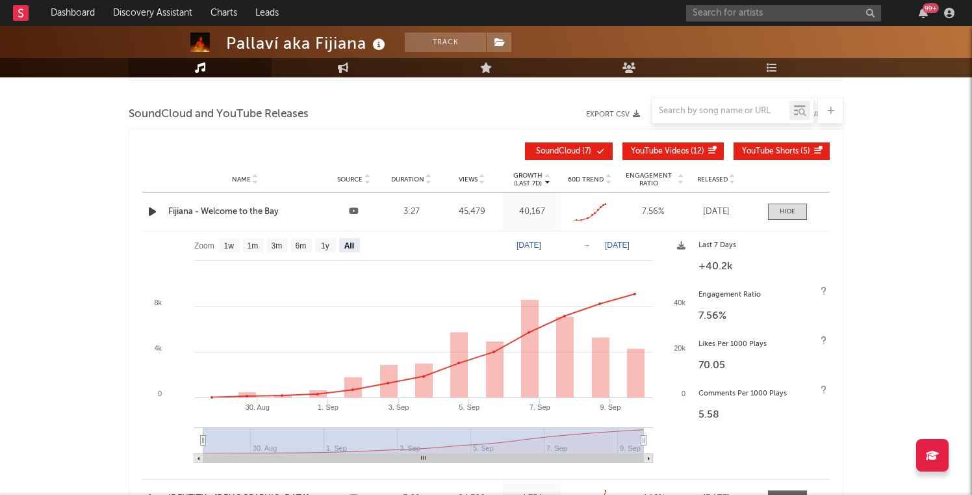
scroll to position [1375, 0]
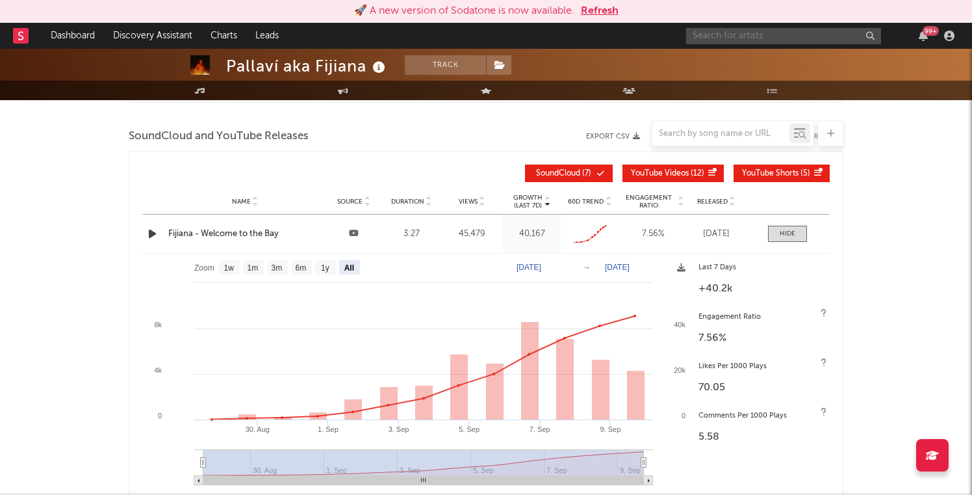
click at [727, 35] on input "text" at bounding box center [783, 36] width 195 height 16
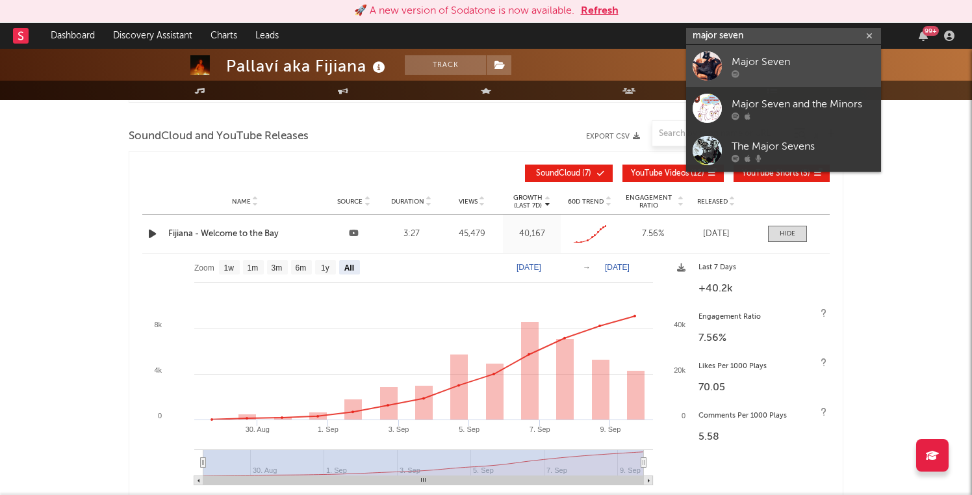
type input "major seven"
click at [745, 71] on div at bounding box center [803, 74] width 143 height 8
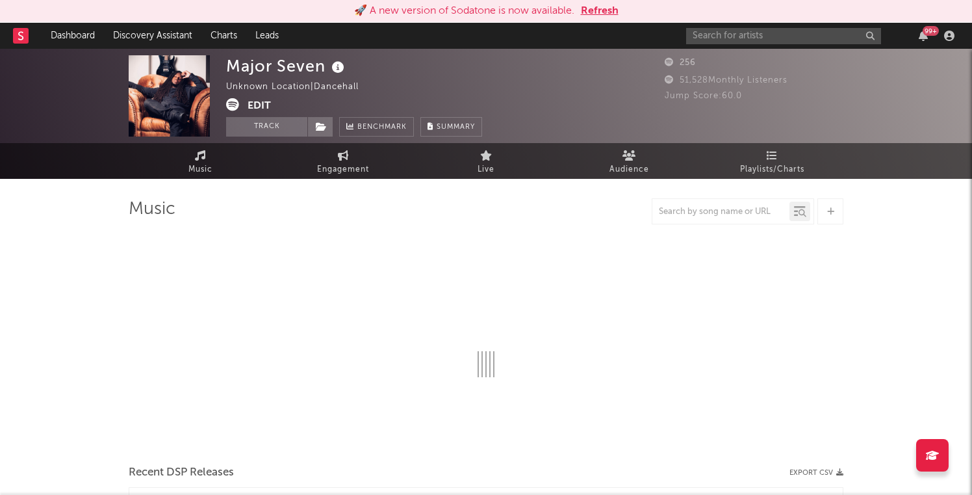
select select "1w"
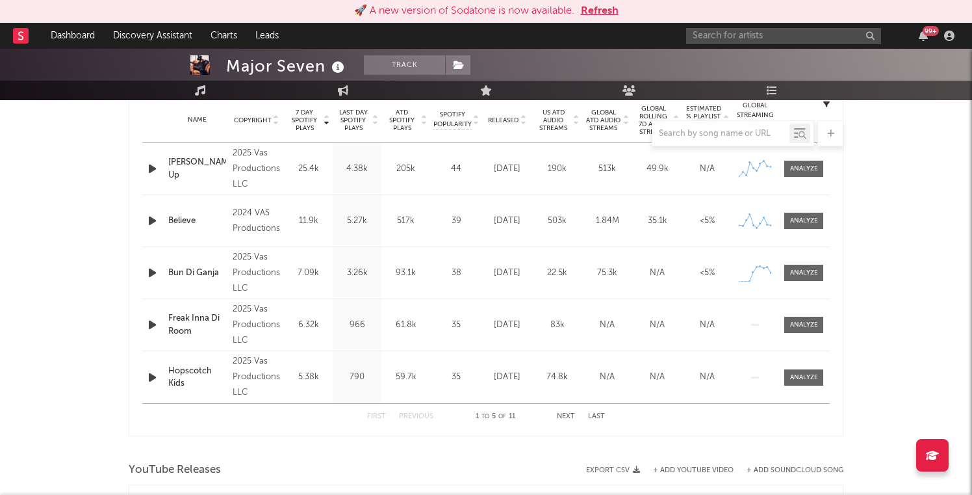
scroll to position [521, 0]
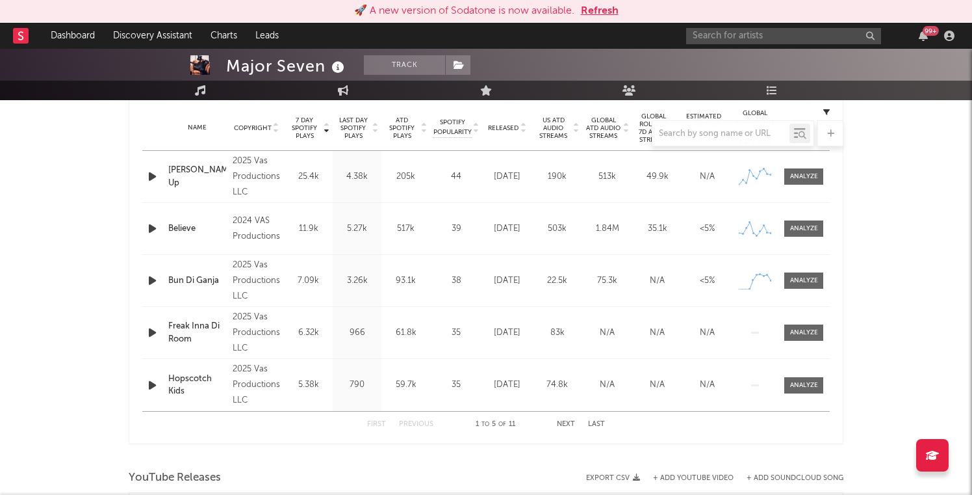
click at [567, 423] on button "Next" at bounding box center [566, 424] width 18 height 7
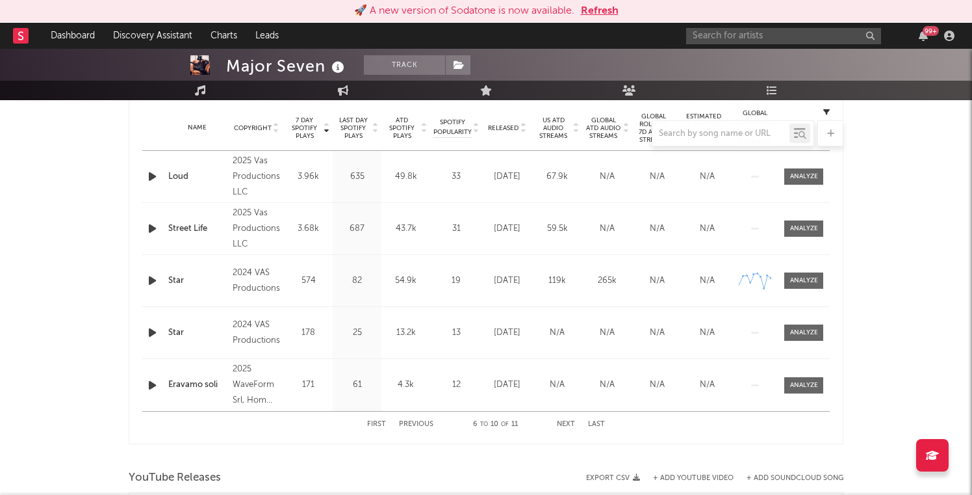
click at [567, 423] on button "Next" at bounding box center [566, 424] width 18 height 7
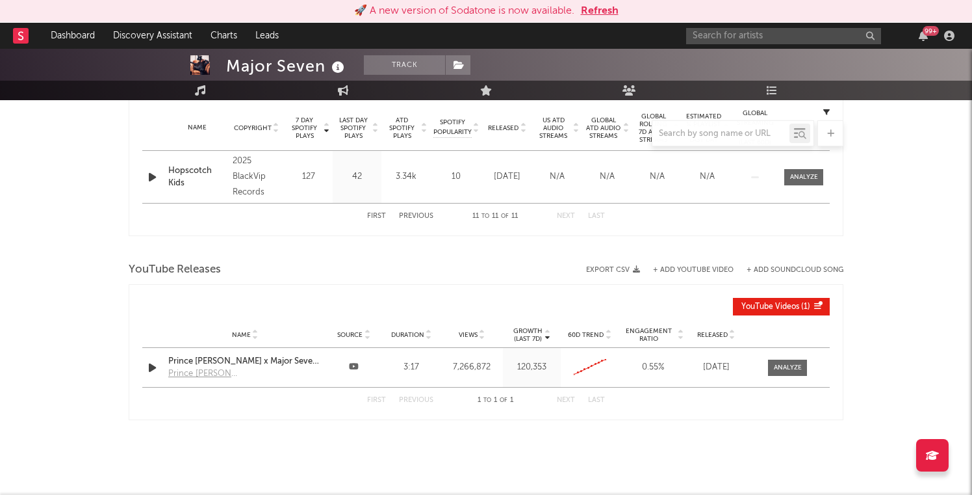
click at [567, 423] on div "Music Total Artist Consumption Luminate - Daily Luminate - Weekly BMAT - Weekly…" at bounding box center [486, 67] width 715 height 821
click at [374, 219] on button "First" at bounding box center [376, 216] width 19 height 7
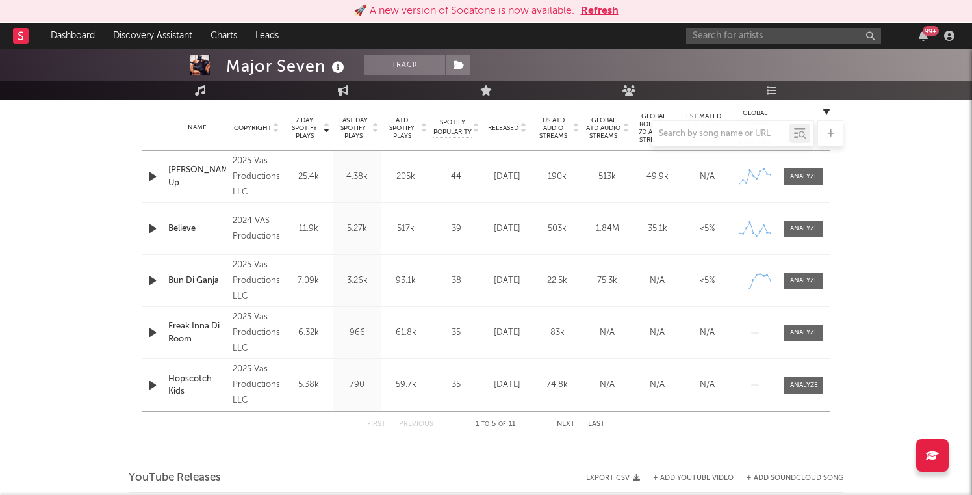
click at [567, 421] on button "Next" at bounding box center [566, 424] width 18 height 7
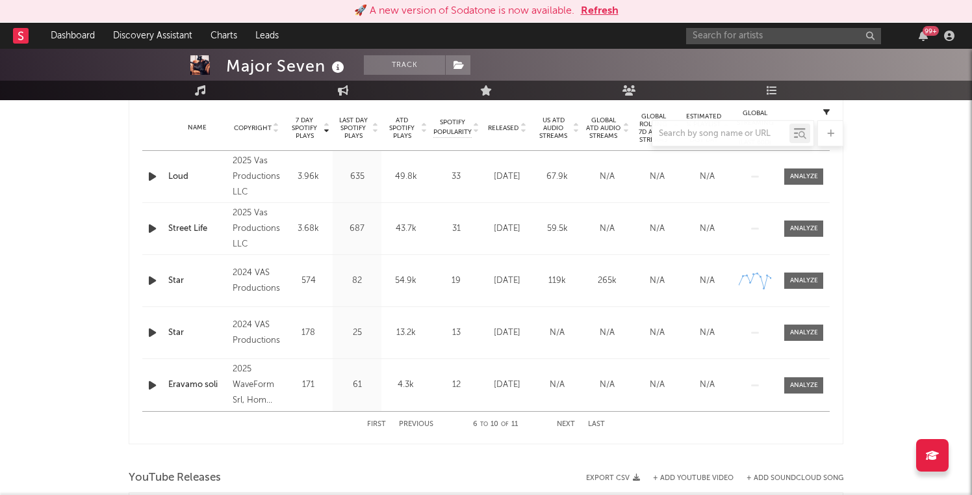
click at [567, 421] on button "Next" at bounding box center [566, 424] width 18 height 7
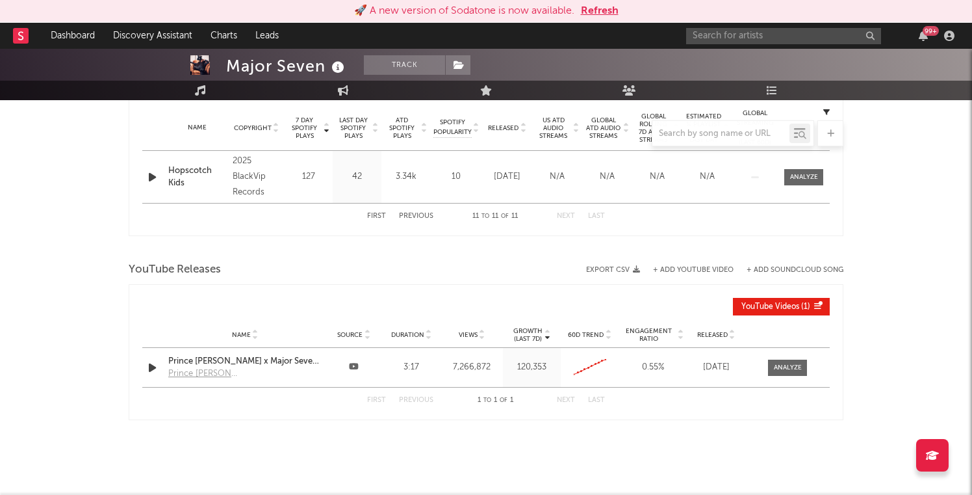
click at [377, 213] on button "First" at bounding box center [376, 216] width 19 height 7
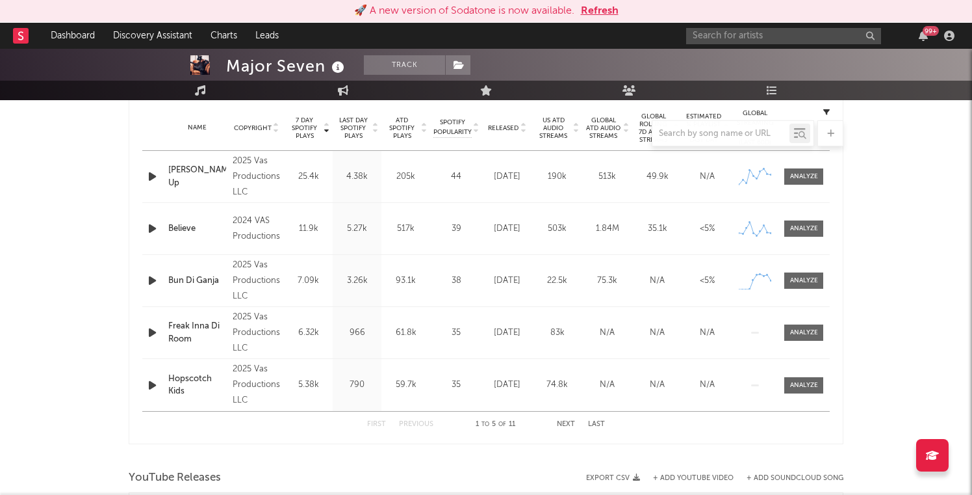
click at [176, 187] on div "Name [PERSON_NAME] Up Copyright 2025 Vas Productions LLC Label Vas Productions …" at bounding box center [486, 176] width 688 height 51
click at [186, 173] on div "[PERSON_NAME] Up" at bounding box center [197, 176] width 58 height 25
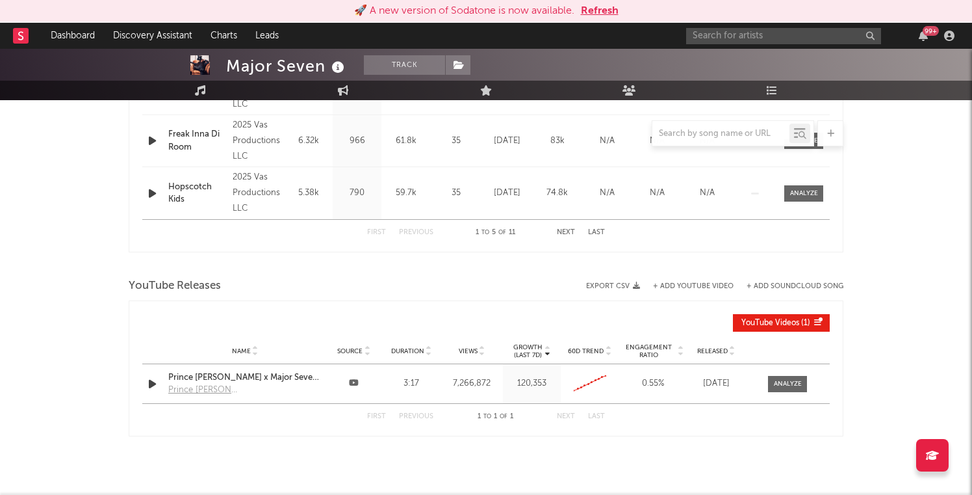
scroll to position [711, 0]
click at [792, 387] on div at bounding box center [788, 386] width 28 height 10
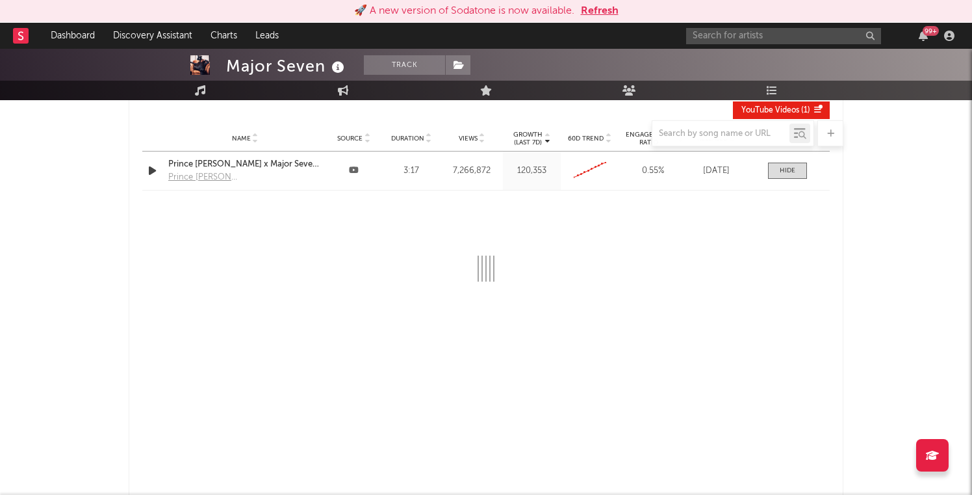
select select "6m"
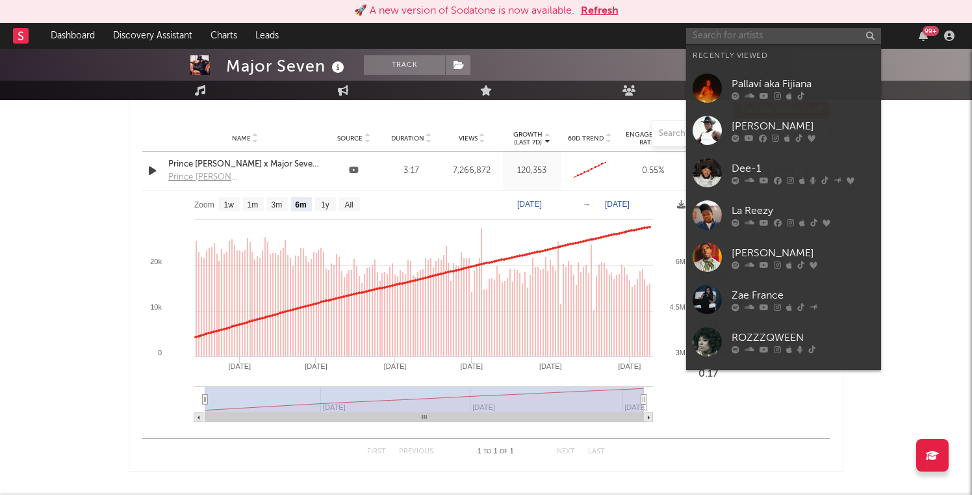
click at [696, 33] on input "text" at bounding box center [783, 36] width 195 height 16
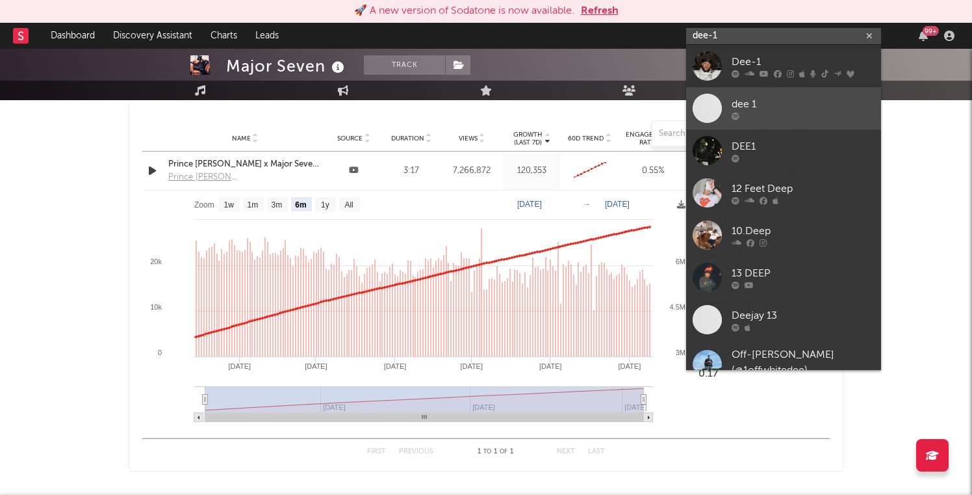
type input "dee-1"
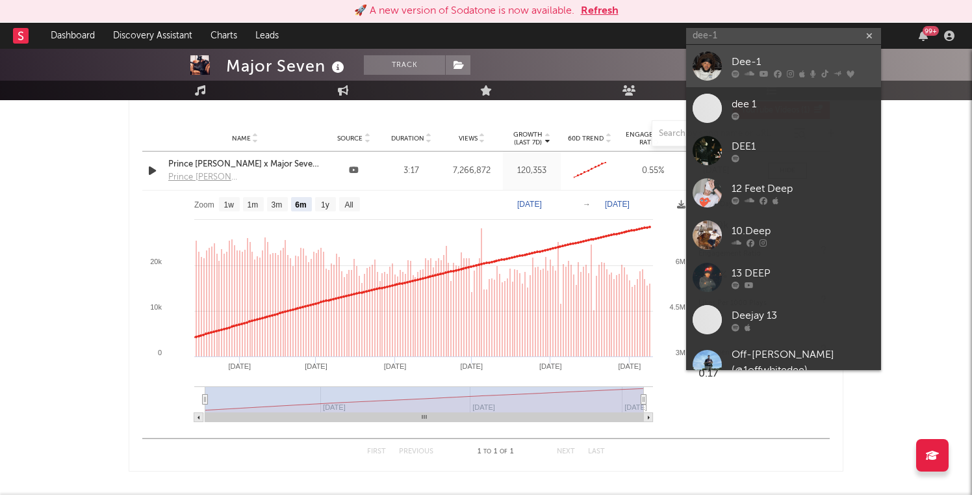
click at [709, 62] on div at bounding box center [707, 65] width 29 height 29
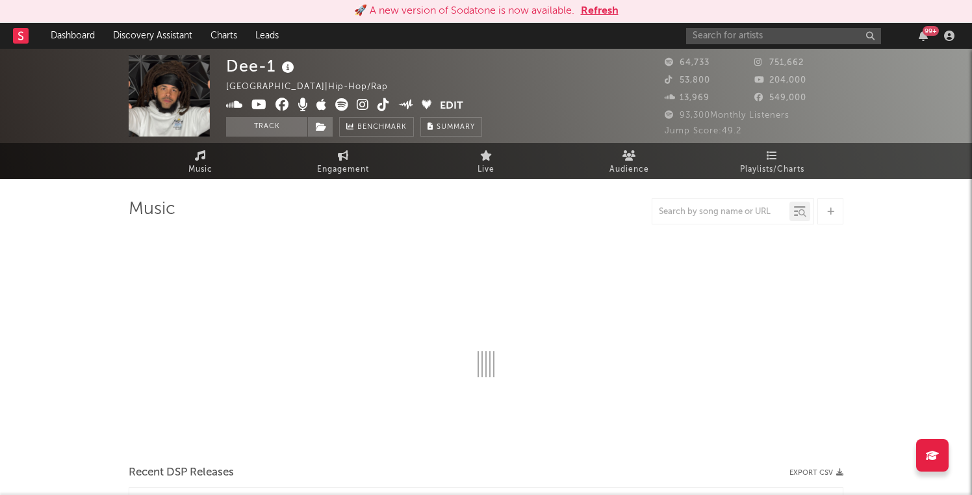
select select "6m"
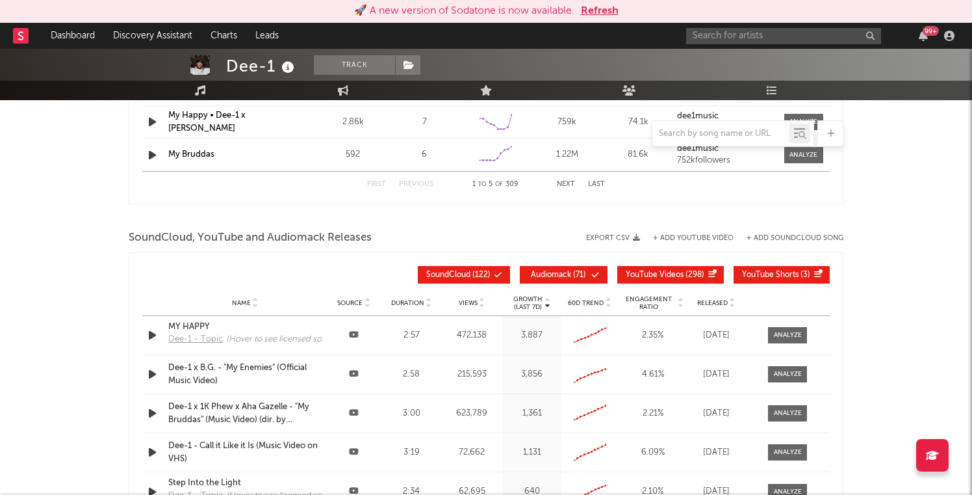
scroll to position [1279, 0]
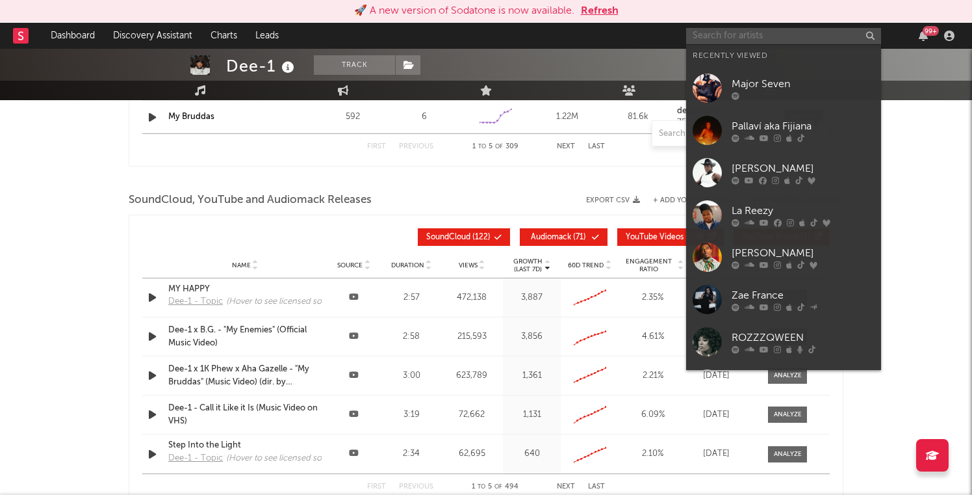
click at [720, 42] on input "text" at bounding box center [783, 36] width 195 height 16
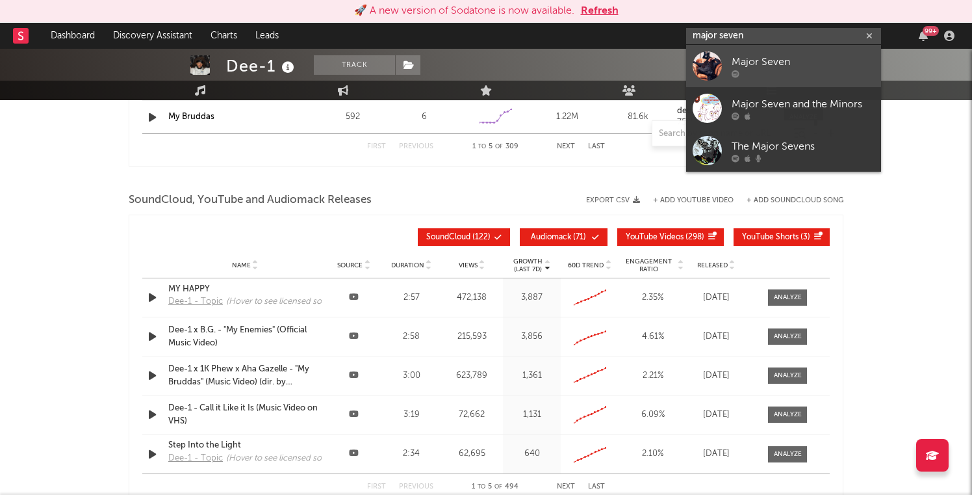
type input "major seven"
click at [711, 66] on div at bounding box center [707, 65] width 29 height 29
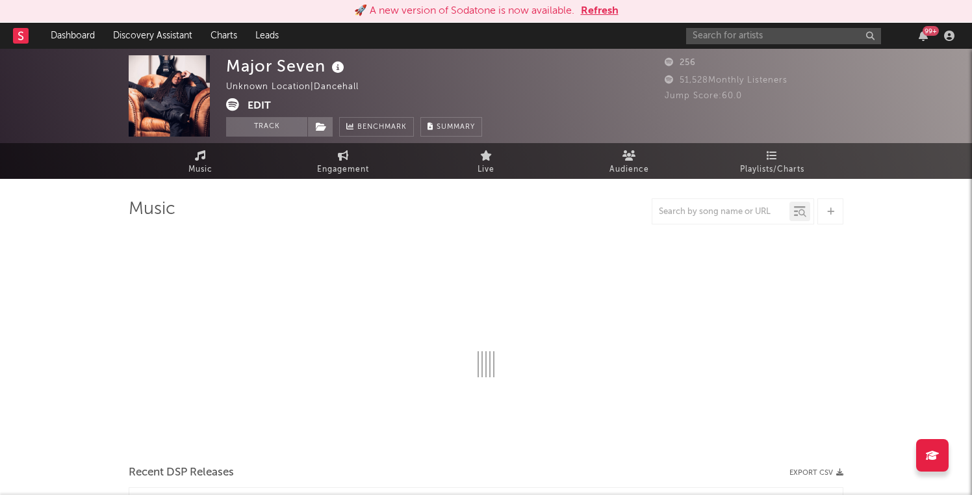
select select "1w"
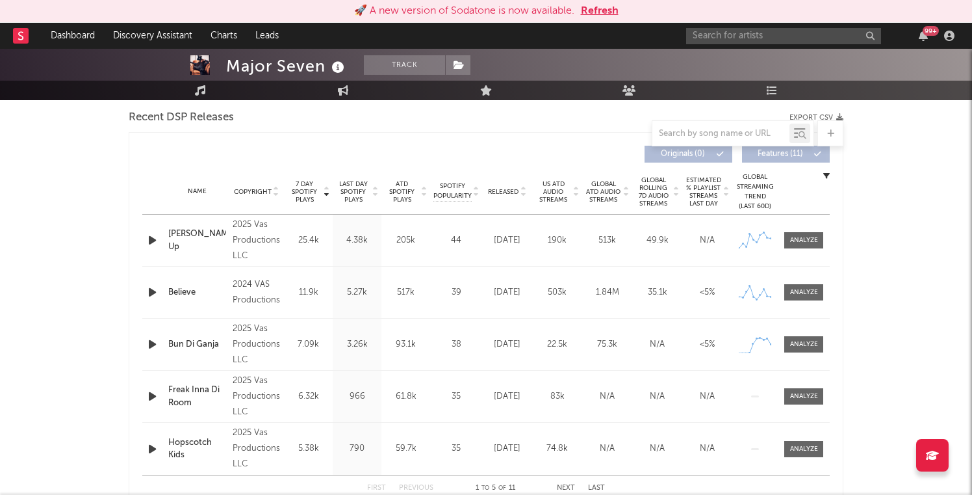
scroll to position [460, 0]
